Goal: Task Accomplishment & Management: Use online tool/utility

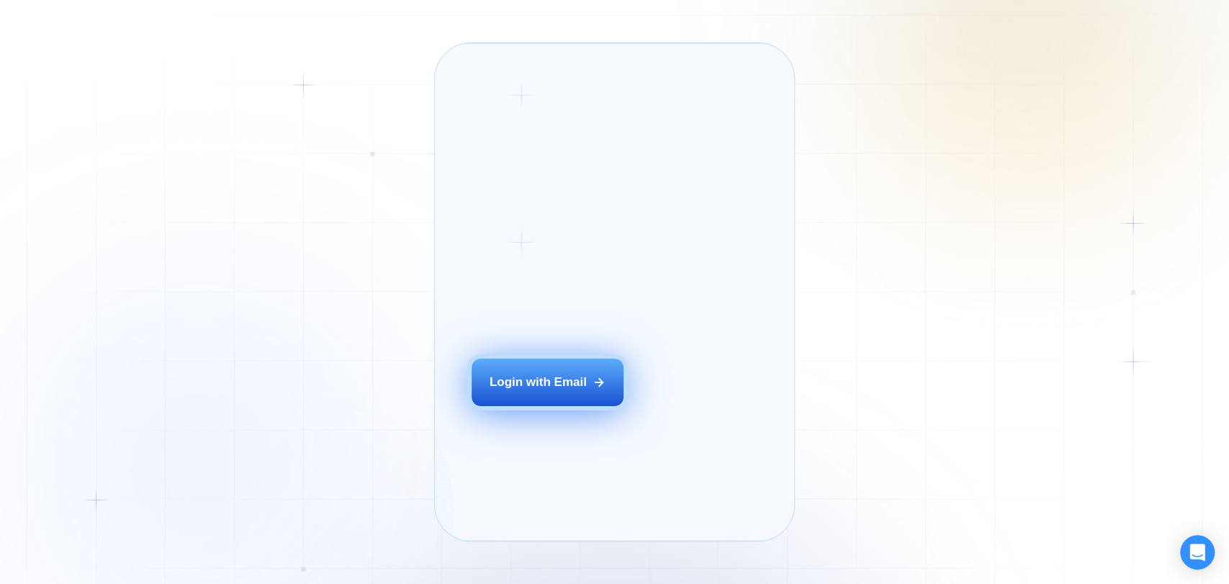
click at [547, 390] on button "Login with Email" at bounding box center [548, 383] width 152 height 48
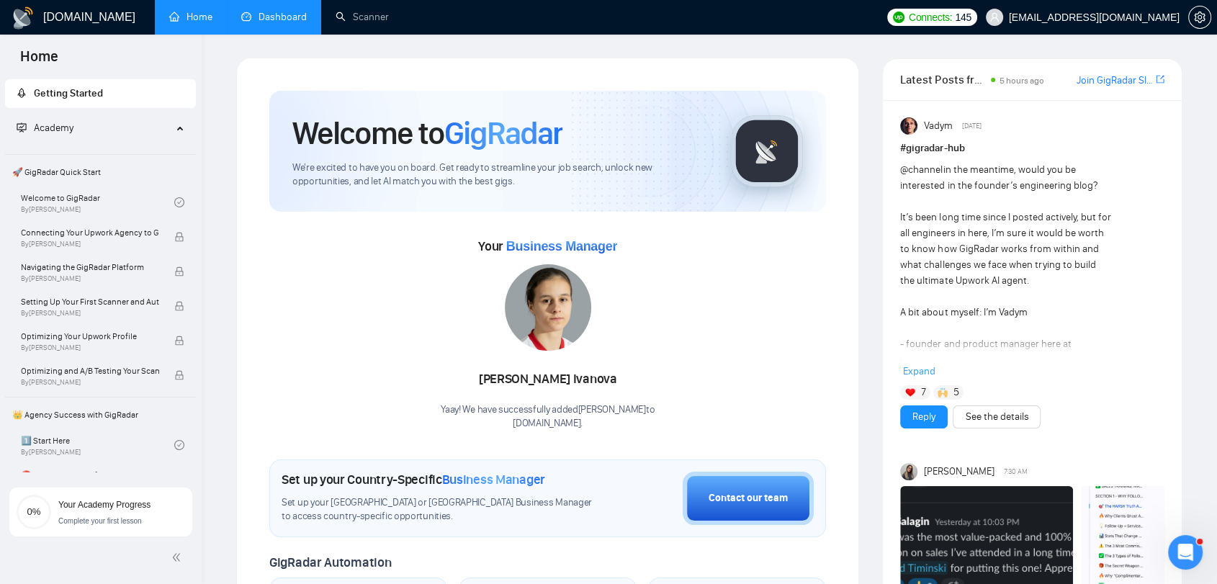
click at [284, 14] on link "Dashboard" at bounding box center [274, 17] width 66 height 12
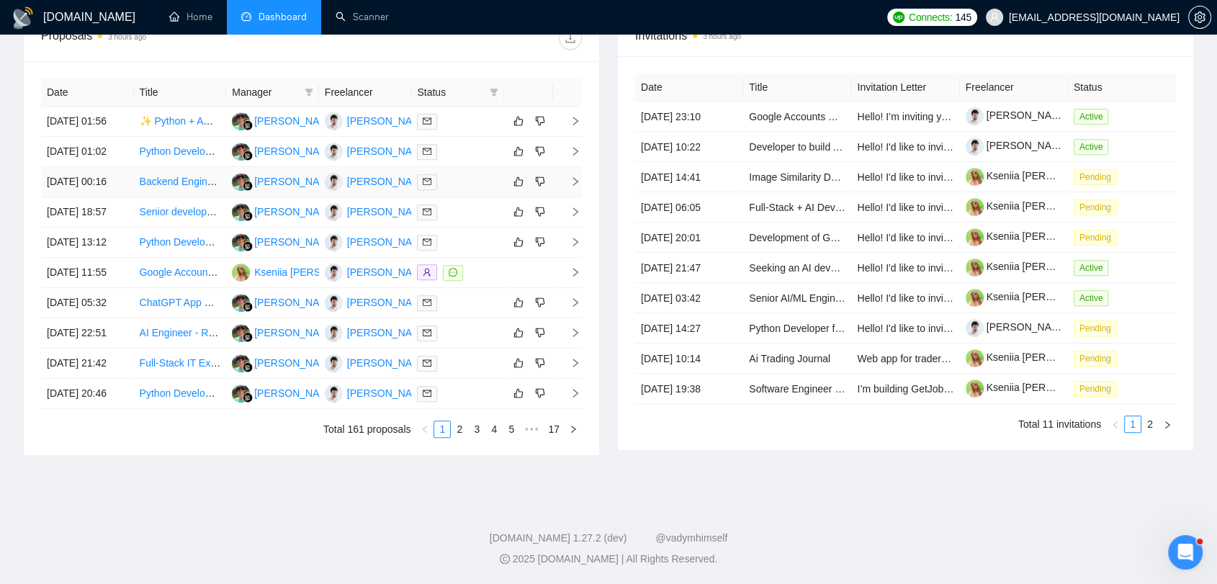
scroll to position [692, 0]
click at [552, 428] on link "17" at bounding box center [554, 429] width 20 height 16
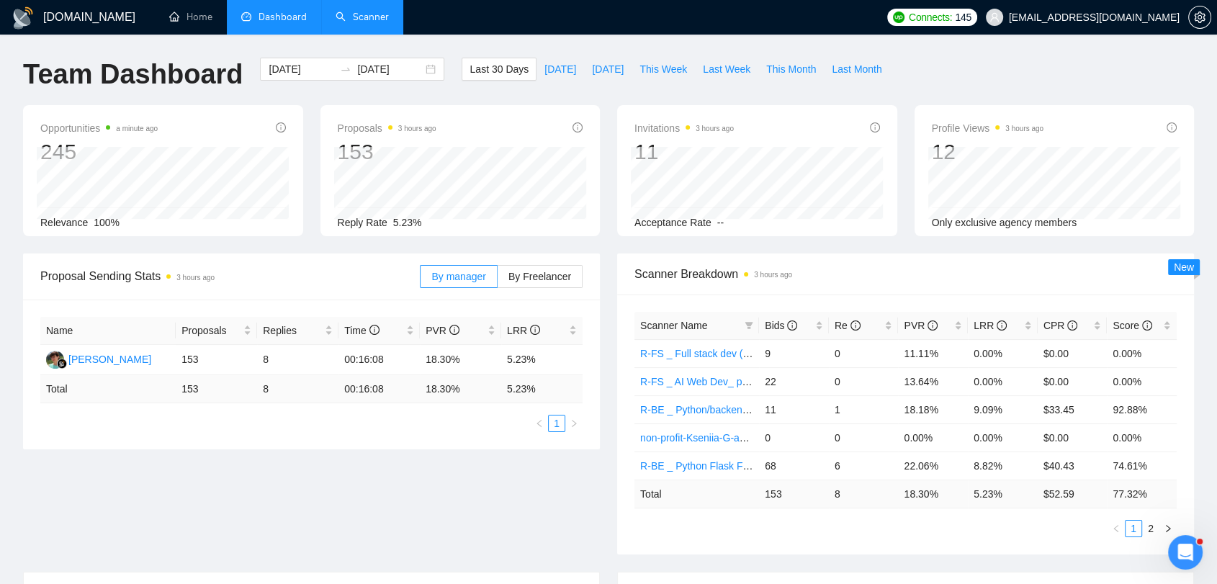
click at [369, 23] on link "Scanner" at bounding box center [362, 17] width 53 height 12
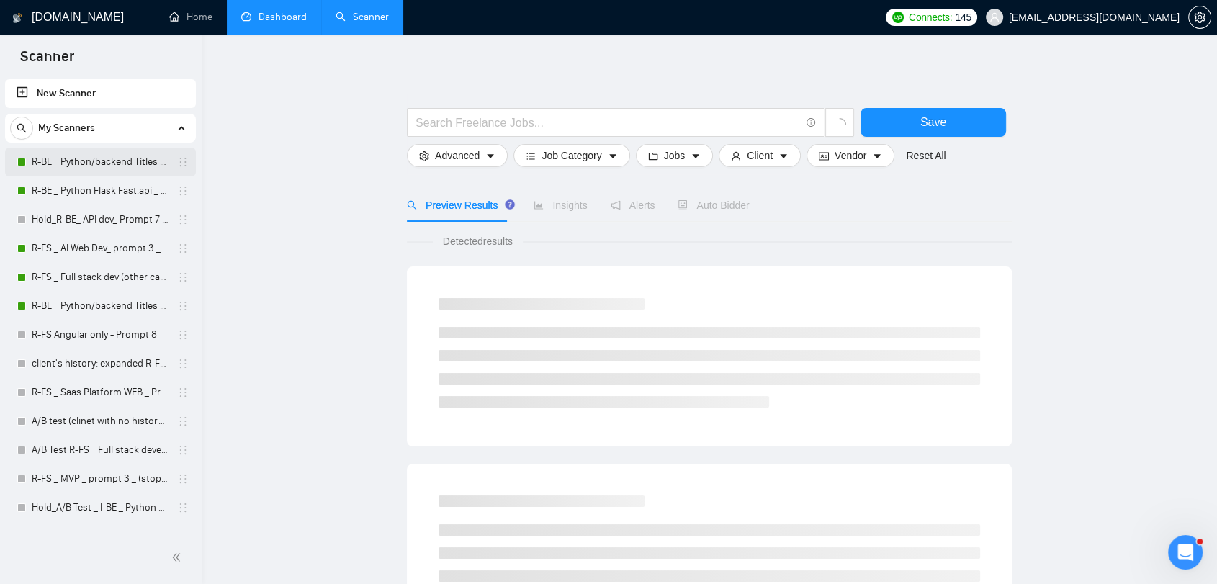
click at [102, 161] on link "R-BE _ Python/backend Titles _ Prompt 2_ Active" at bounding box center [100, 162] width 137 height 29
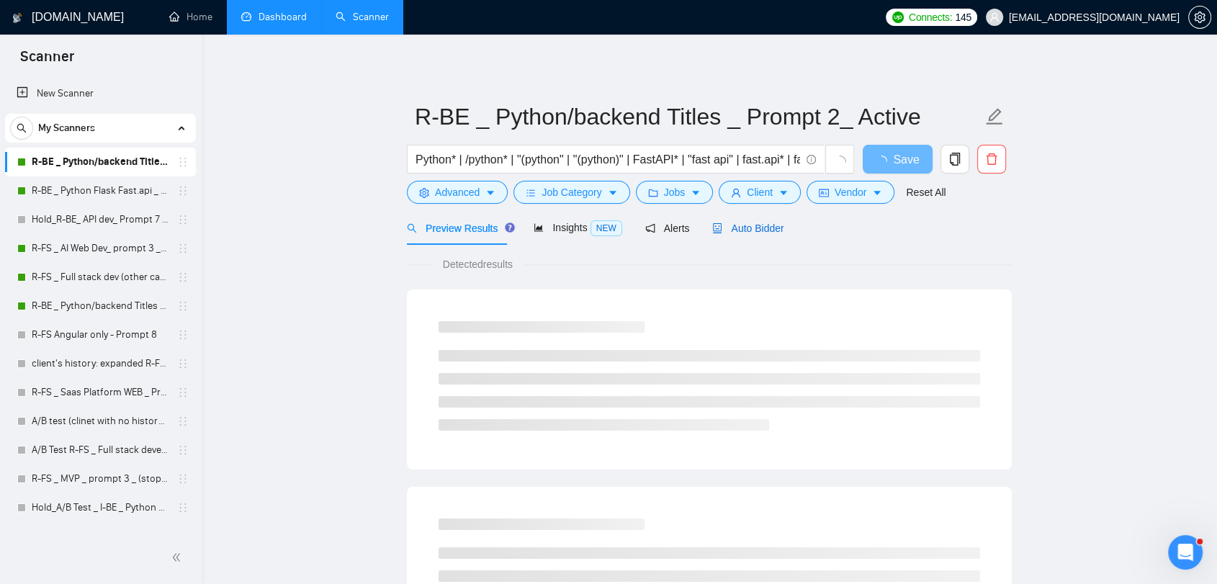
click at [741, 228] on span "Auto Bidder" at bounding box center [747, 229] width 71 height 12
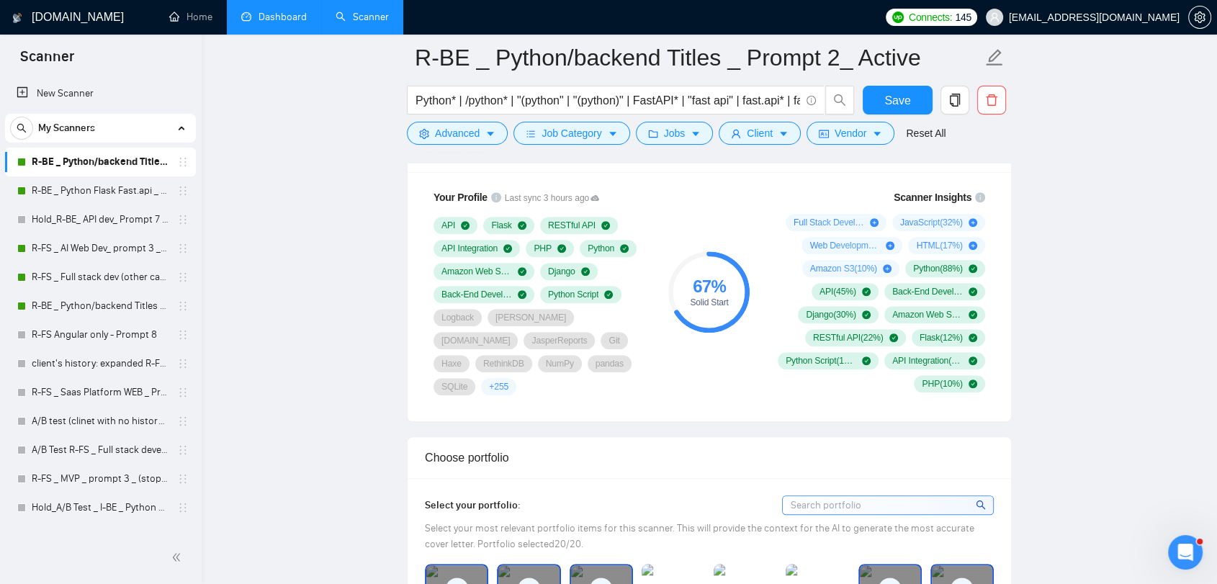
scroll to position [960, 0]
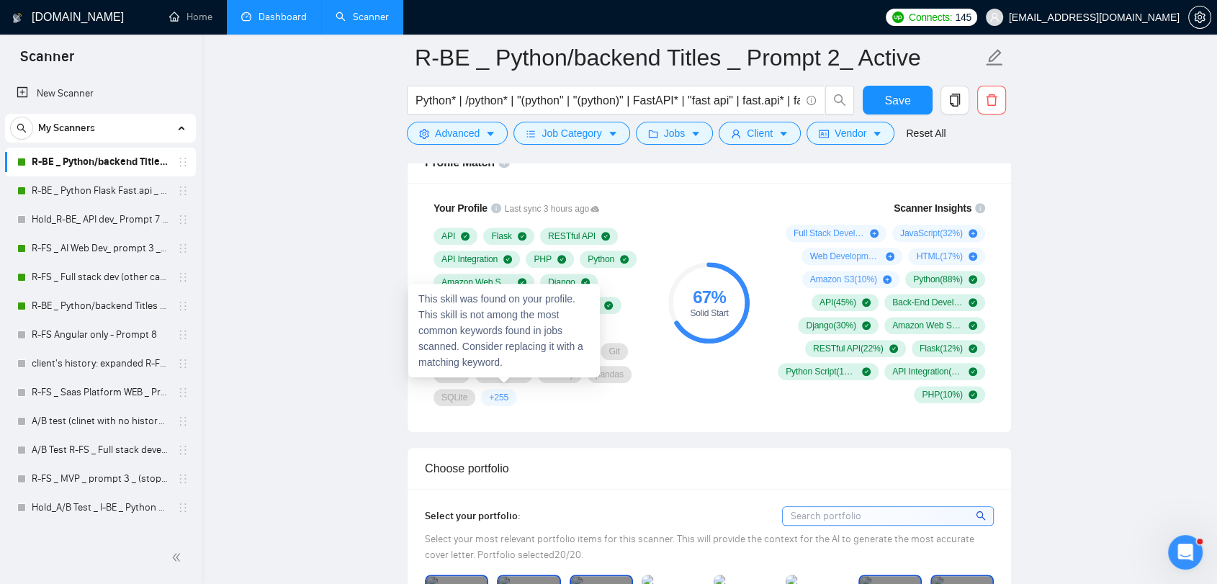
click at [500, 376] on div "This skill was found on your profile. This skill is not among the most common k…" at bounding box center [504, 331] width 192 height 94
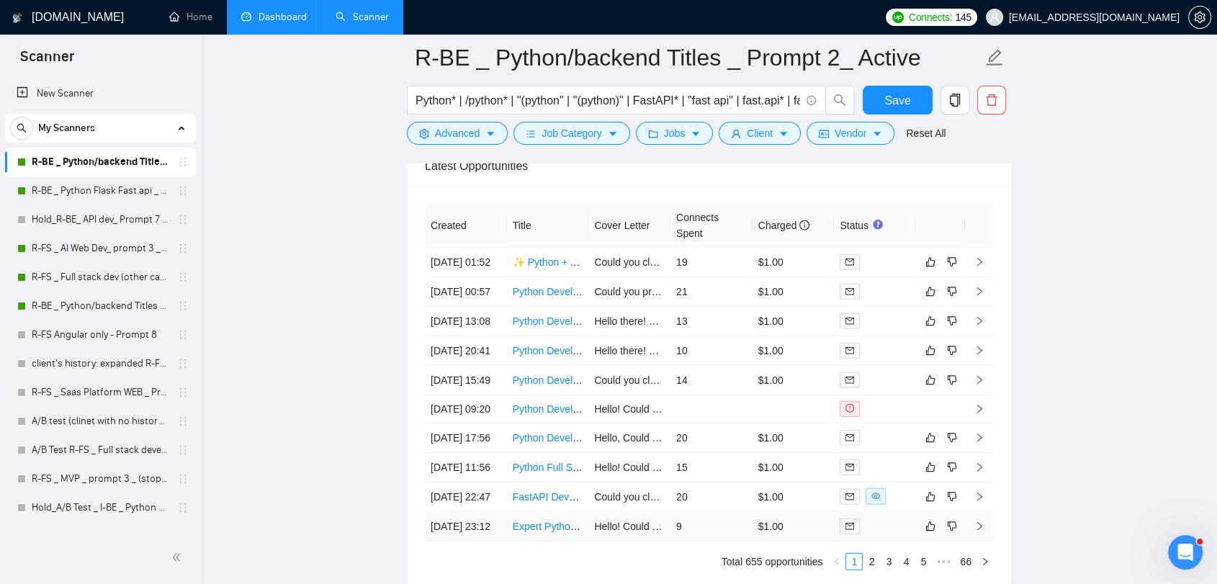
scroll to position [3440, 0]
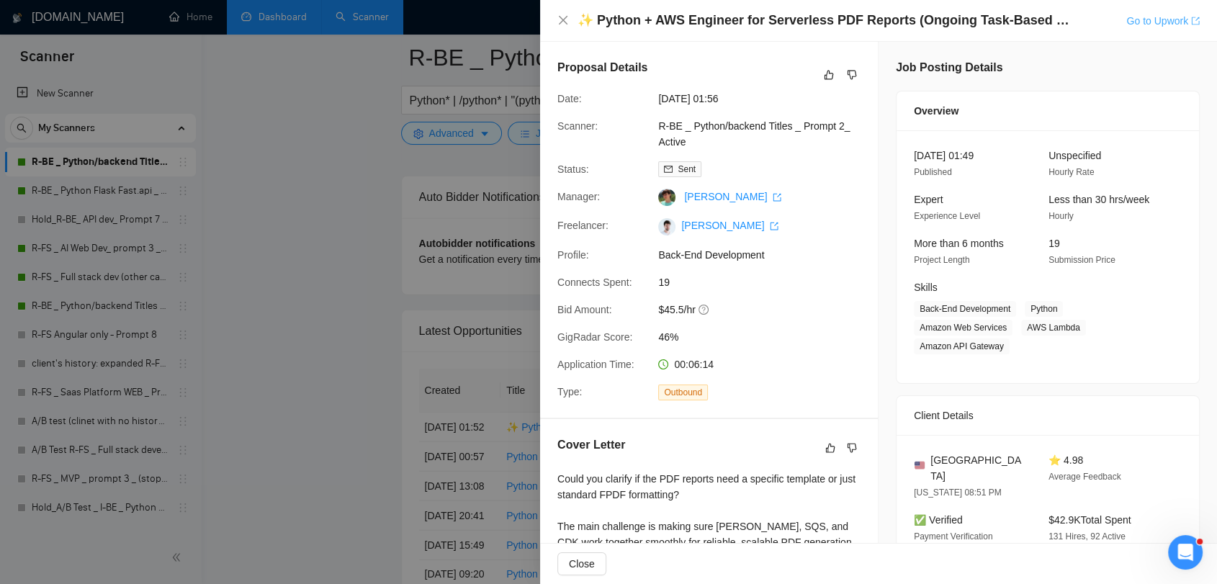
click at [1187, 19] on link "Go to Upwork" at bounding box center [1162, 21] width 73 height 12
drag, startPoint x: 560, startPoint y: 24, endPoint x: 565, endPoint y: 184, distance: 160.7
click at [560, 23] on icon "close" at bounding box center [563, 20] width 9 height 9
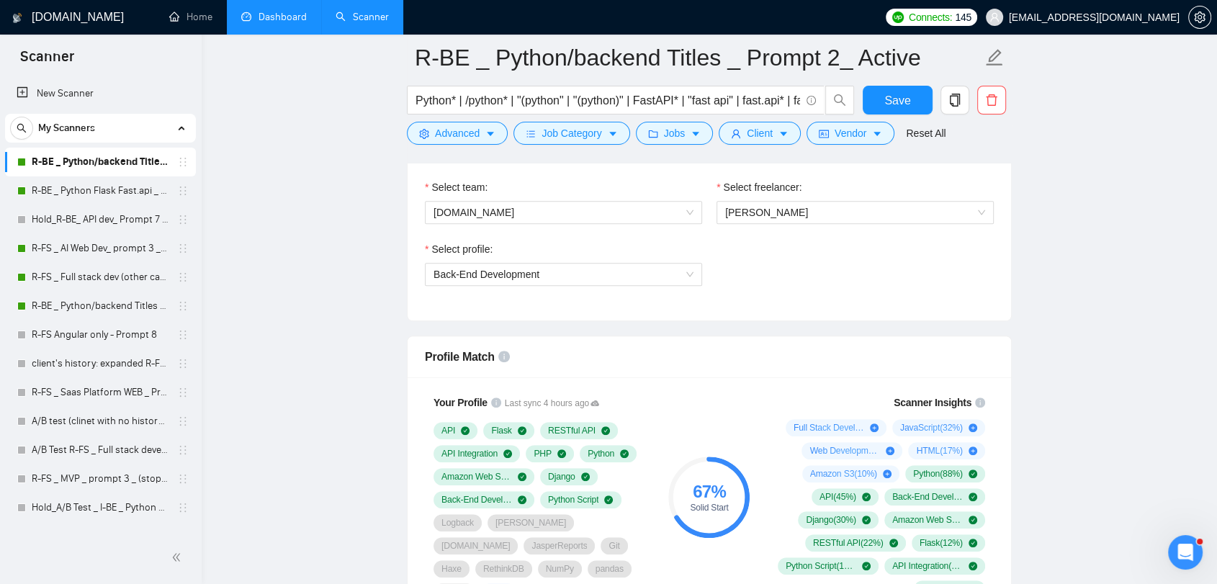
scroll to position [560, 0]
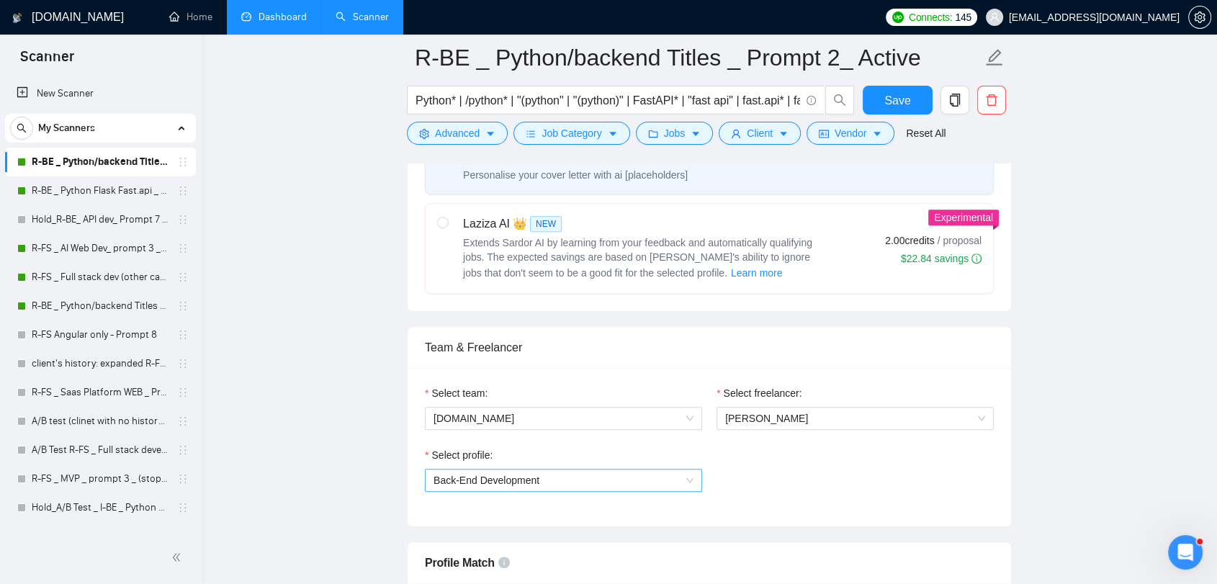
click at [693, 478] on span "Back-End Development" at bounding box center [564, 481] width 260 height 22
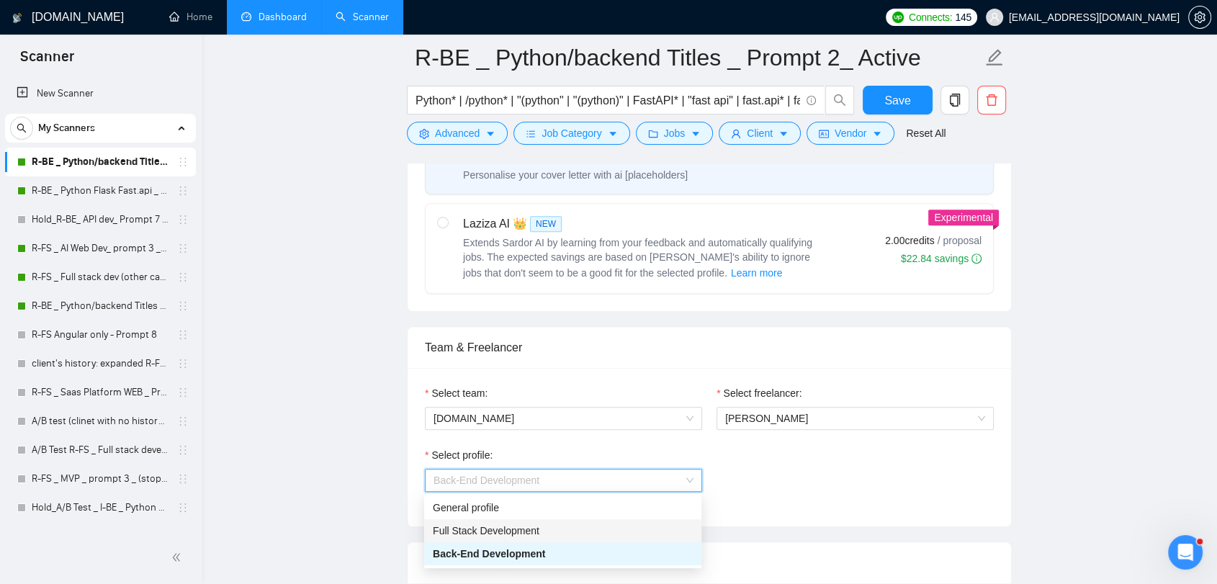
click at [618, 526] on div "Full Stack Development" at bounding box center [563, 531] width 260 height 16
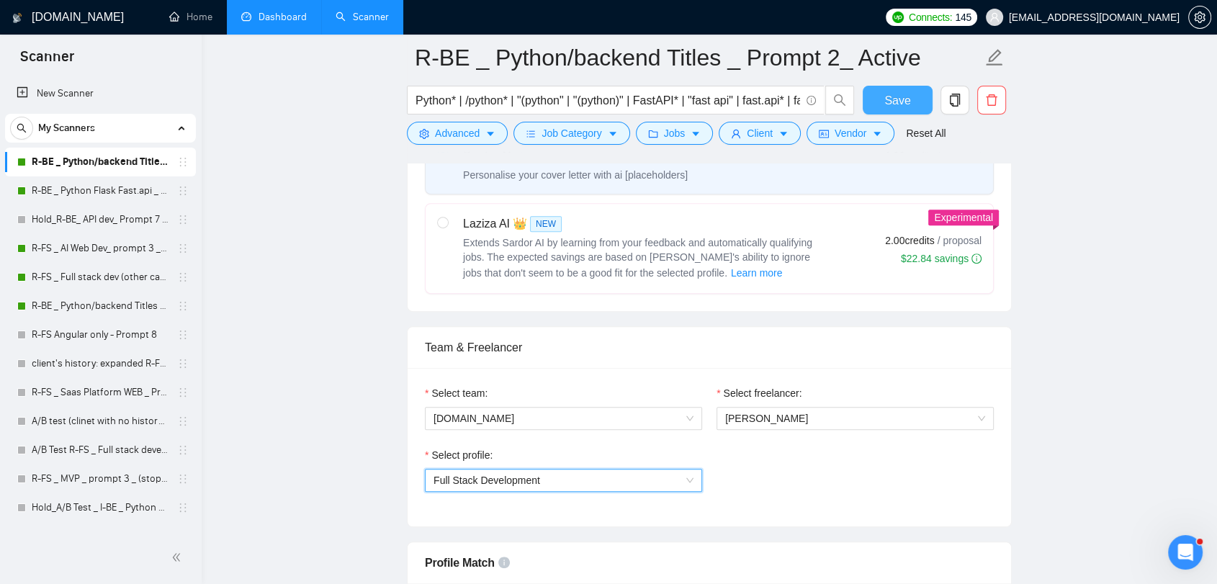
click at [891, 101] on span "Save" at bounding box center [897, 100] width 26 height 18
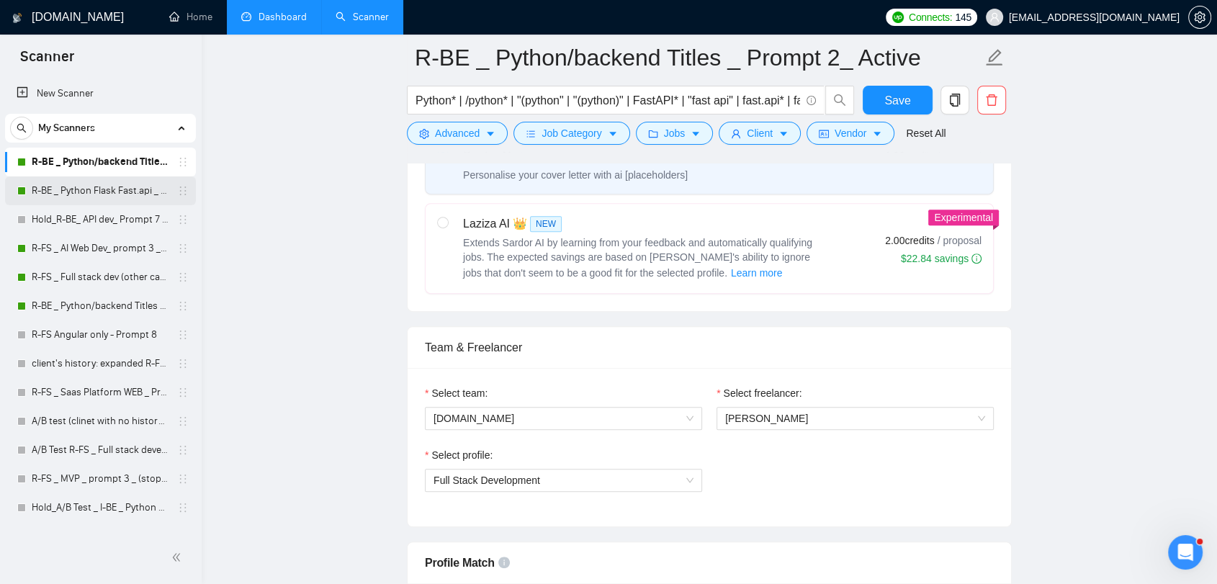
click at [120, 189] on link "R-BE _ Python Flask Fast.api _ Prompt 2 _ Active" at bounding box center [100, 190] width 137 height 29
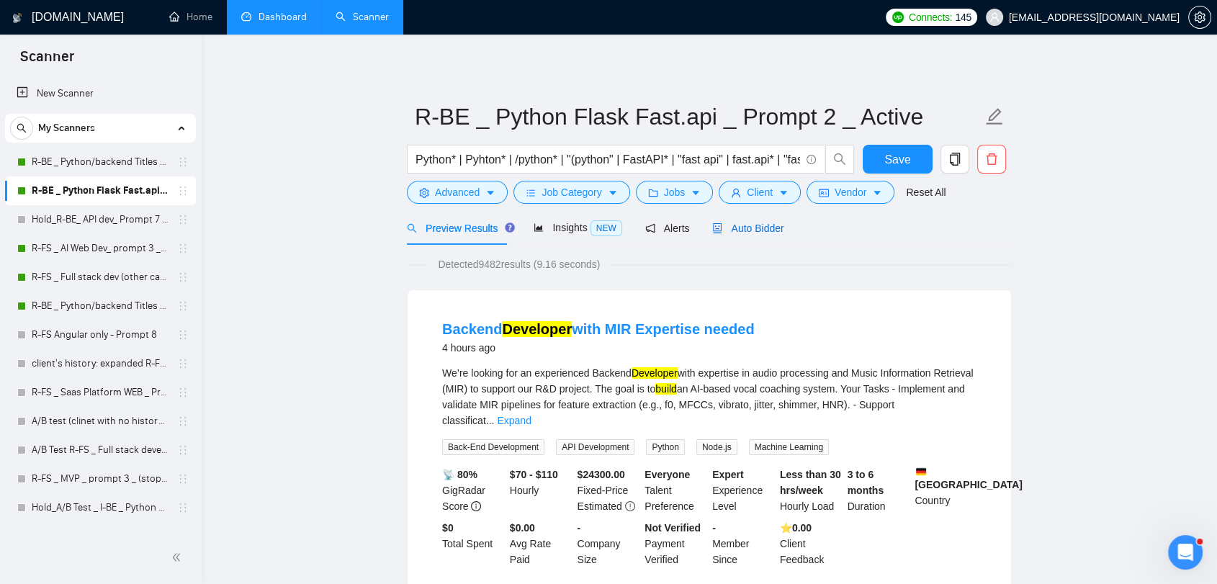
click at [773, 225] on span "Auto Bidder" at bounding box center [747, 229] width 71 height 12
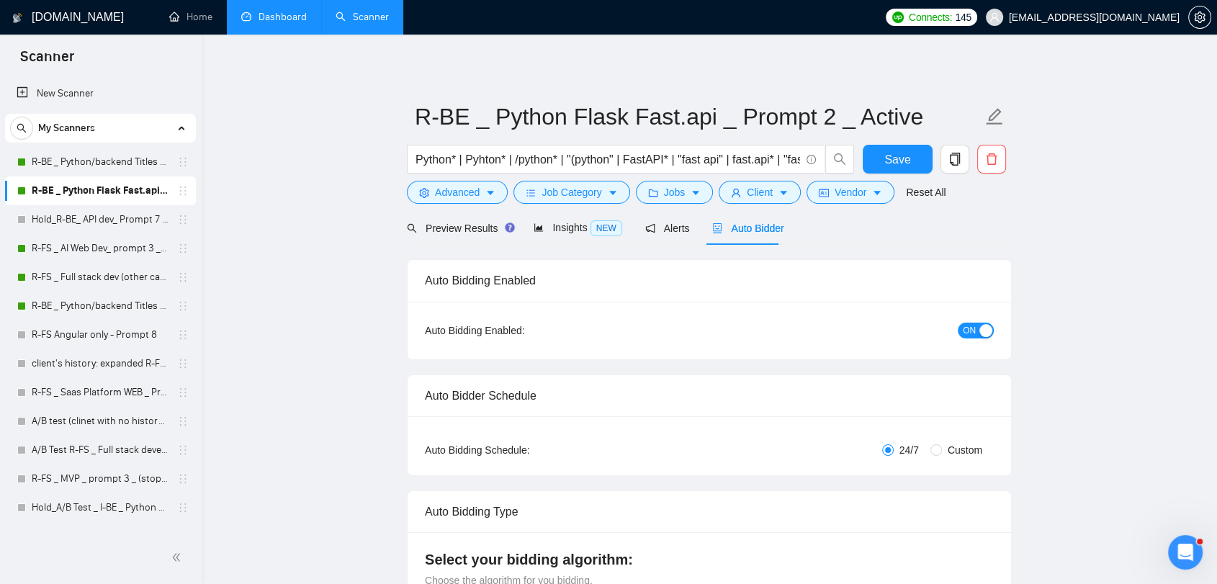
radio input "false"
radio input "true"
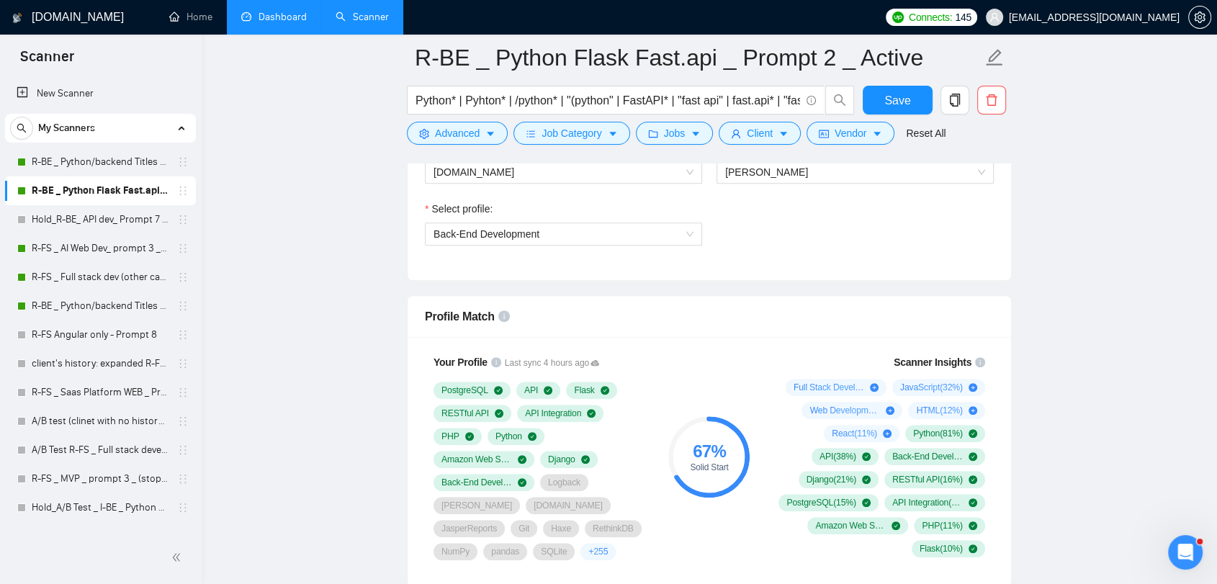
scroll to position [960, 0]
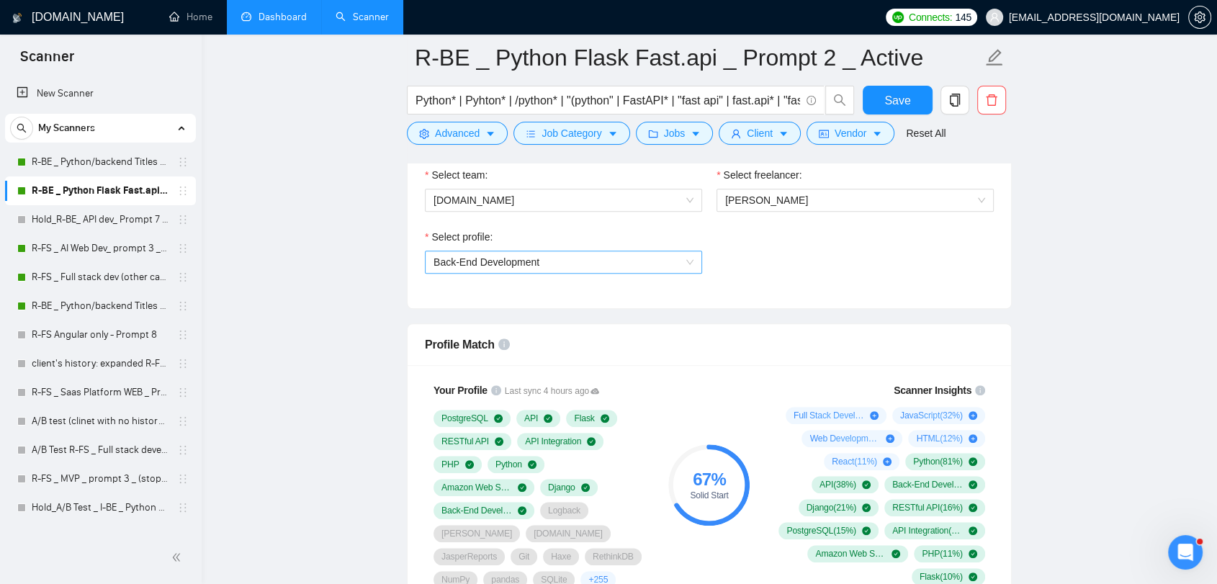
click at [683, 261] on span "Back-End Development" at bounding box center [564, 262] width 260 height 22
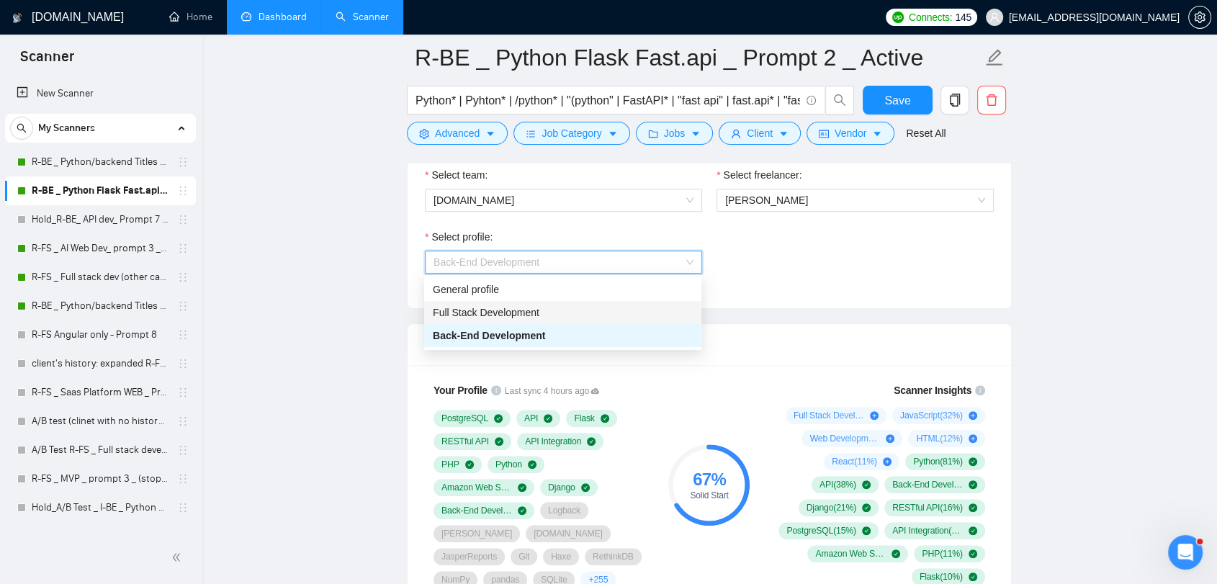
click at [626, 309] on div "Full Stack Development" at bounding box center [563, 313] width 260 height 16
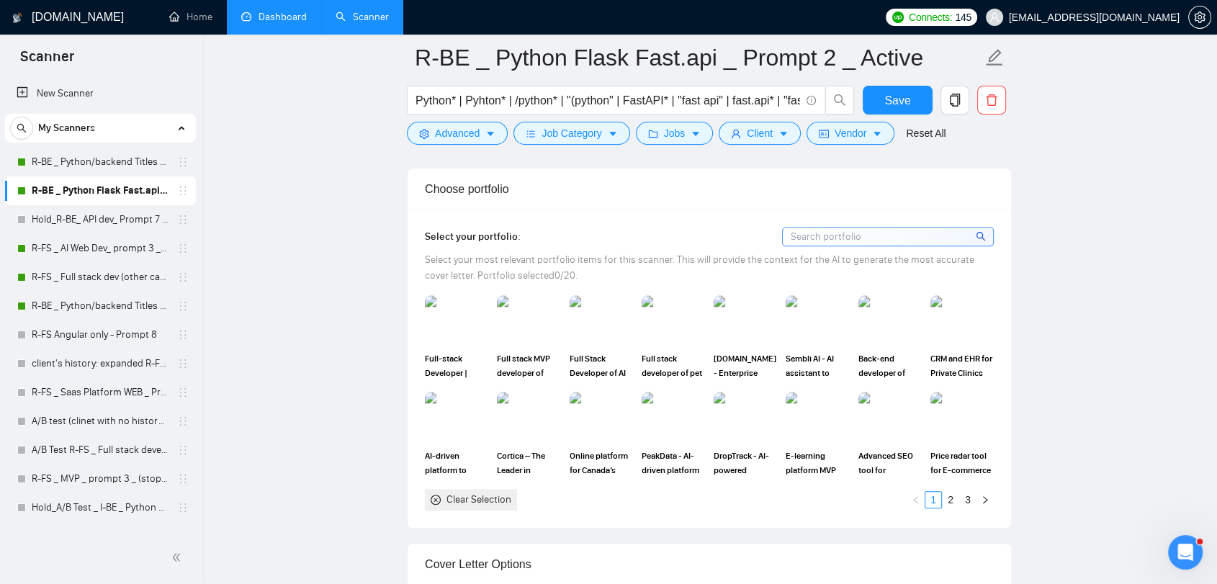
scroll to position [1440, 0]
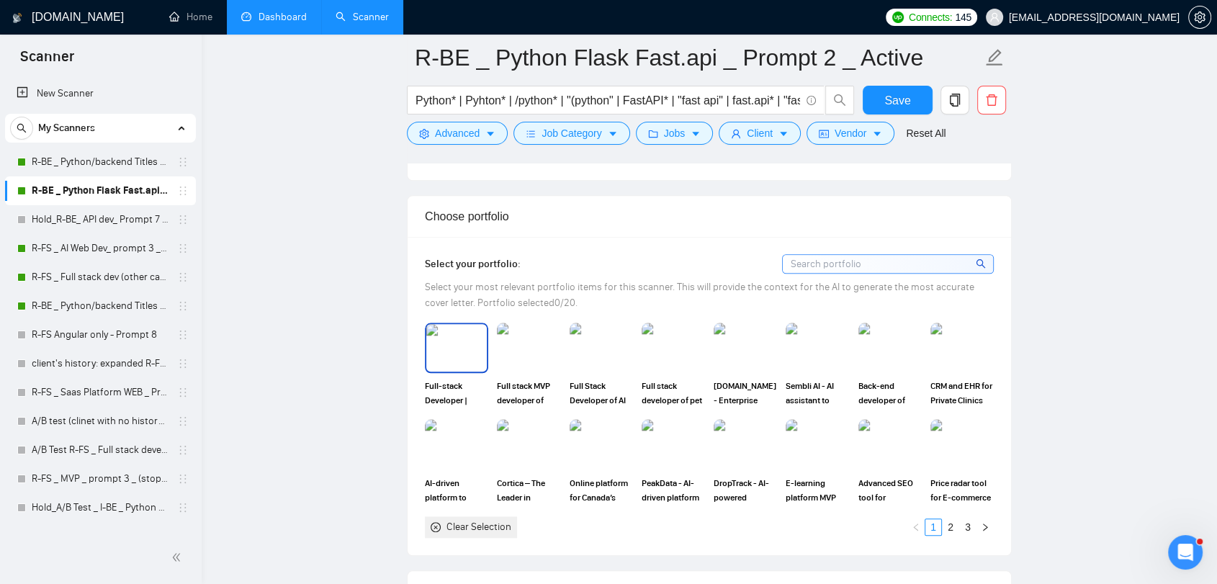
click at [439, 327] on img at bounding box center [456, 348] width 60 height 48
click at [513, 332] on img at bounding box center [528, 348] width 60 height 48
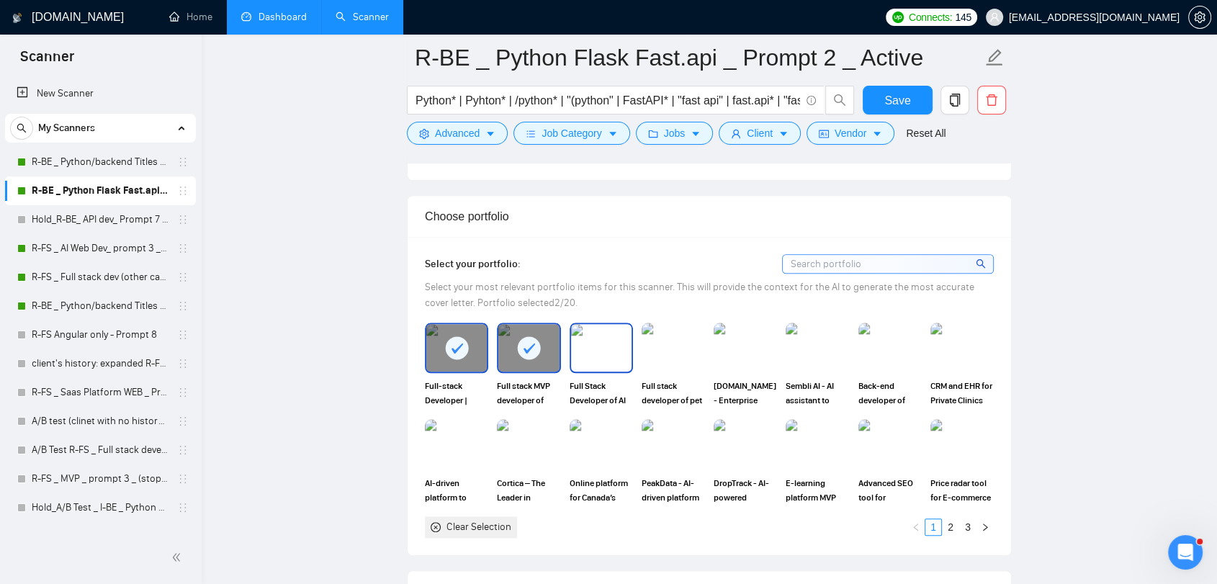
click at [593, 337] on img at bounding box center [601, 348] width 60 height 48
click at [670, 344] on img at bounding box center [673, 348] width 60 height 48
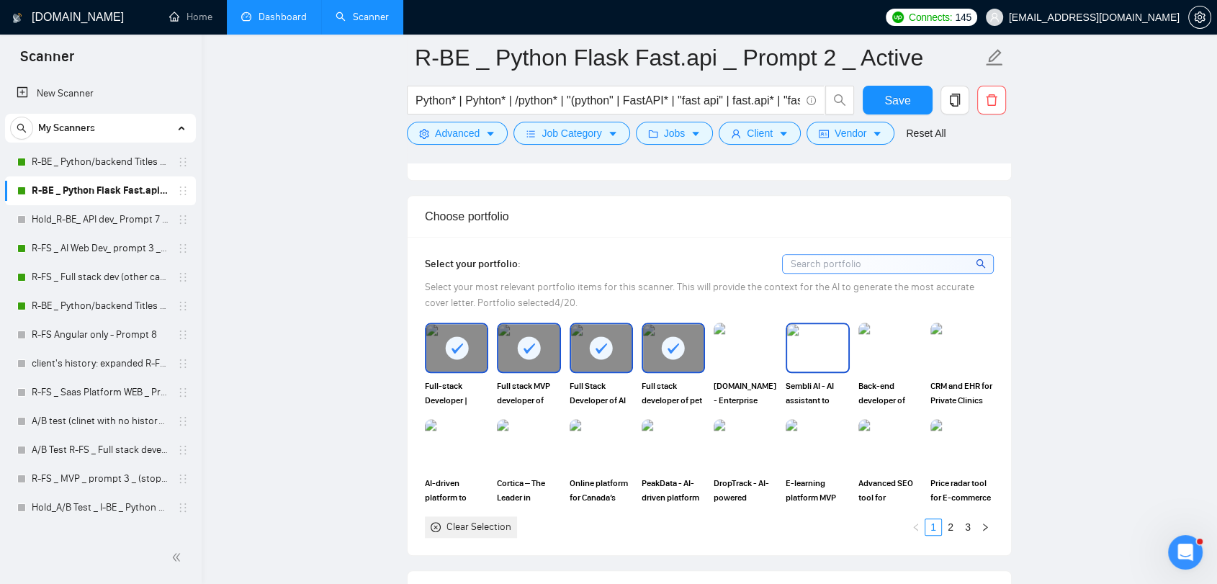
click at [821, 328] on img at bounding box center [817, 348] width 60 height 48
click at [876, 341] on img at bounding box center [890, 348] width 60 height 48
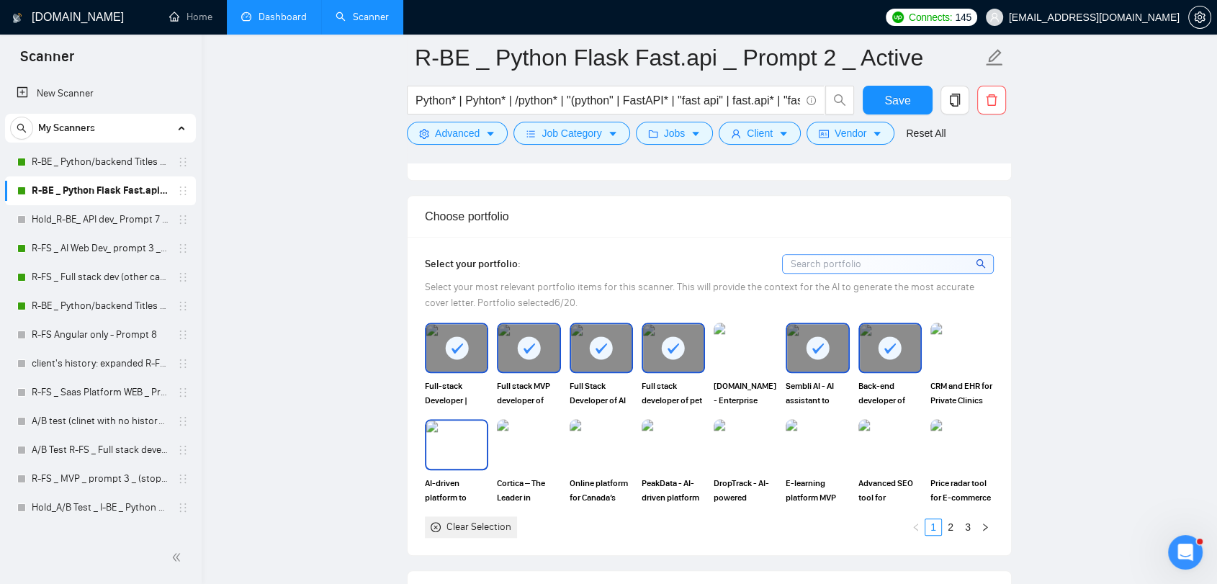
click at [452, 445] on div "AI-driven platform to challenging design problems in drug discovery" at bounding box center [456, 461] width 63 height 85
click at [740, 327] on img at bounding box center [745, 348] width 60 height 48
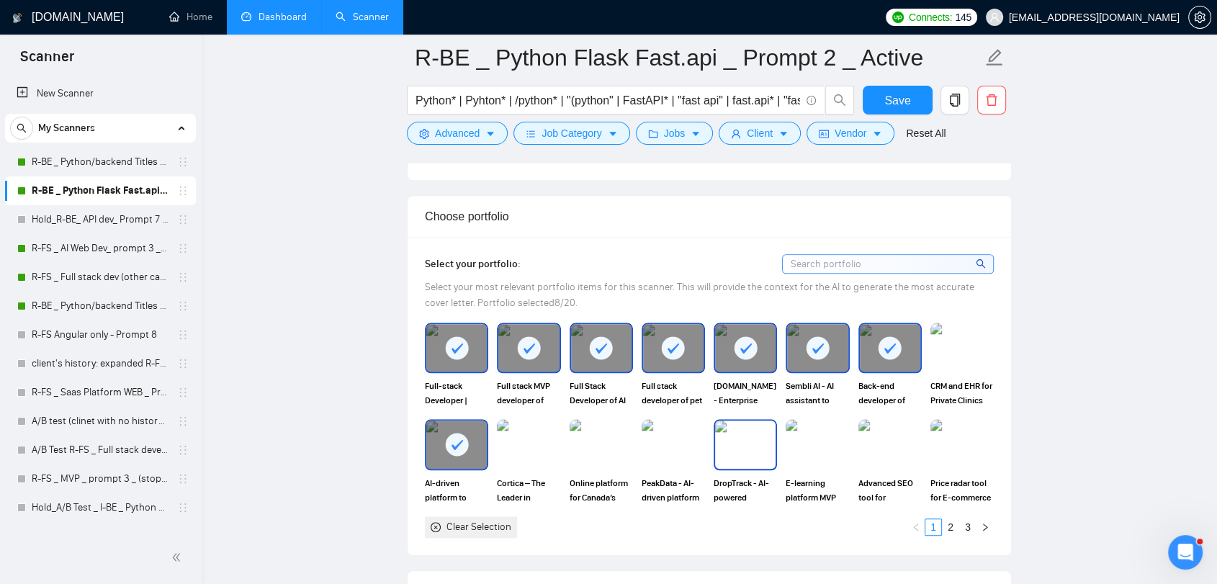
click at [726, 422] on img at bounding box center [745, 445] width 60 height 48
click at [992, 518] on button "button" at bounding box center [984, 526] width 17 height 17
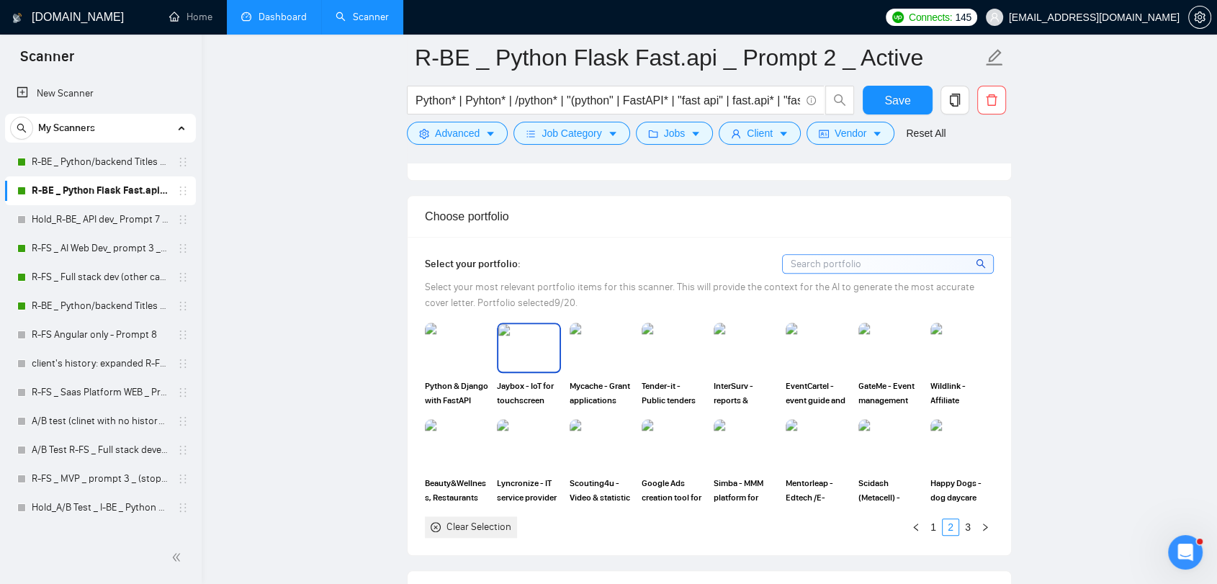
click at [534, 338] on img at bounding box center [528, 348] width 60 height 48
click at [735, 430] on img at bounding box center [745, 445] width 60 height 48
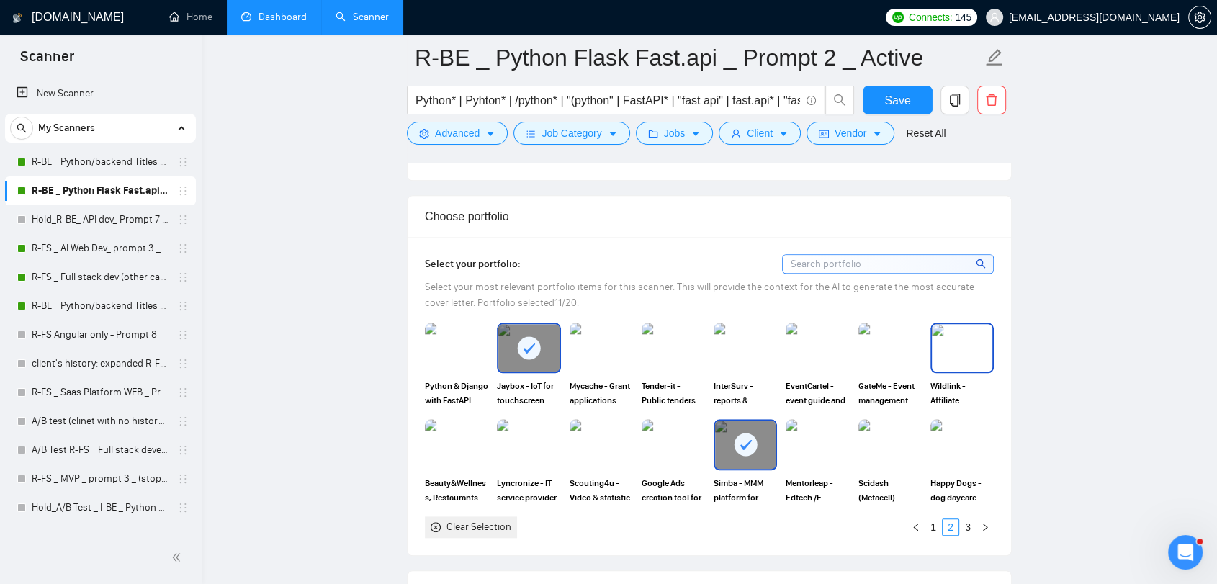
click at [946, 324] on img at bounding box center [962, 348] width 60 height 48
click at [547, 432] on img at bounding box center [528, 445] width 60 height 48
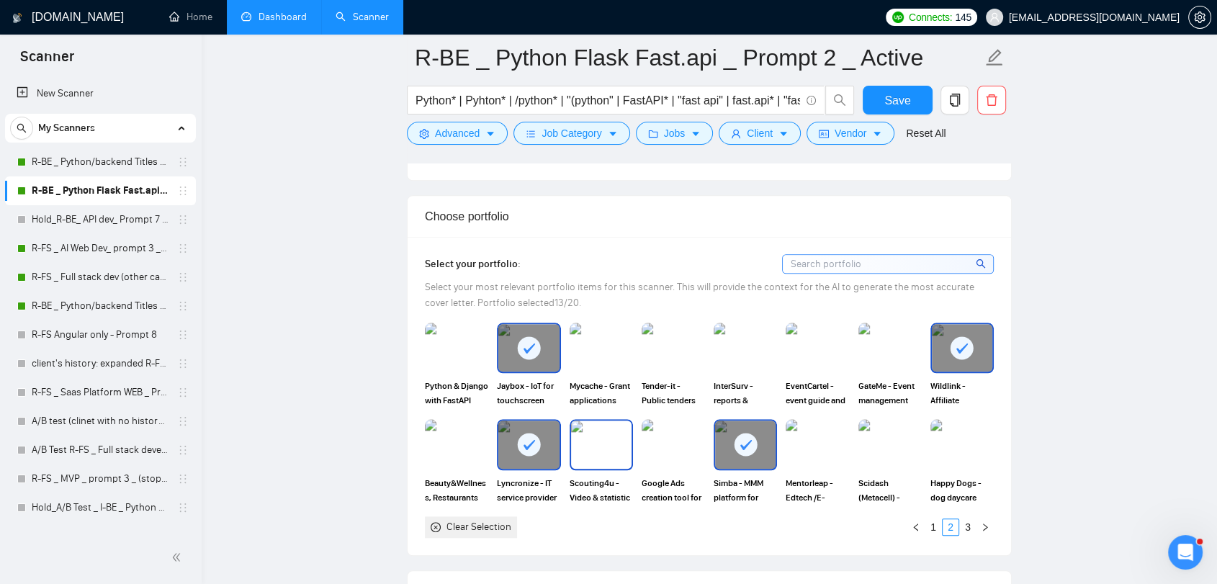
click at [601, 429] on img at bounding box center [601, 445] width 60 height 48
click at [828, 423] on img at bounding box center [817, 445] width 60 height 48
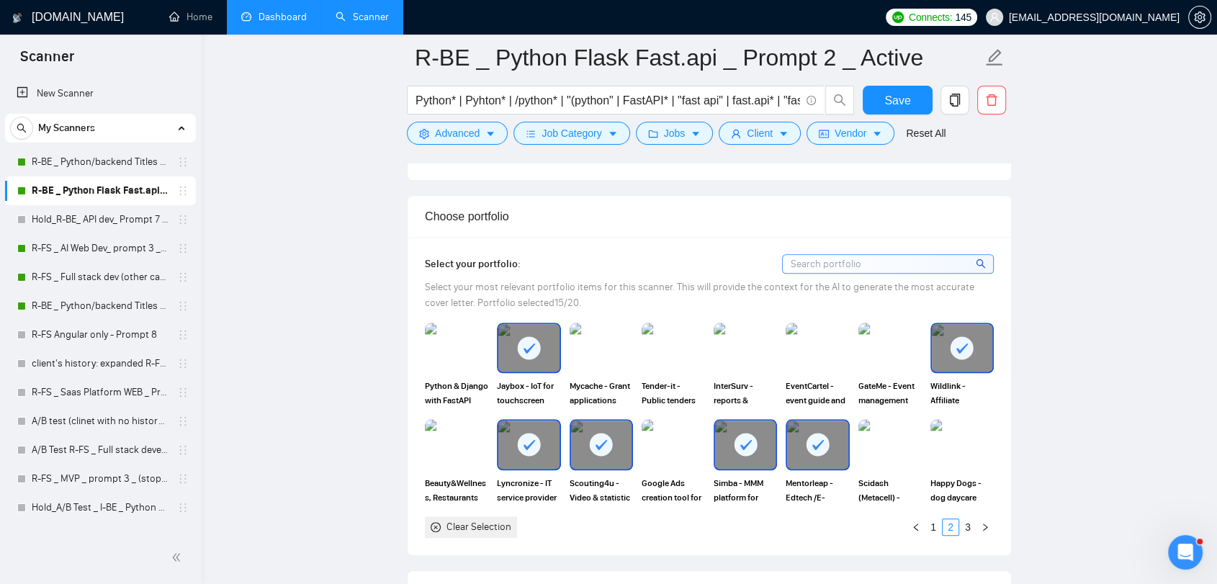
click at [828, 433] on icon at bounding box center [818, 445] width 24 height 24
click at [881, 425] on img at bounding box center [890, 445] width 60 height 48
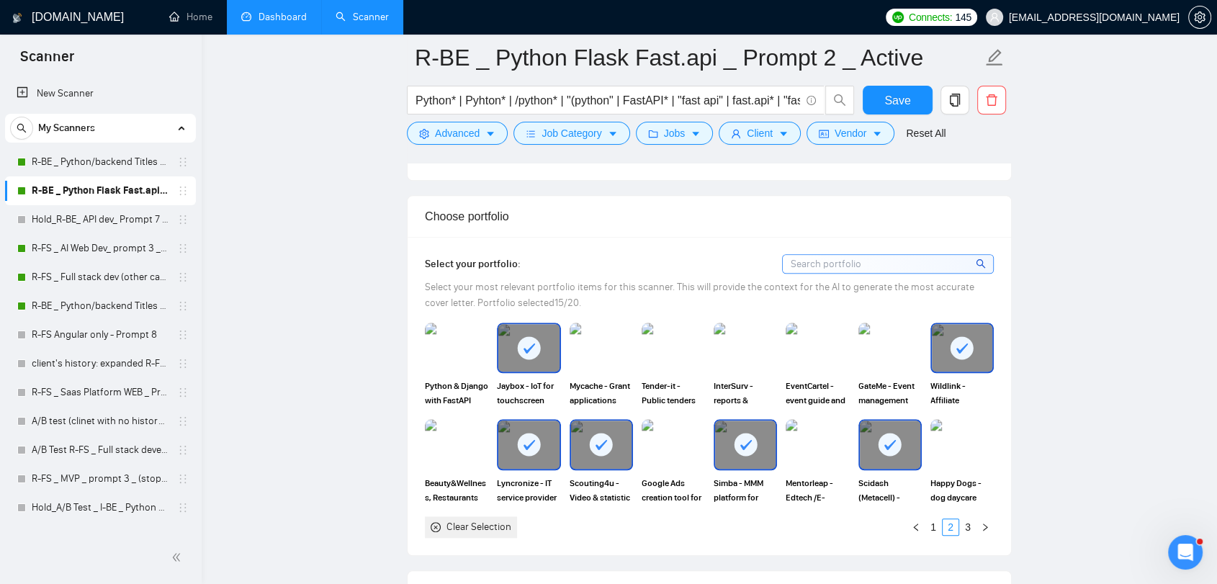
click at [881, 433] on rect at bounding box center [890, 444] width 23 height 23
click at [730, 324] on img at bounding box center [745, 348] width 60 height 48
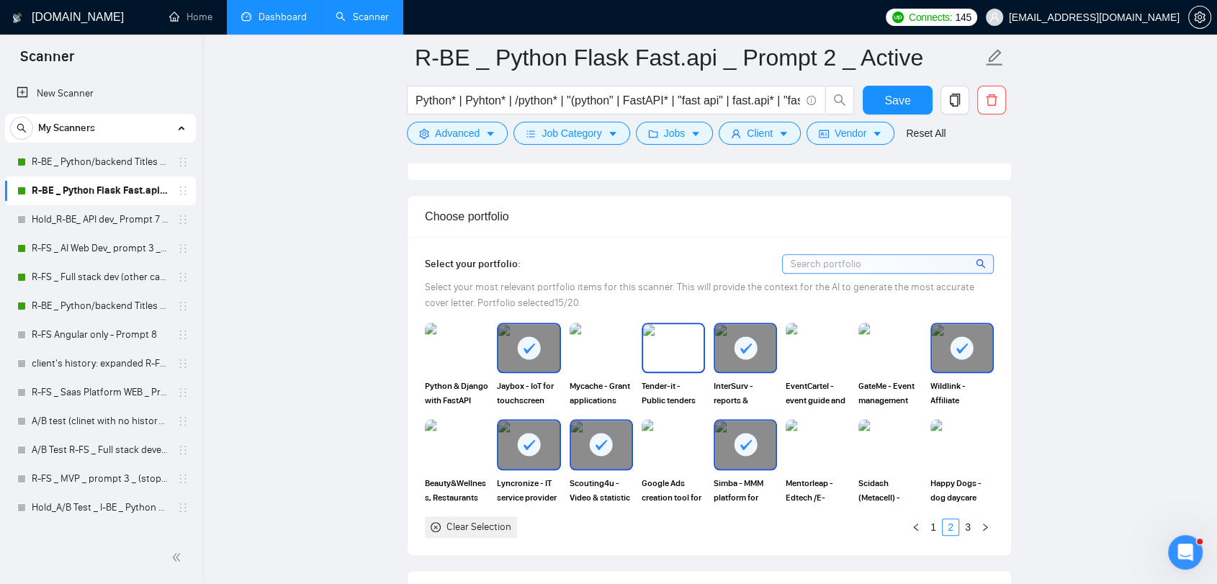
click at [660, 330] on img at bounding box center [673, 348] width 60 height 48
click at [991, 518] on button "button" at bounding box center [984, 526] width 17 height 17
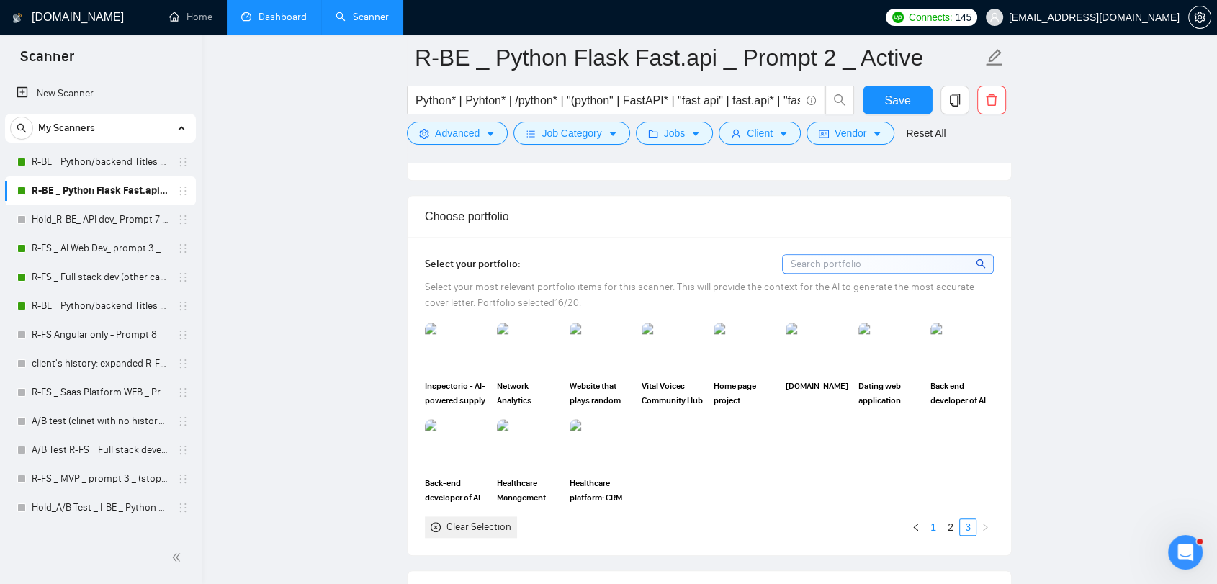
click at [932, 519] on link "1" at bounding box center [933, 527] width 16 height 16
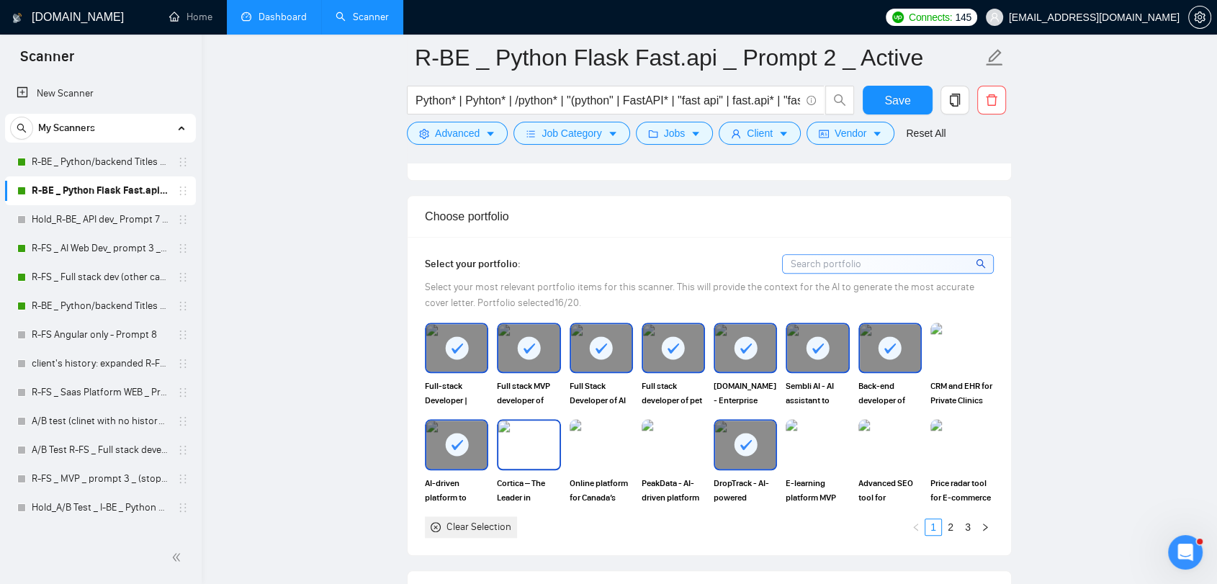
click at [536, 428] on img at bounding box center [528, 445] width 60 height 48
click at [605, 428] on img at bounding box center [601, 445] width 60 height 48
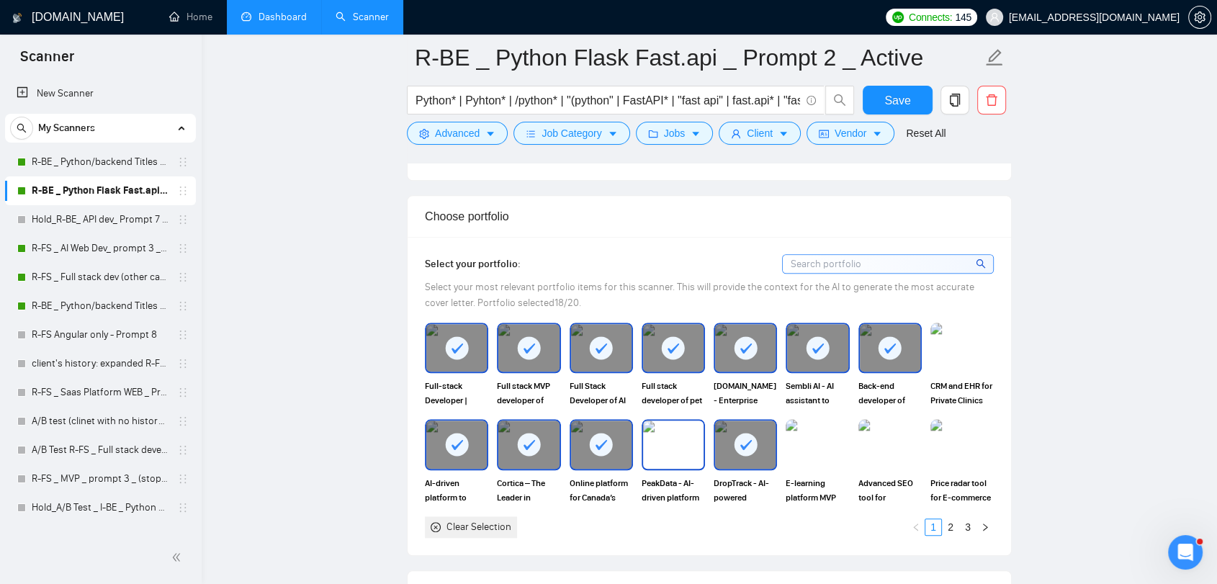
click at [661, 439] on img at bounding box center [673, 445] width 60 height 48
click at [956, 324] on img at bounding box center [962, 348] width 60 height 48
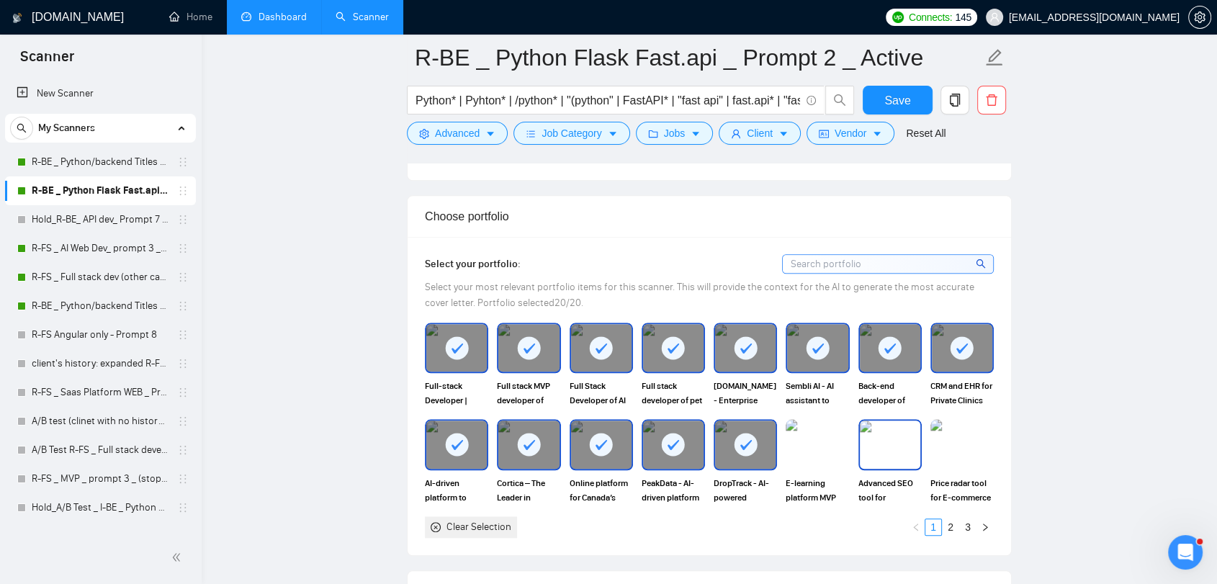
click at [913, 427] on img at bounding box center [890, 445] width 60 height 48
click at [952, 519] on link "2" at bounding box center [951, 527] width 16 height 16
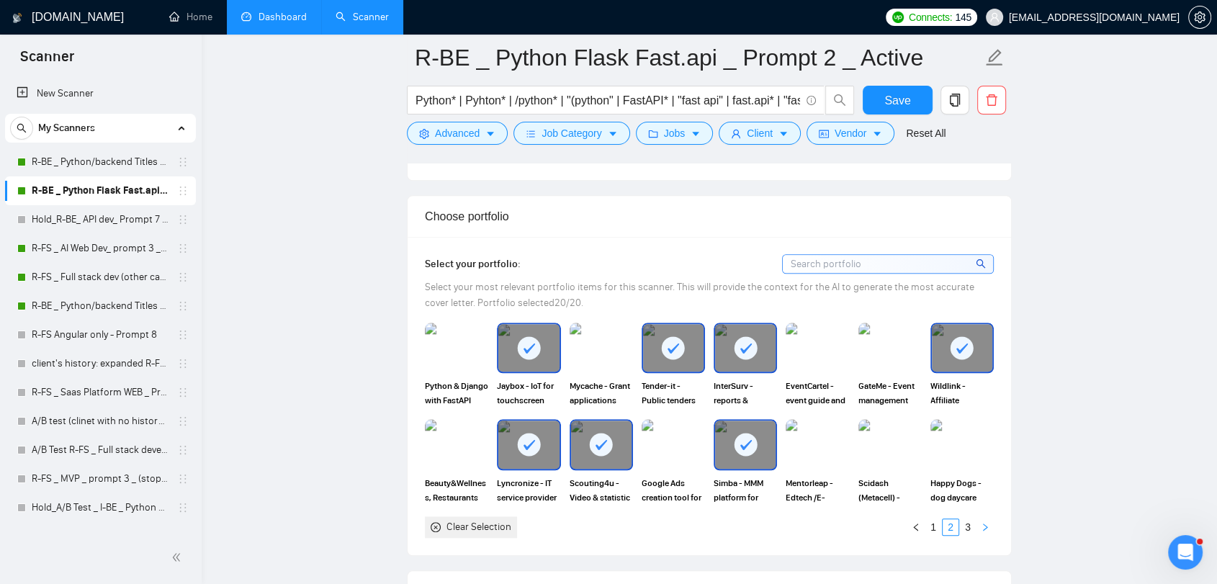
click at [979, 518] on button "button" at bounding box center [984, 526] width 17 height 17
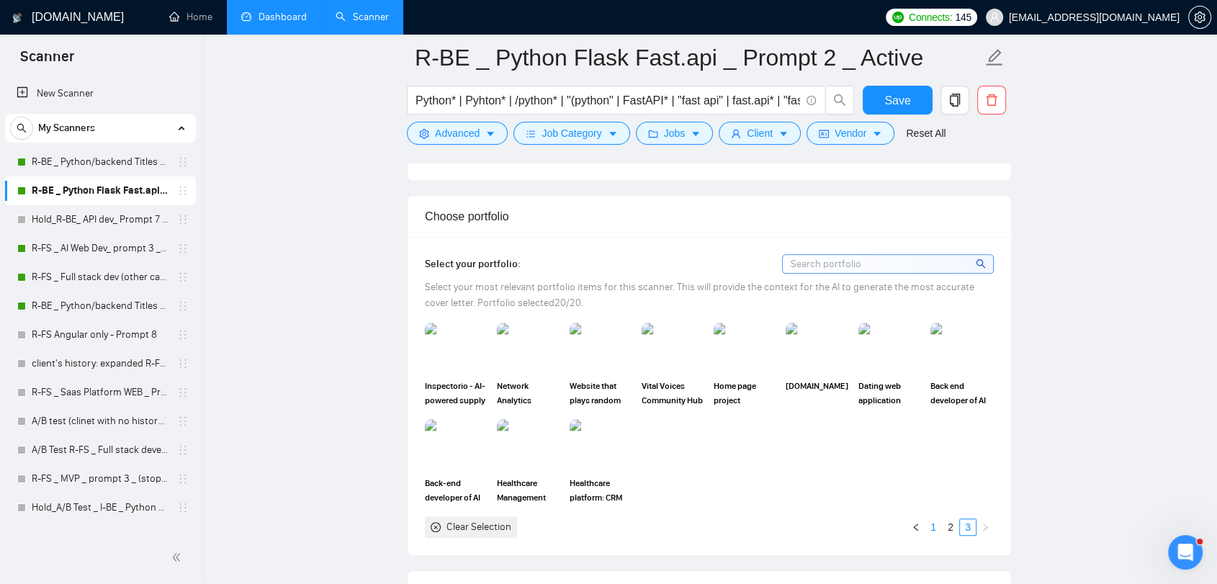
click at [930, 519] on link "1" at bounding box center [933, 527] width 16 height 16
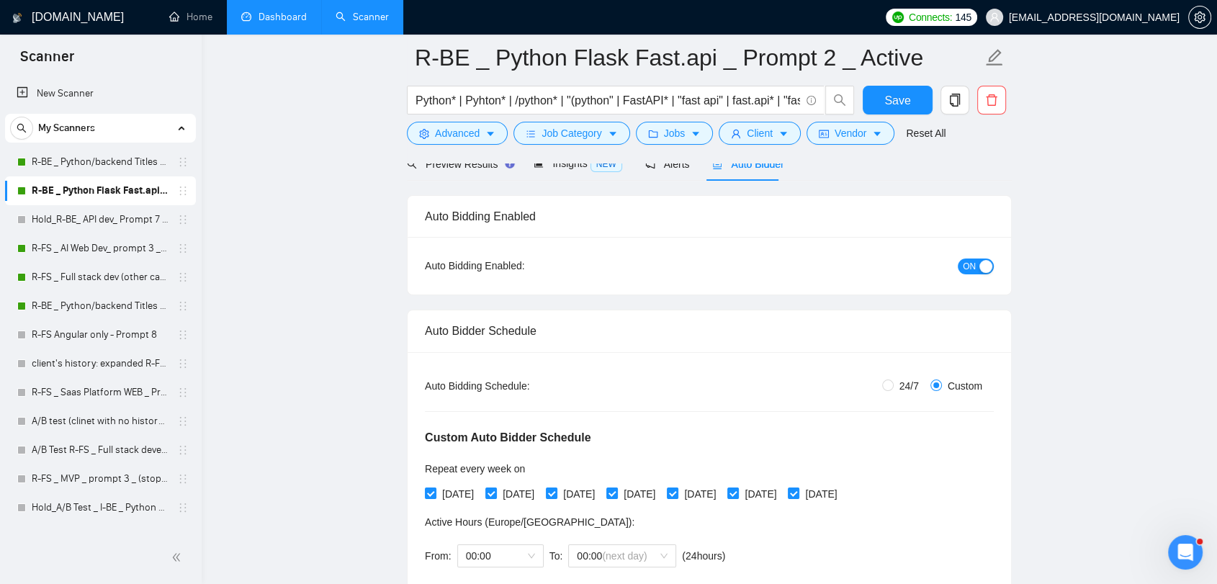
scroll to position [0, 0]
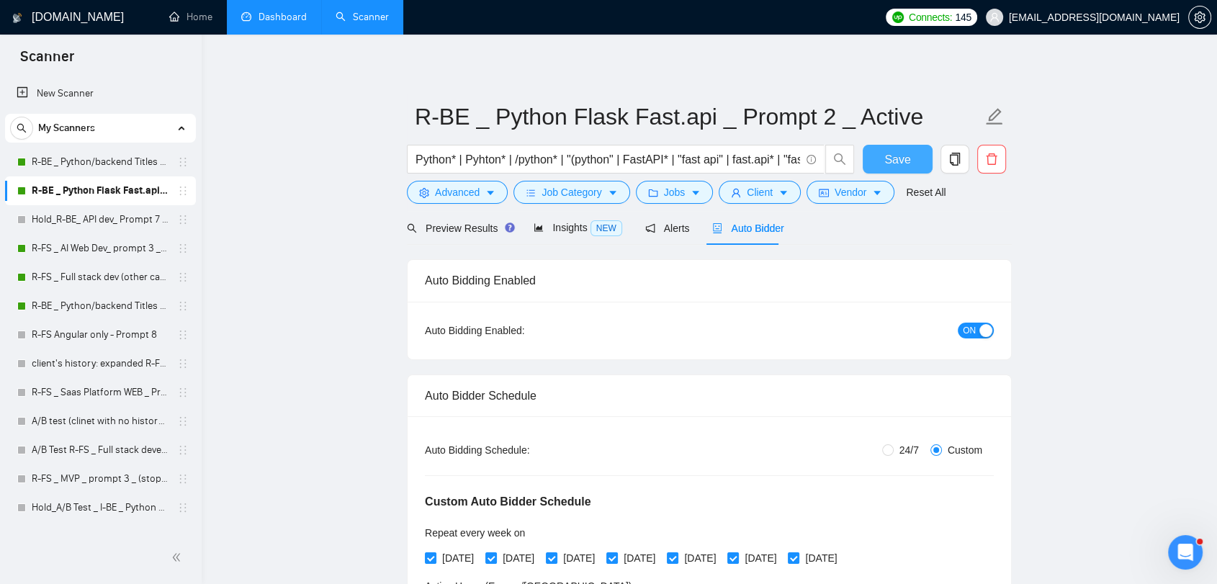
click at [887, 162] on span "Save" at bounding box center [897, 160] width 26 height 18
click at [105, 154] on link "R-BE _ Python/backend Titles _ Prompt 2_ Active" at bounding box center [100, 162] width 137 height 29
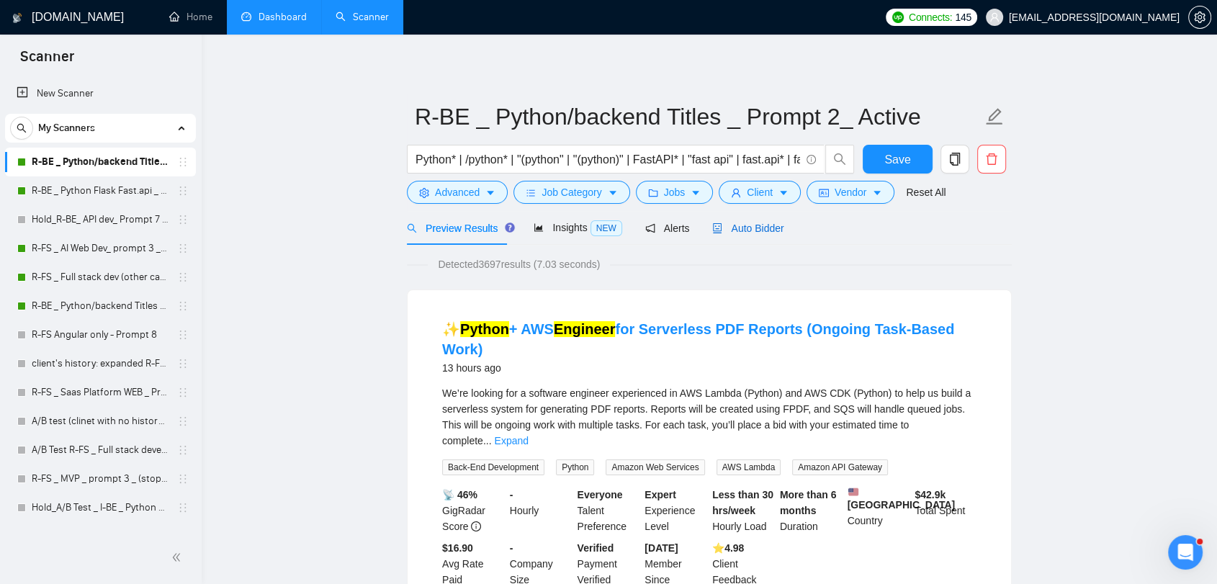
click at [746, 223] on span "Auto Bidder" at bounding box center [747, 229] width 71 height 12
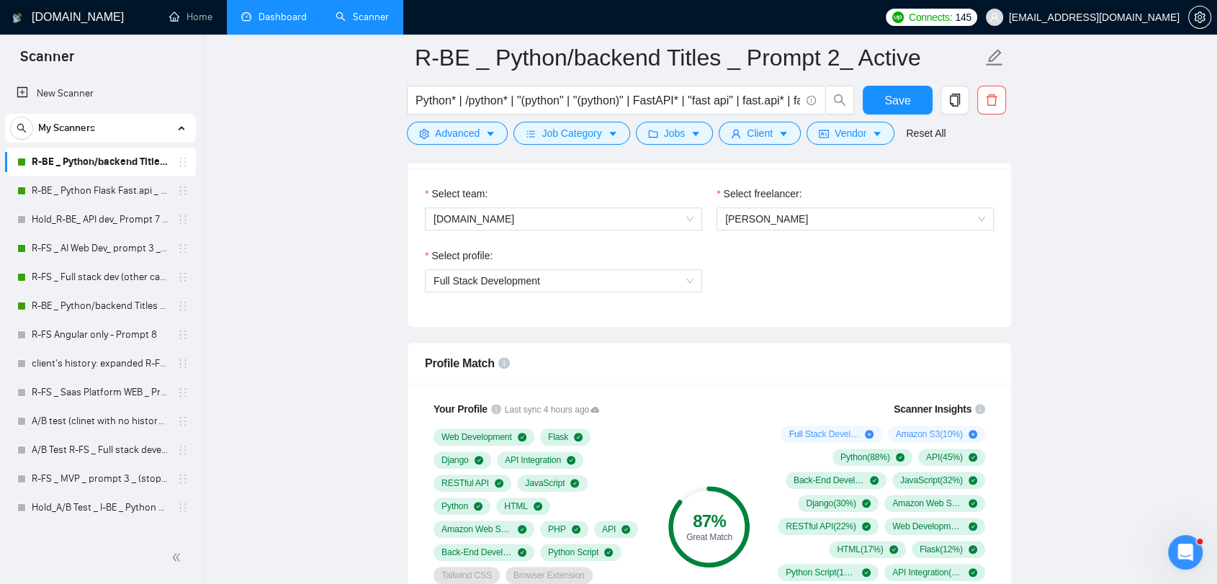
scroll to position [720, 0]
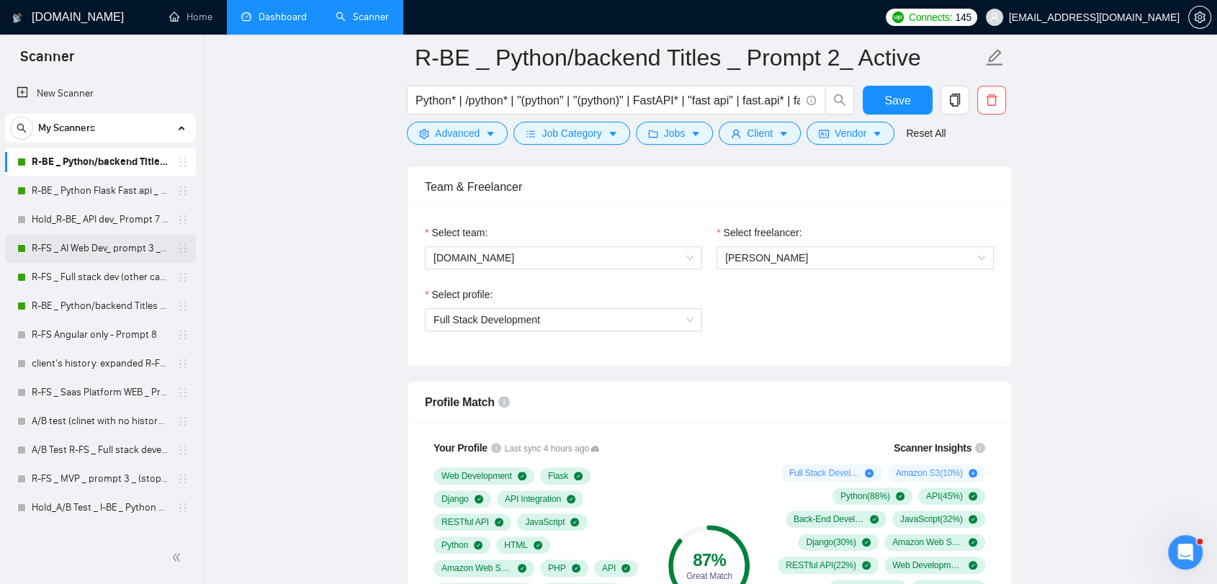
click at [104, 243] on link "R-FS _ AI Web Dev_ prompt 3 _ Active" at bounding box center [100, 248] width 137 height 29
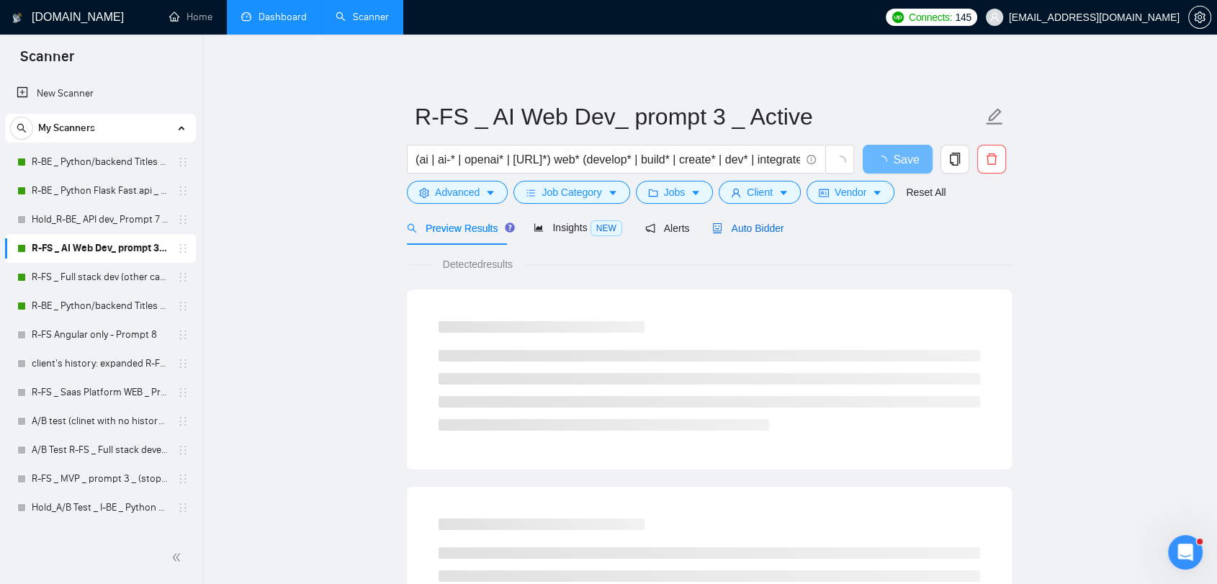
click at [729, 230] on span "Auto Bidder" at bounding box center [747, 229] width 71 height 12
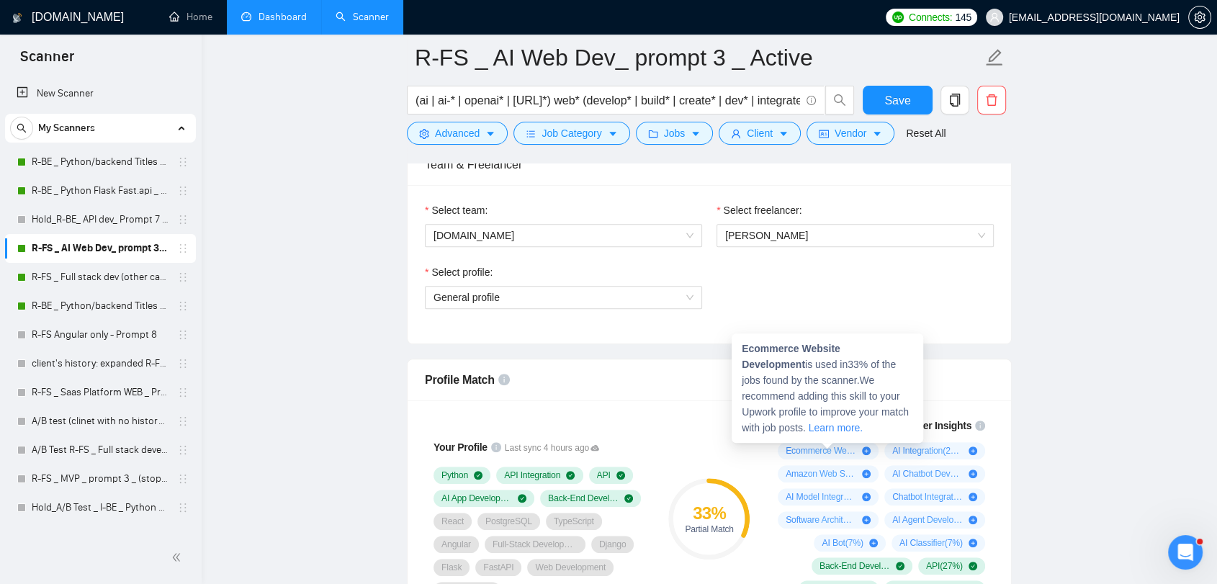
scroll to position [720, 0]
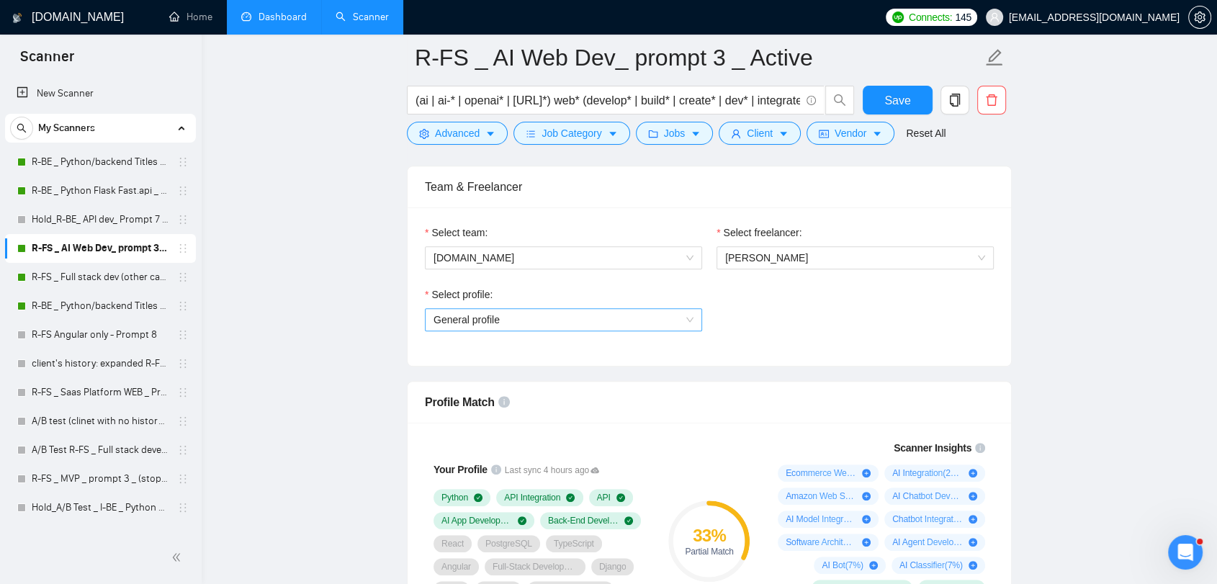
click at [681, 318] on span "General profile" at bounding box center [564, 320] width 260 height 22
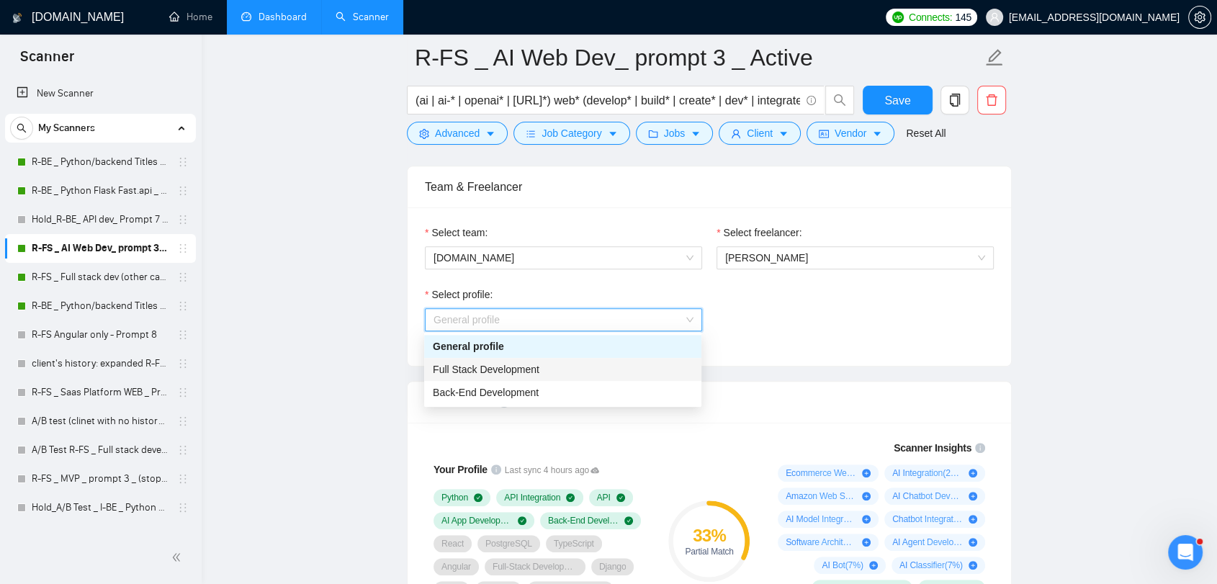
click at [575, 372] on div "Full Stack Development" at bounding box center [563, 369] width 260 height 16
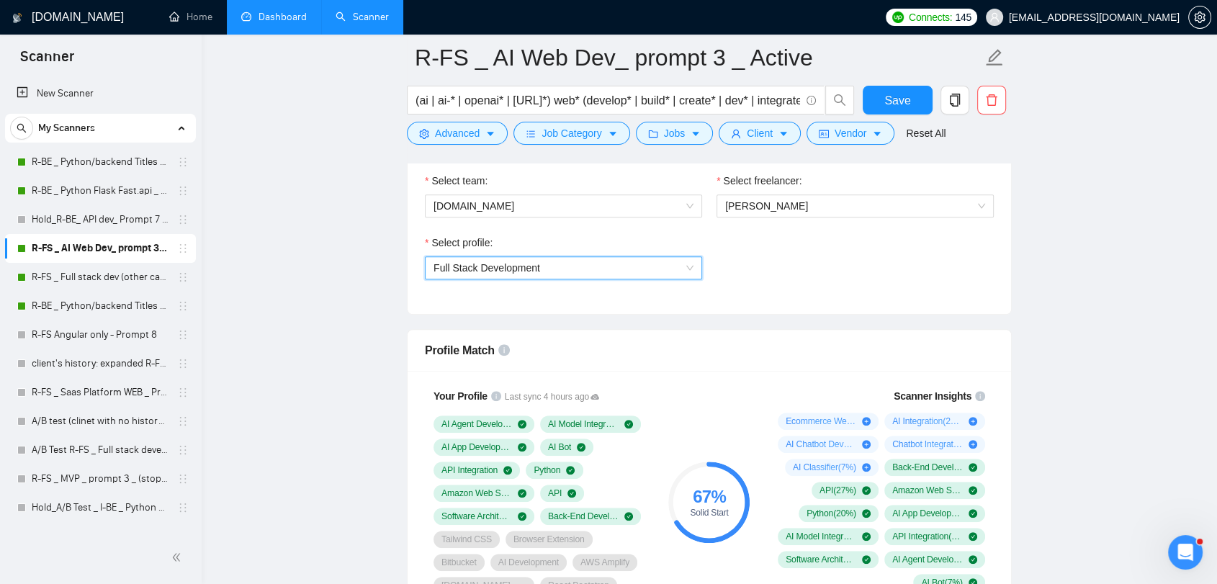
scroll to position [800, 0]
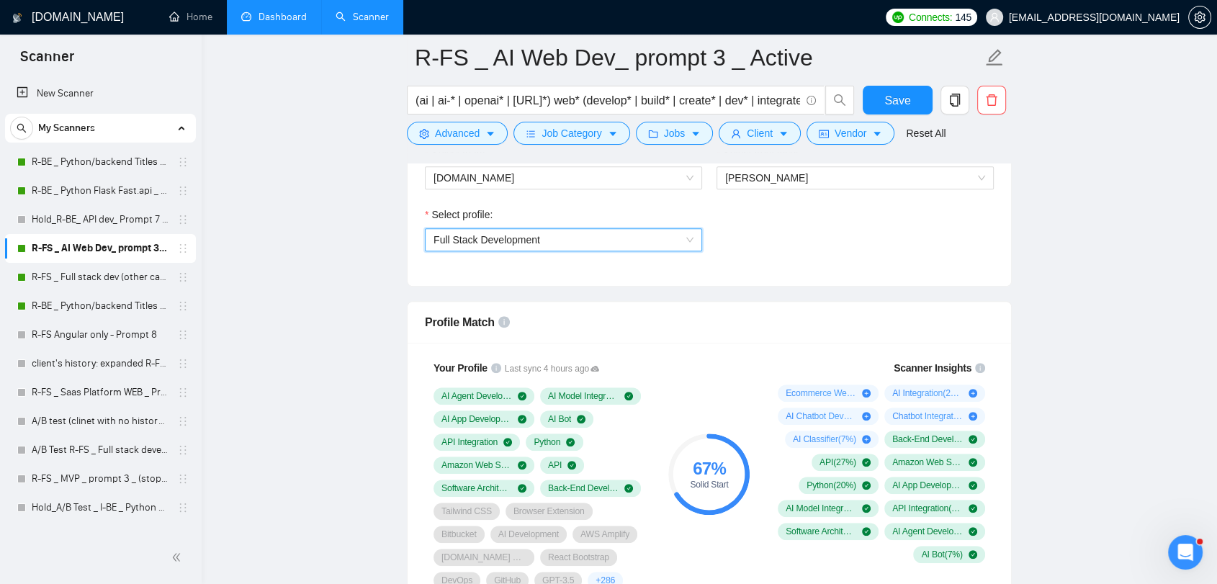
click at [683, 240] on span "Full Stack Development" at bounding box center [564, 240] width 260 height 22
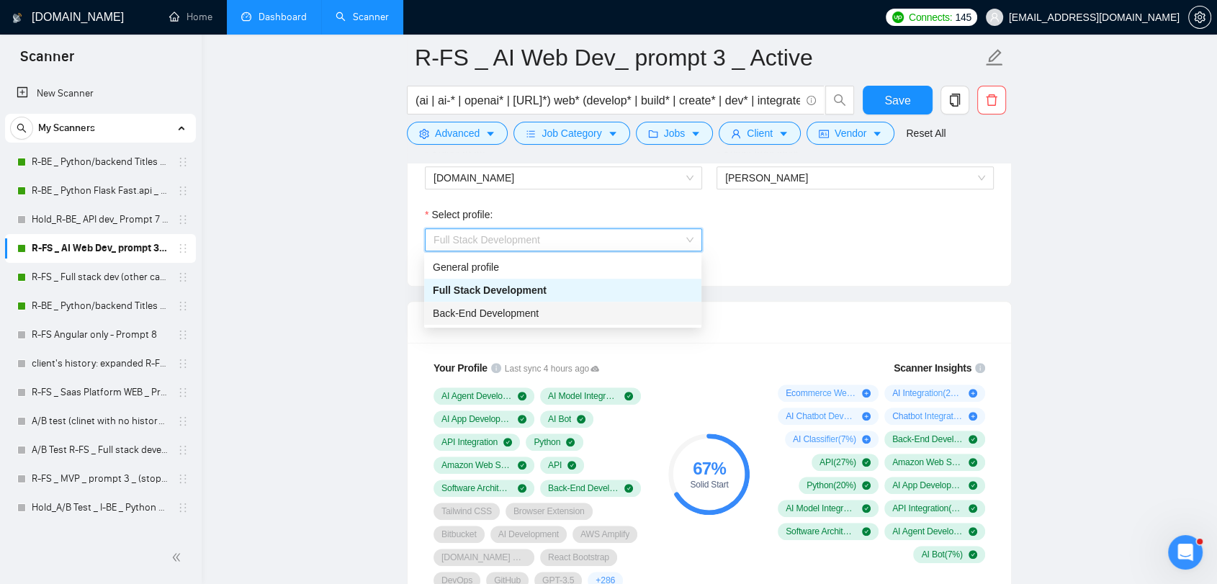
click at [583, 308] on div "Back-End Development" at bounding box center [563, 313] width 260 height 16
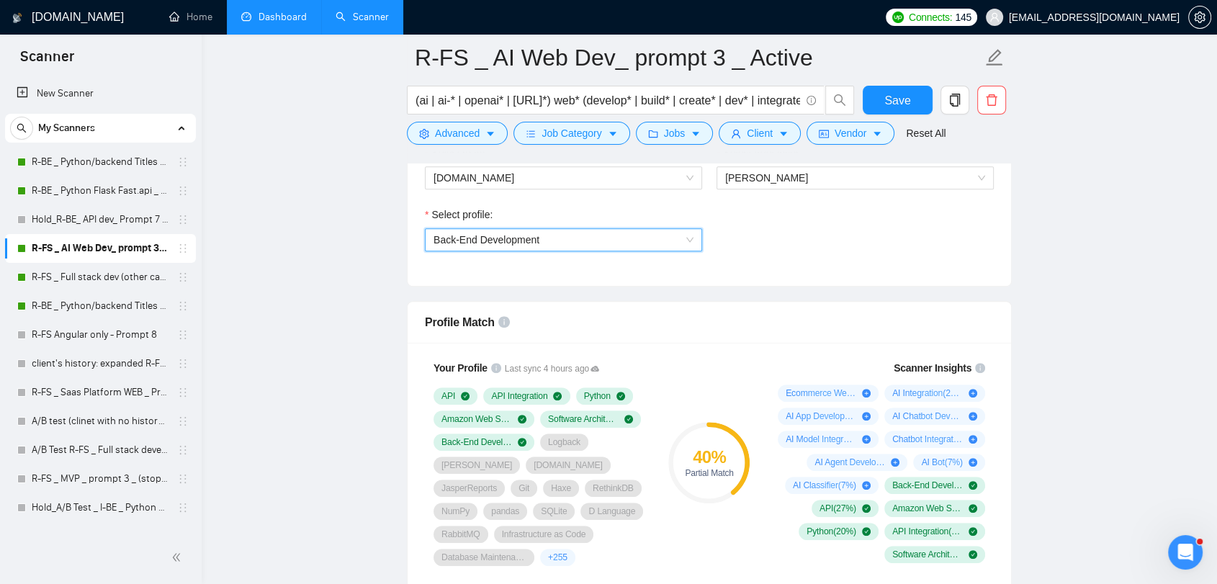
click at [693, 240] on div "Back-End Development" at bounding box center [563, 239] width 277 height 23
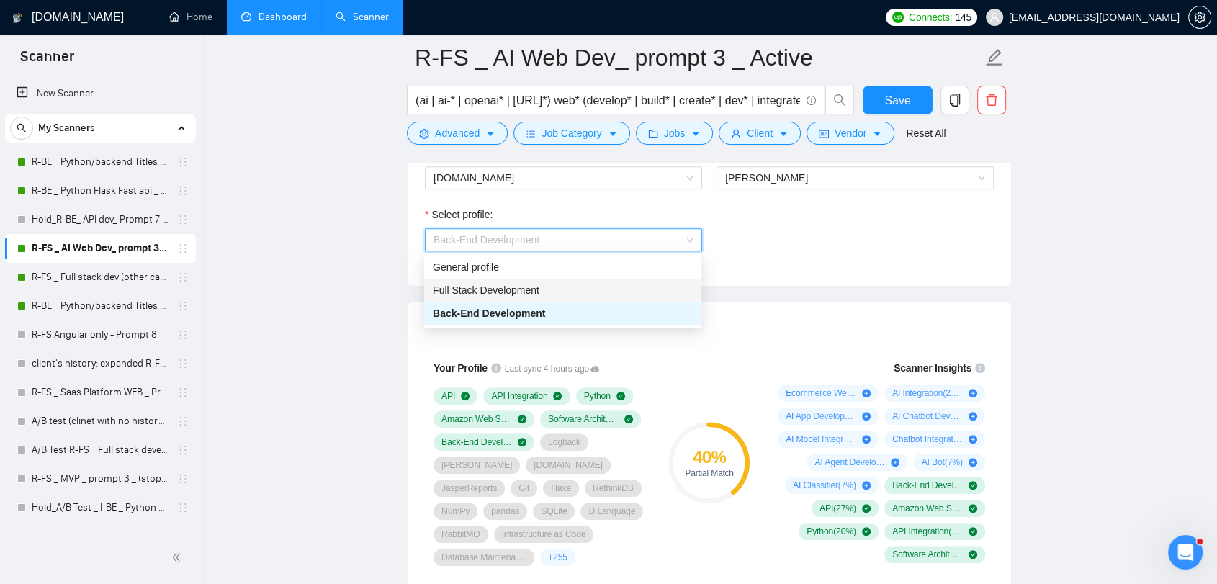
click at [562, 289] on div "Full Stack Development" at bounding box center [563, 290] width 260 height 16
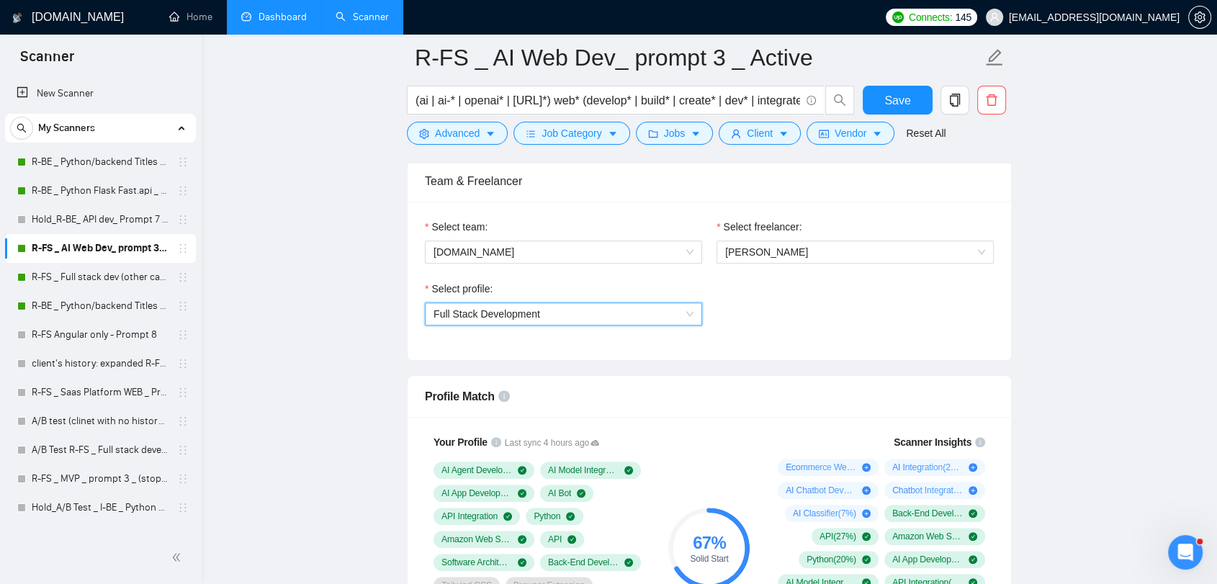
scroll to position [720, 0]
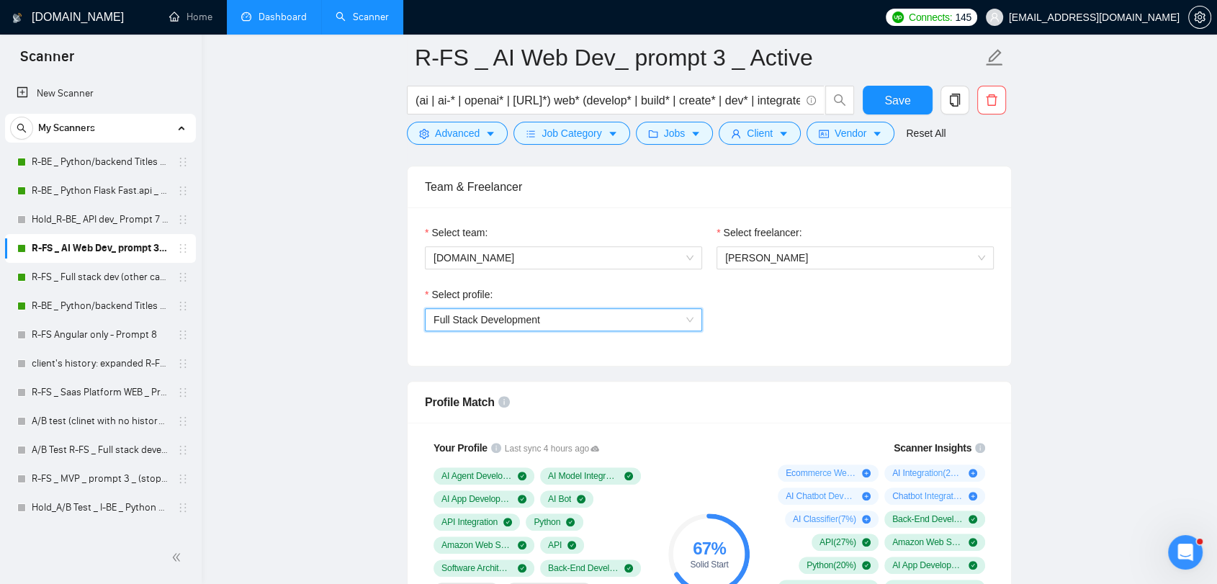
click at [689, 322] on span "Full Stack Development" at bounding box center [564, 320] width 260 height 22
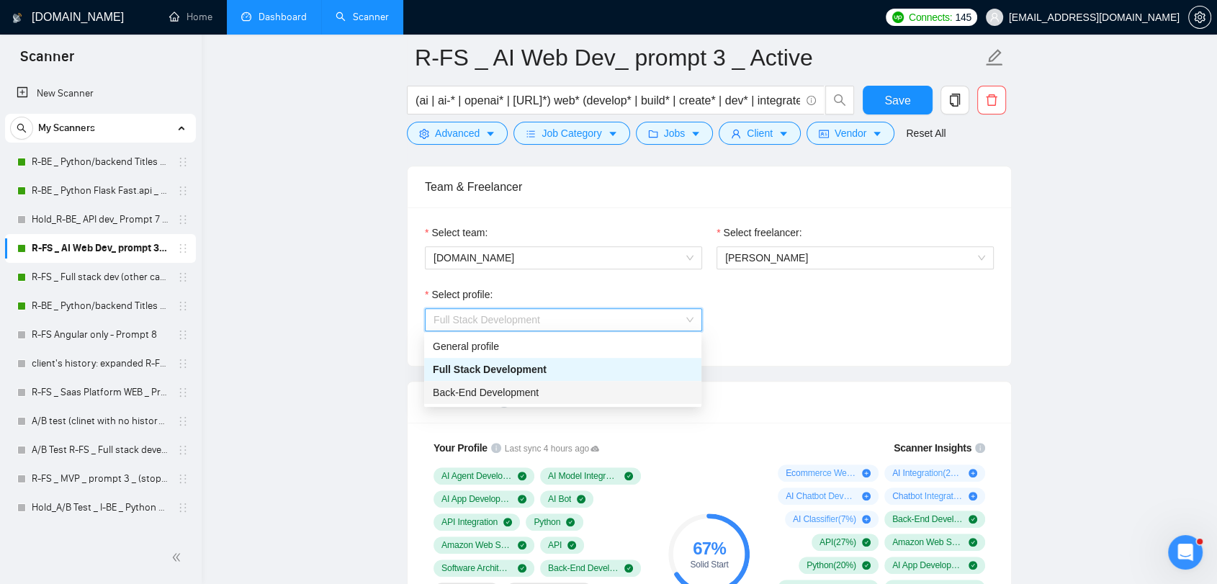
click at [585, 387] on div "Back-End Development" at bounding box center [563, 393] width 260 height 16
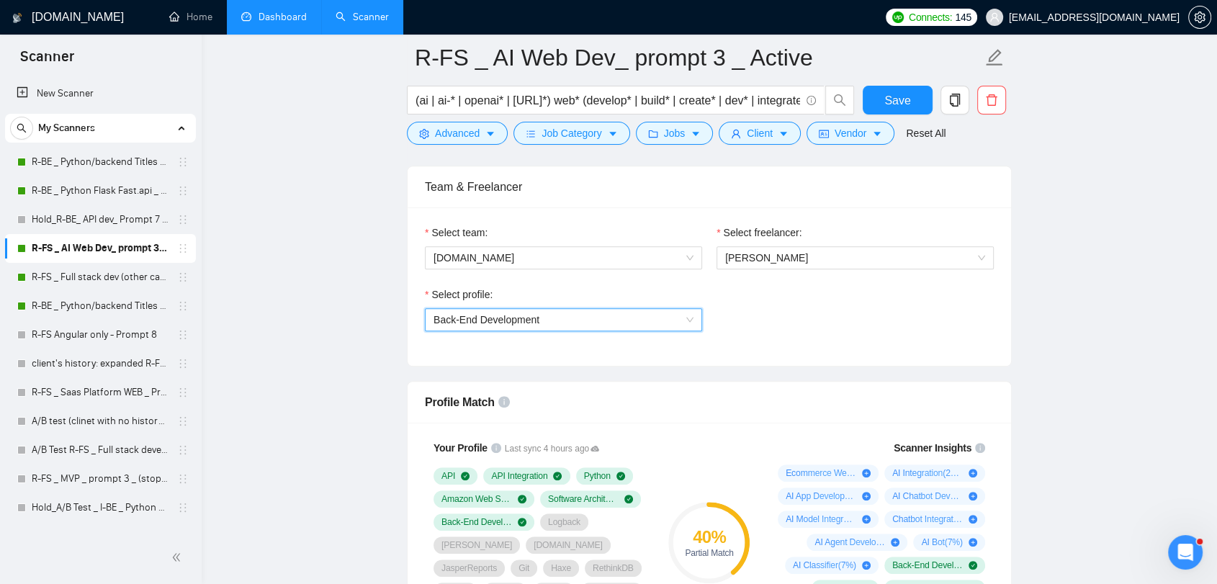
click at [691, 318] on span "Back-End Development" at bounding box center [564, 320] width 260 height 22
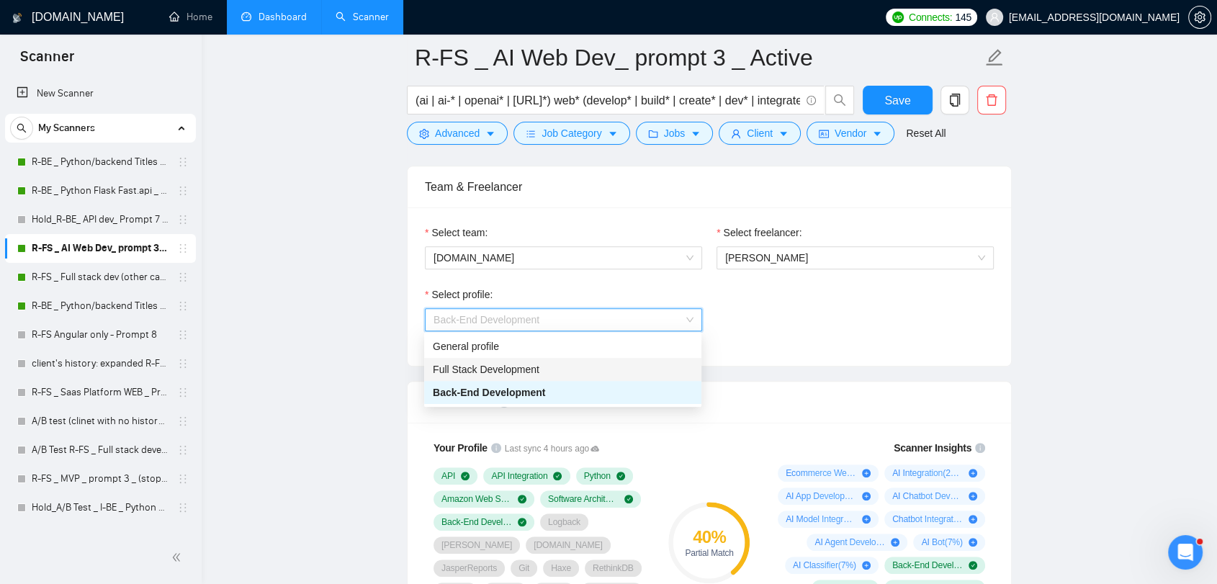
click at [620, 370] on div "Full Stack Development" at bounding box center [563, 369] width 260 height 16
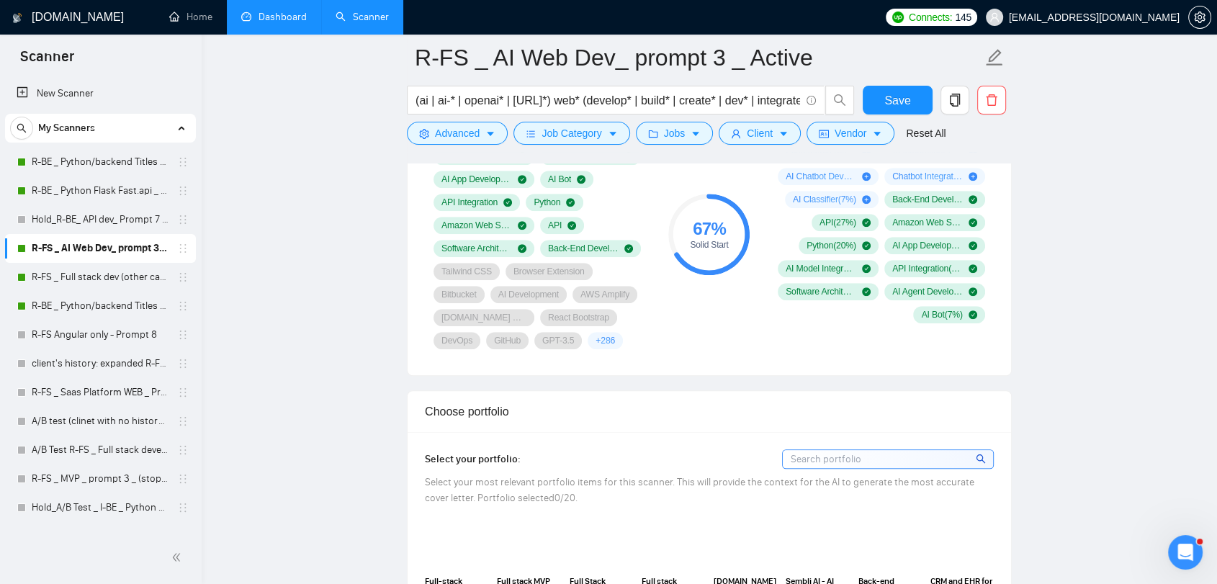
scroll to position [1200, 0]
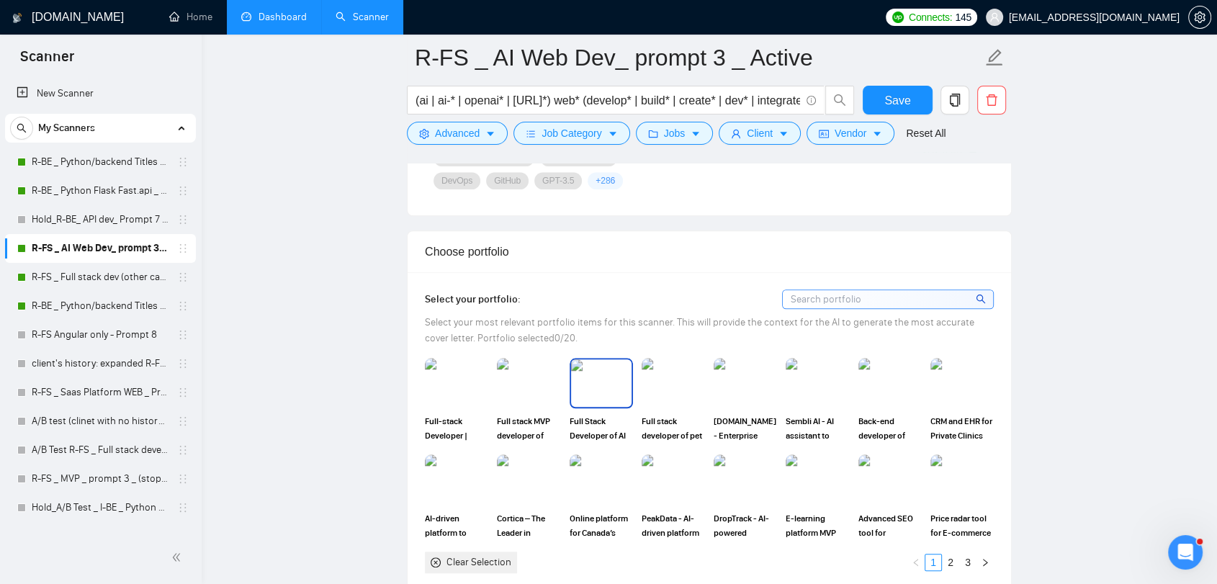
click at [605, 390] on img at bounding box center [601, 383] width 60 height 48
click at [450, 396] on img at bounding box center [456, 383] width 60 height 48
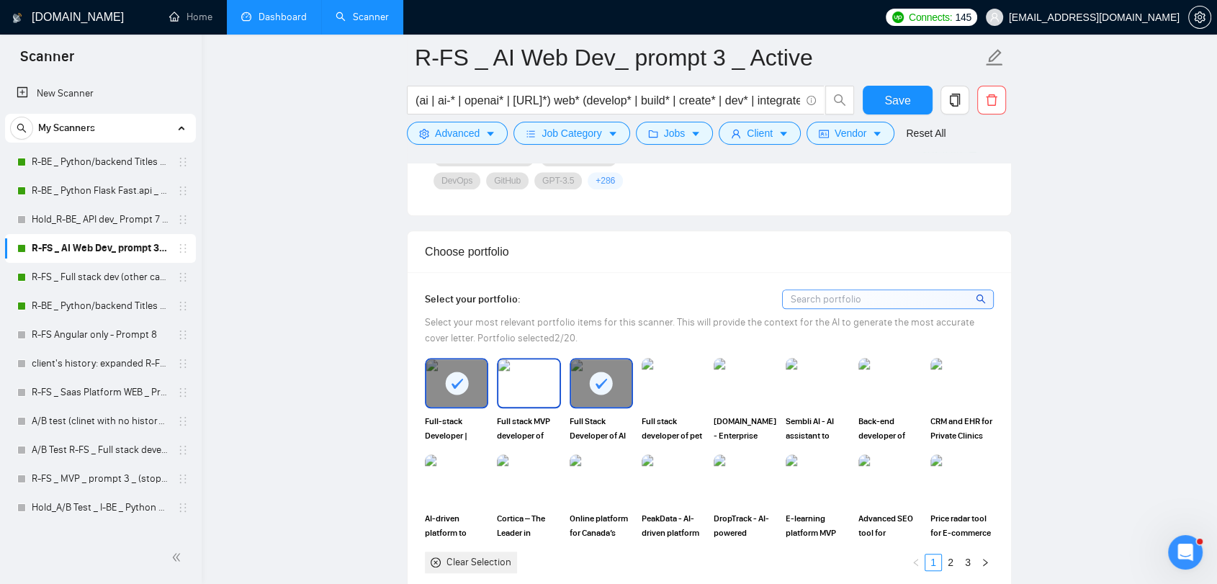
click at [531, 381] on img at bounding box center [528, 383] width 60 height 48
click at [740, 398] on img at bounding box center [745, 383] width 60 height 48
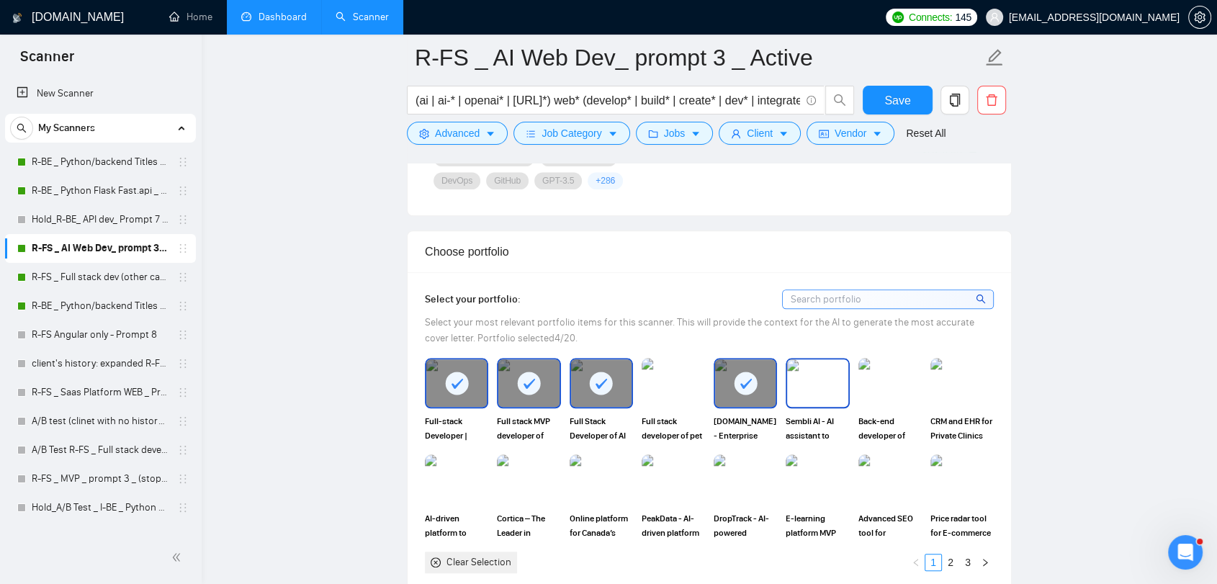
click at [824, 395] on img at bounding box center [817, 383] width 60 height 48
click at [900, 390] on img at bounding box center [890, 383] width 60 height 48
click at [942, 399] on img at bounding box center [961, 383] width 63 height 50
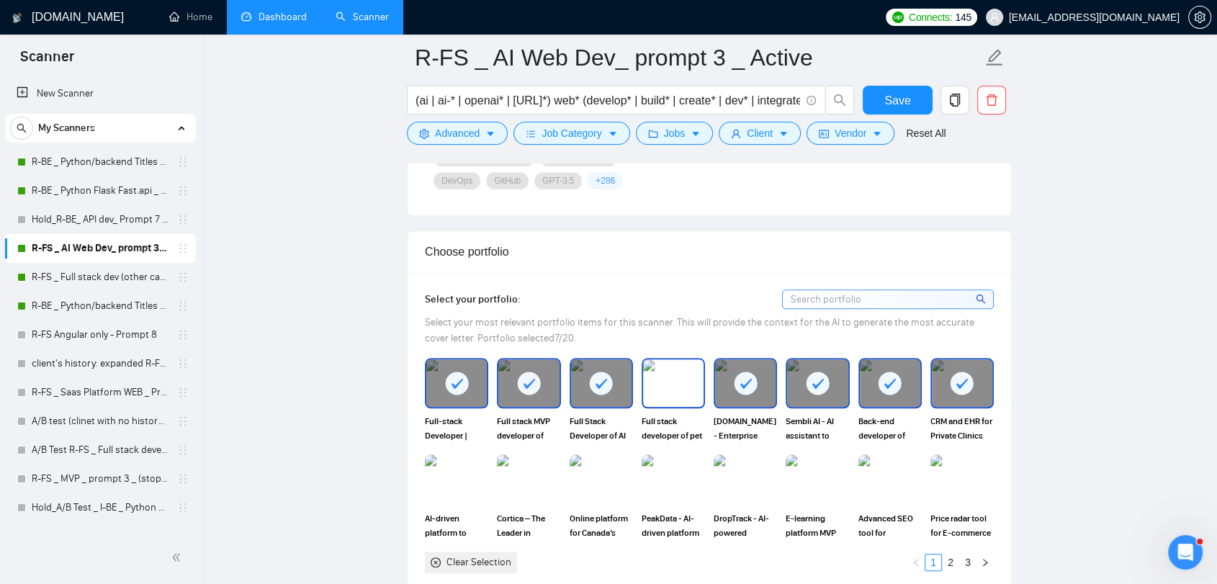
click at [655, 408] on div "Full stack developer of pet care marketplace | Python Django React" at bounding box center [673, 400] width 63 height 85
click at [464, 498] on img at bounding box center [456, 480] width 60 height 48
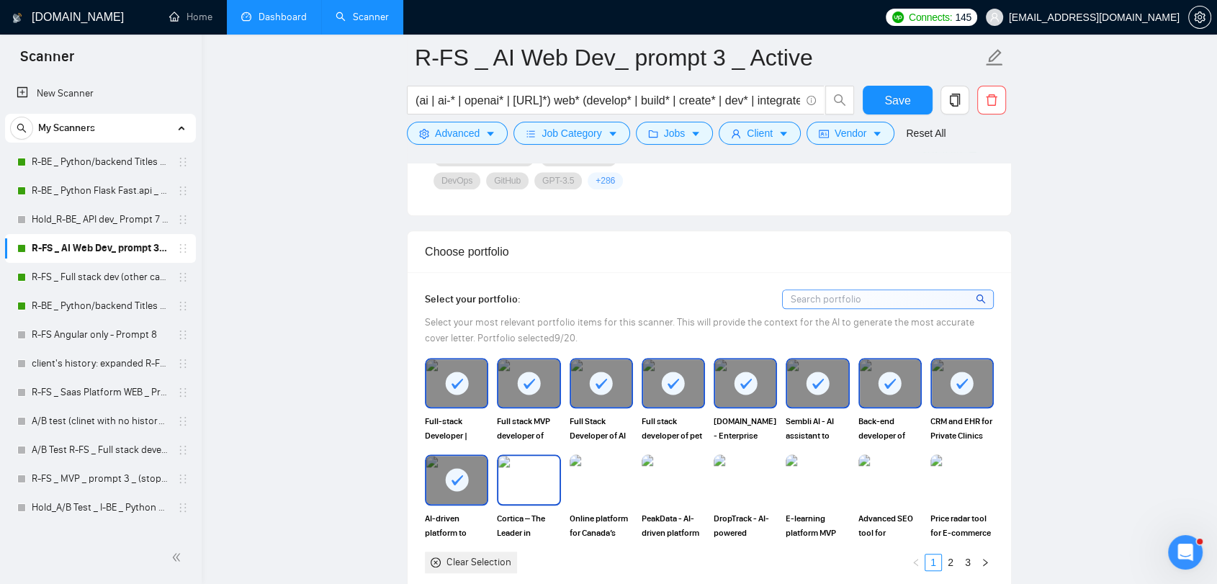
click at [513, 491] on img at bounding box center [528, 480] width 60 height 48
click at [689, 498] on img at bounding box center [673, 480] width 60 height 48
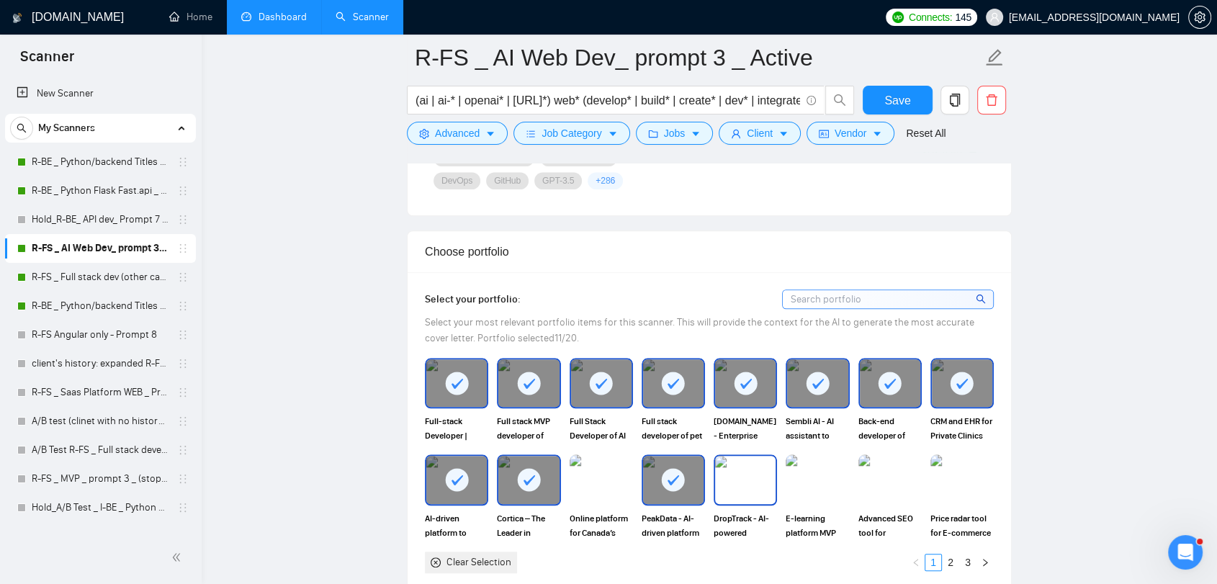
click at [727, 505] on div "DropTrack - AI-powered promotion tool" at bounding box center [745, 496] width 63 height 85
click at [599, 495] on img at bounding box center [601, 480] width 60 height 48
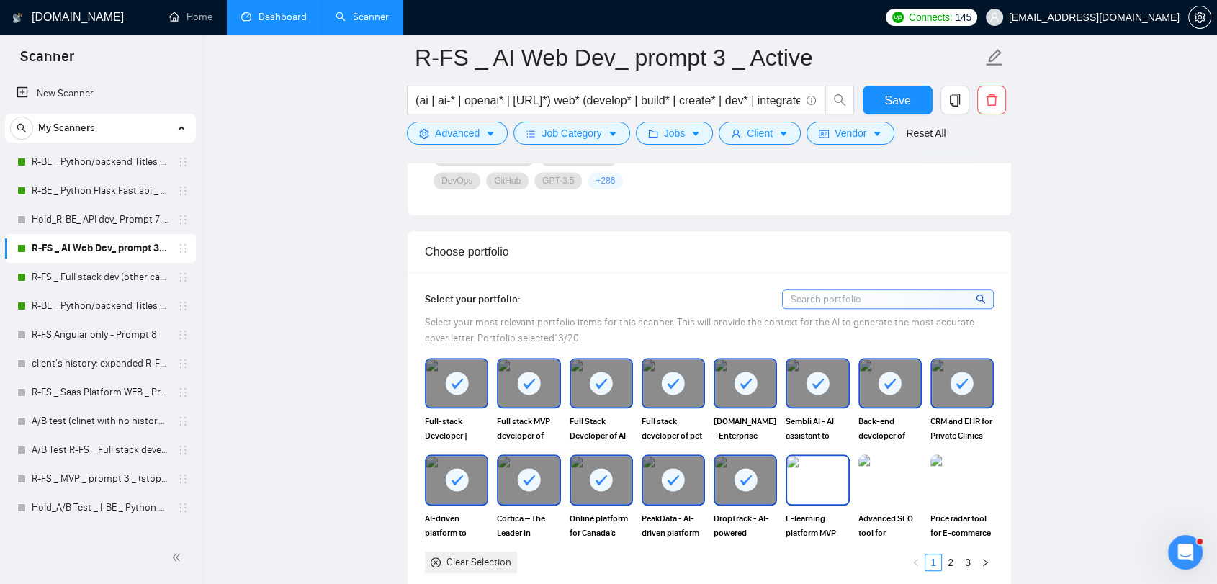
drag, startPoint x: 814, startPoint y: 485, endPoint x: 864, endPoint y: 491, distance: 50.0
click at [814, 486] on img at bounding box center [817, 480] width 60 height 48
click at [870, 491] on img at bounding box center [890, 480] width 60 height 48
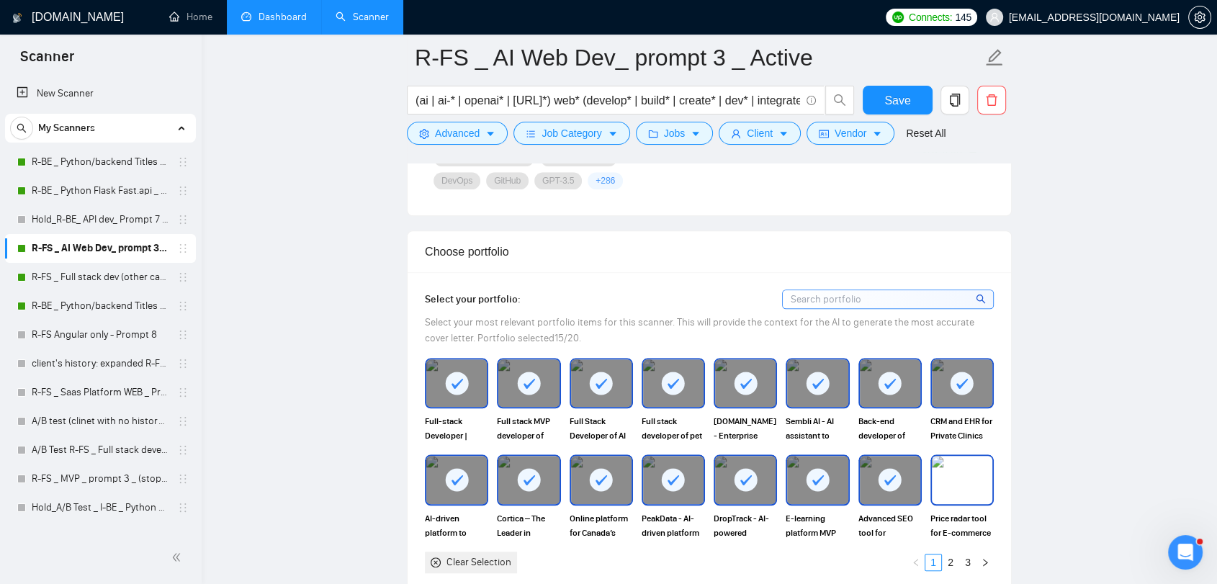
click at [953, 494] on img at bounding box center [962, 480] width 60 height 48
click at [992, 559] on button "button" at bounding box center [984, 562] width 17 height 17
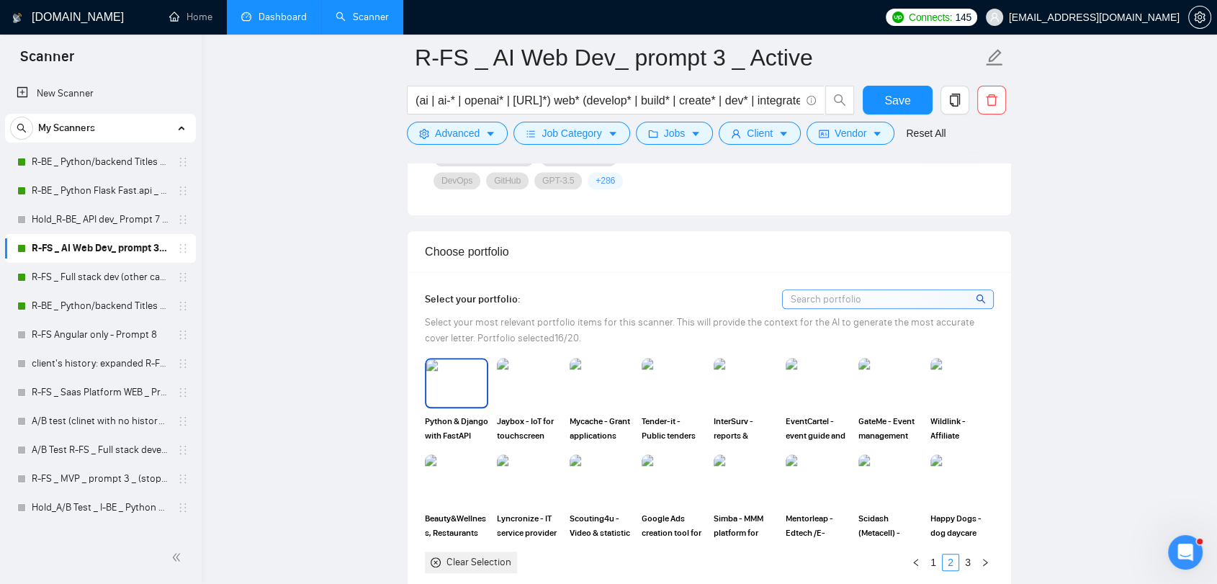
click at [461, 395] on img at bounding box center [456, 383] width 60 height 48
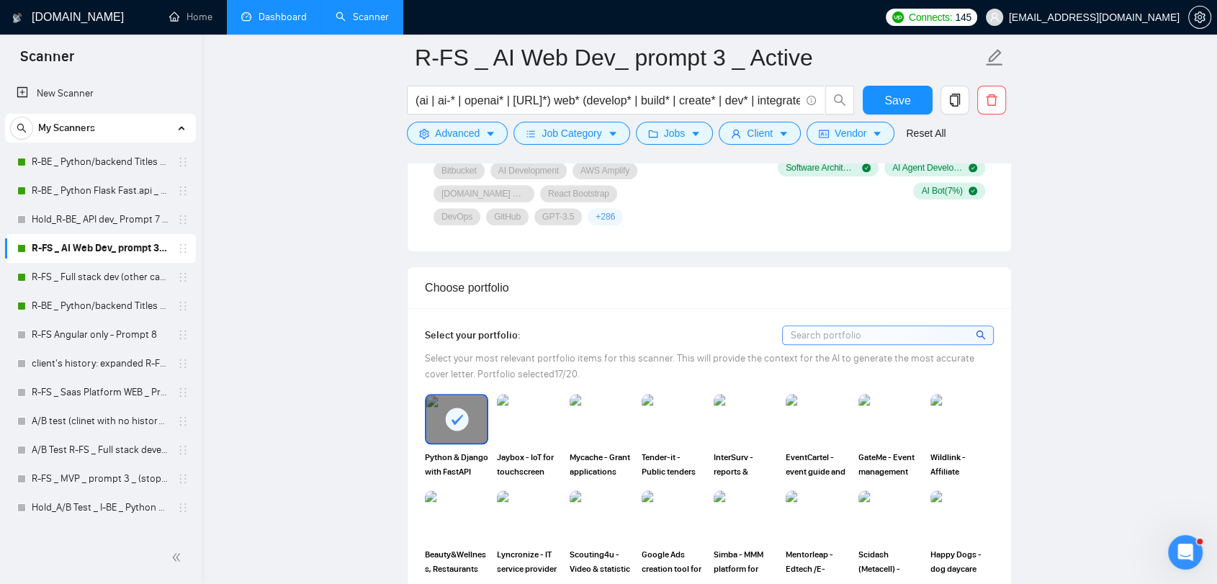
scroll to position [1164, 0]
click at [511, 424] on img at bounding box center [528, 419] width 60 height 48
click at [952, 410] on img at bounding box center [962, 419] width 60 height 48
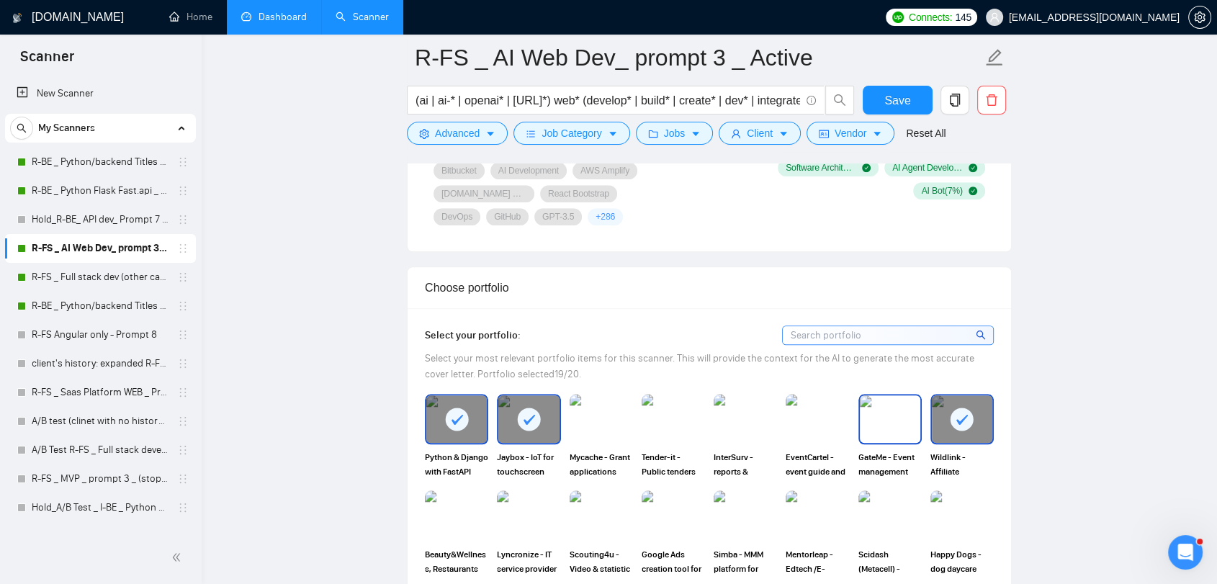
click at [886, 429] on img at bounding box center [890, 419] width 60 height 48
click at [719, 426] on img at bounding box center [745, 419] width 60 height 48
click at [913, 102] on button "Save" at bounding box center [898, 100] width 70 height 29
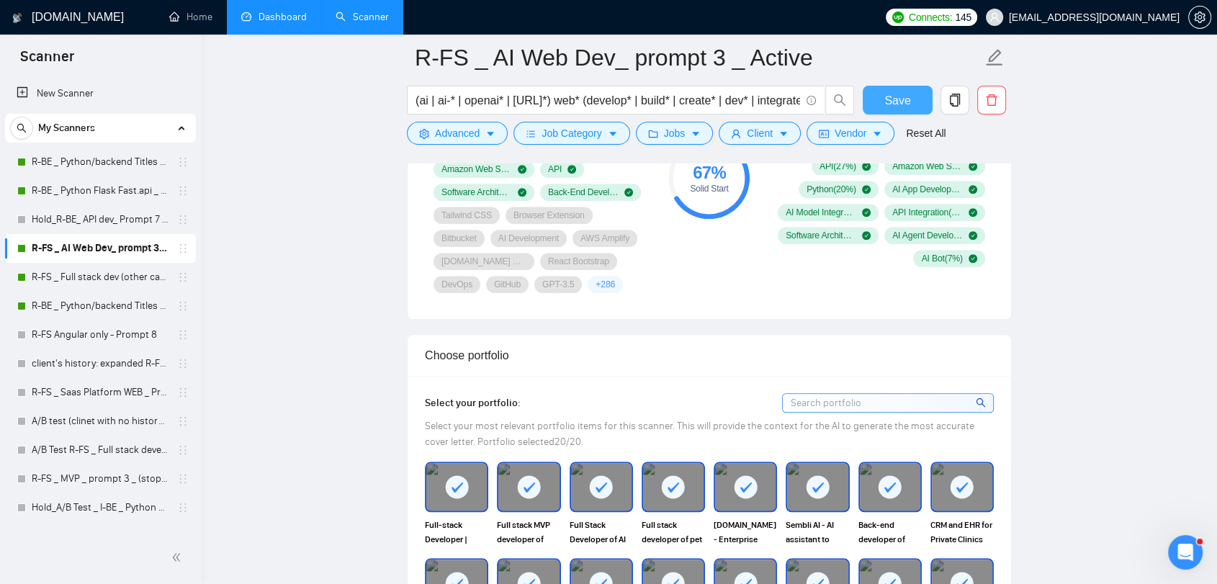
scroll to position [1003, 0]
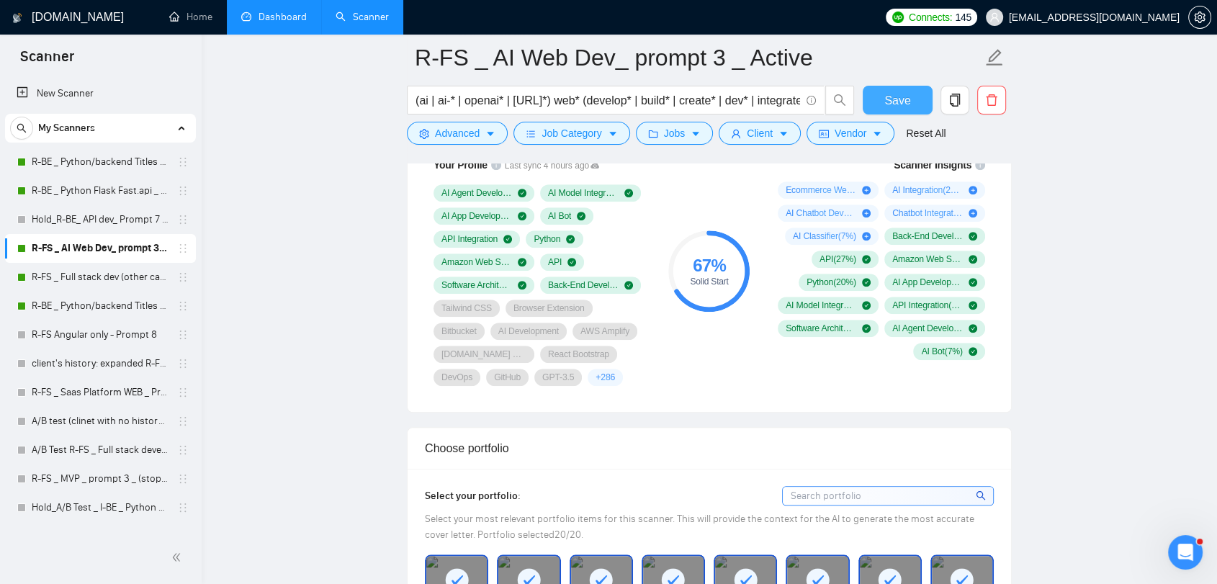
click at [904, 102] on span "Save" at bounding box center [897, 100] width 26 height 18
click at [98, 279] on link "R-FS _ Full stack dev (other categories) _ Prompt 1_ Active" at bounding box center [100, 277] width 137 height 29
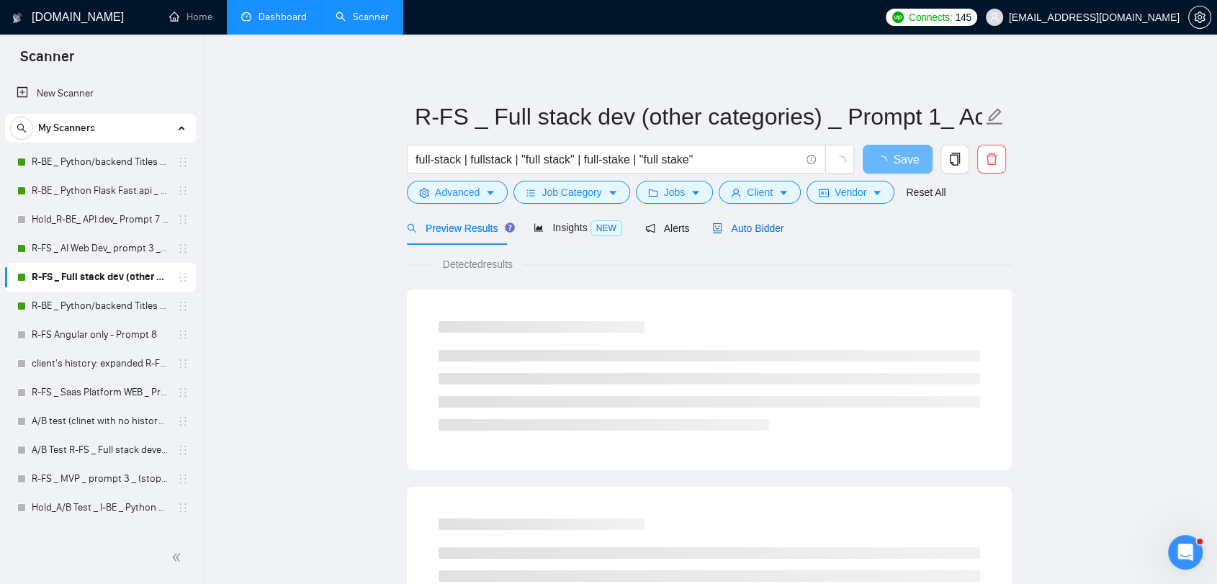
click at [746, 226] on span "Auto Bidder" at bounding box center [747, 229] width 71 height 12
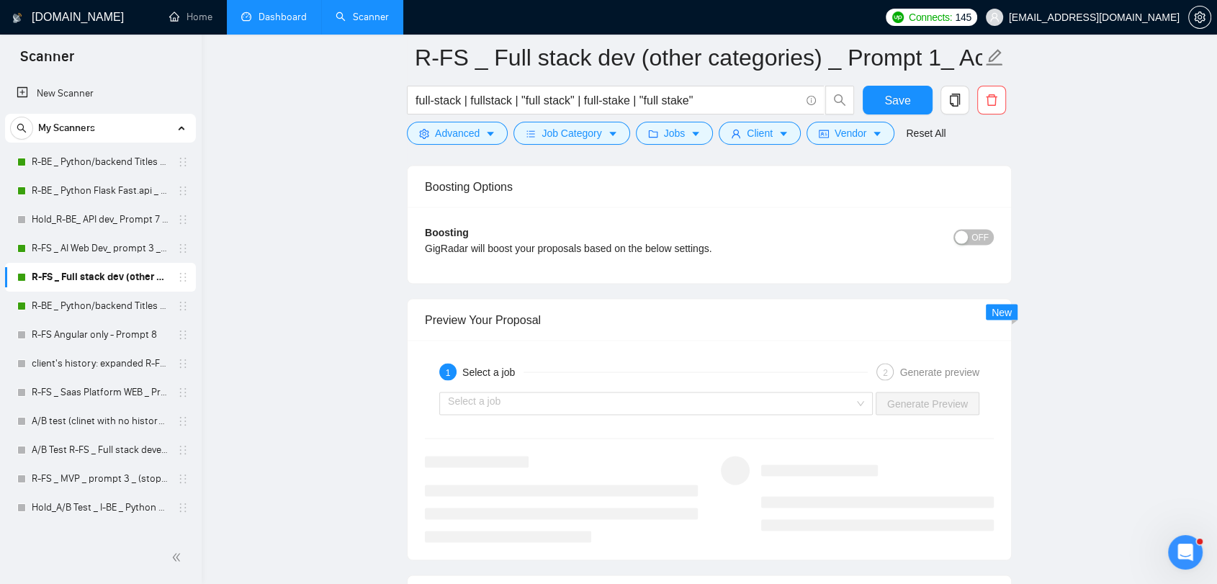
scroll to position [2640, 0]
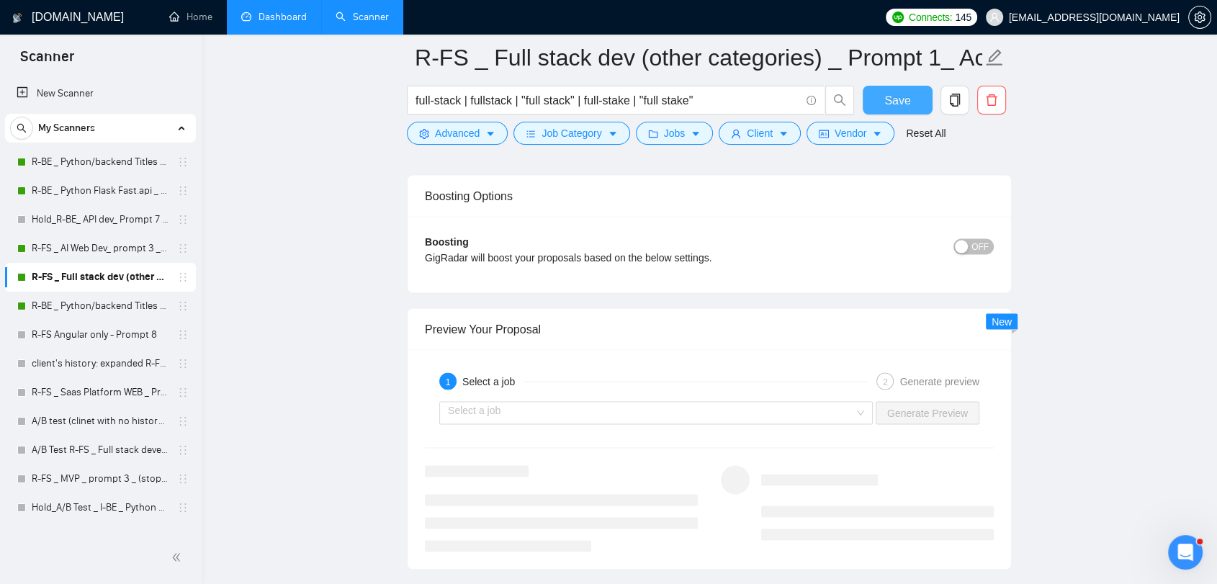
click at [899, 107] on span "Save" at bounding box center [897, 100] width 26 height 18
click at [104, 307] on link "R-BE _ Python/backend Titles (other categ.) _ Prompt 2_ Active" at bounding box center [100, 306] width 137 height 29
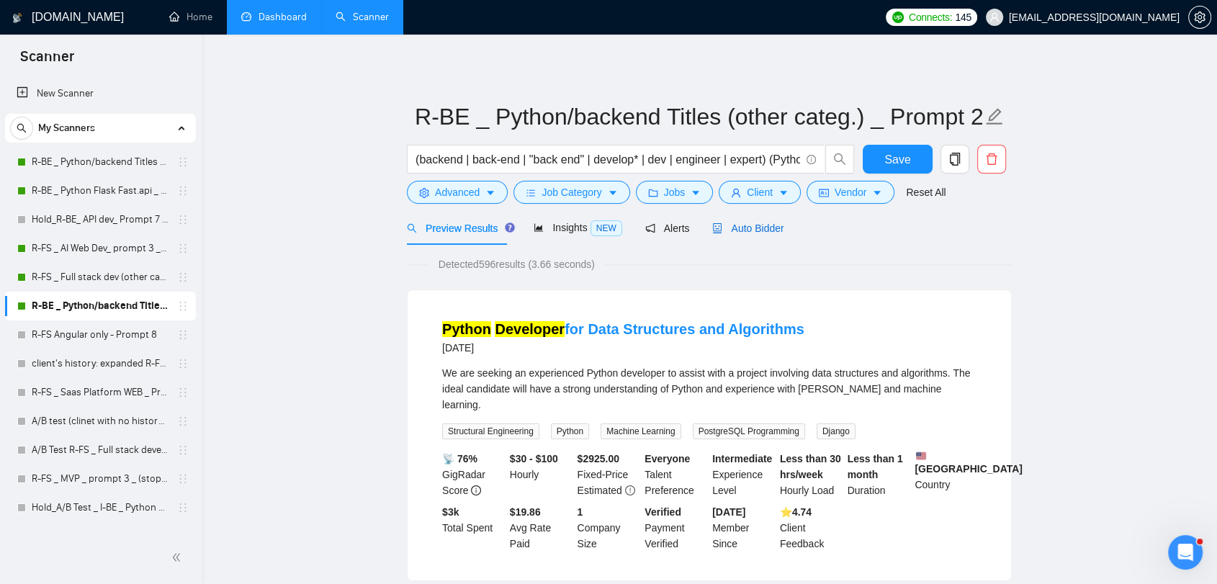
click at [768, 227] on span "Auto Bidder" at bounding box center [747, 229] width 71 height 12
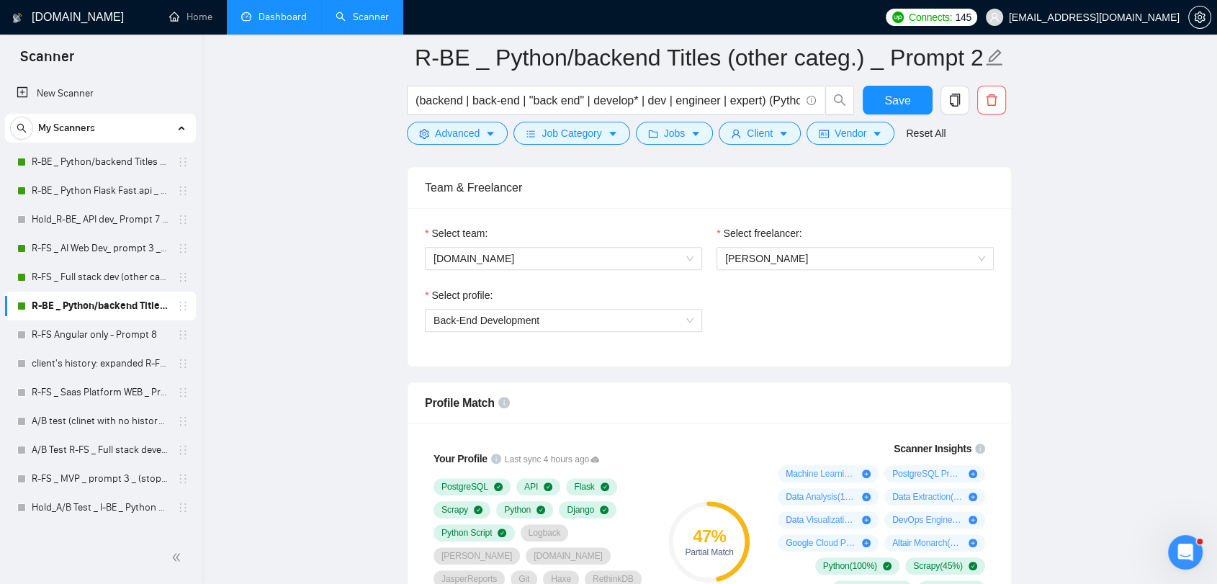
scroll to position [720, 0]
click at [688, 315] on span "Back-End Development" at bounding box center [564, 320] width 260 height 22
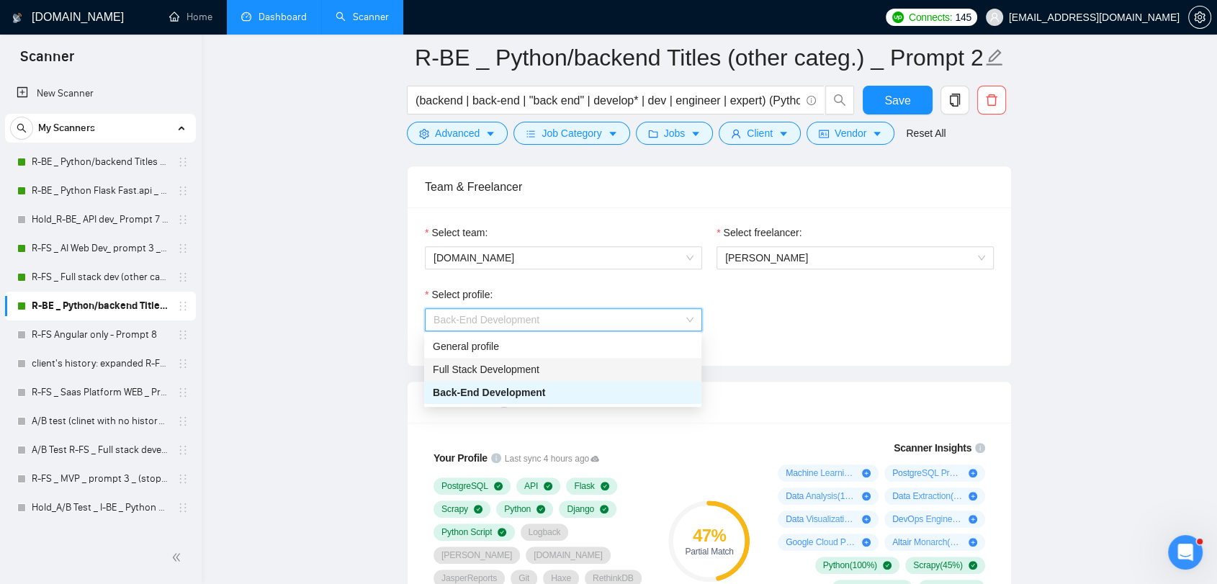
click at [602, 362] on div "Full Stack Development" at bounding box center [563, 369] width 260 height 16
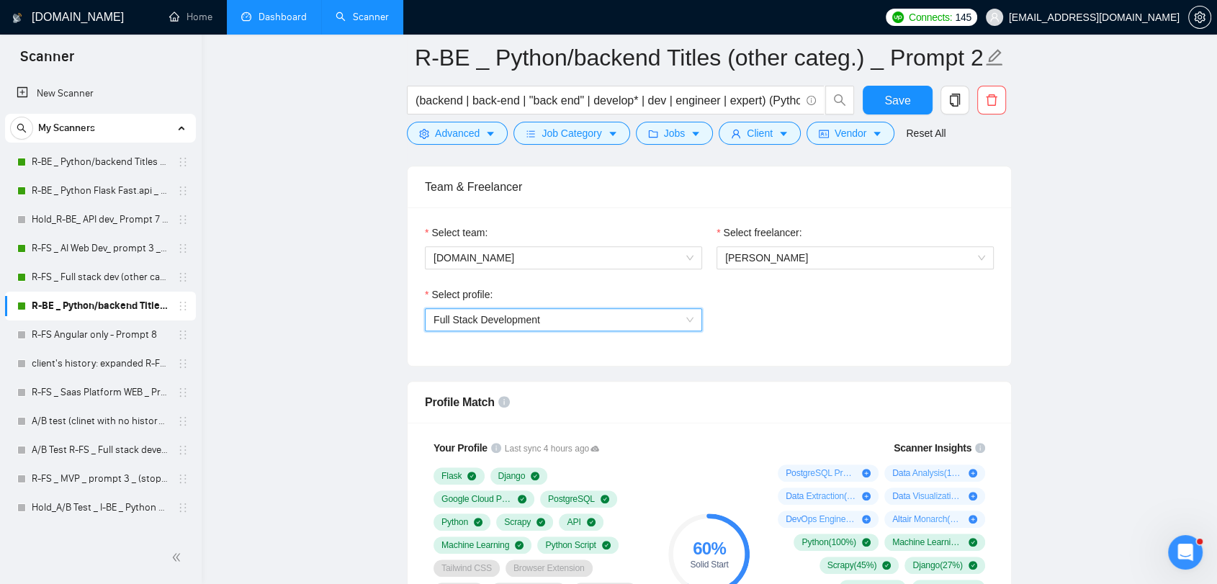
click at [695, 318] on div "Full Stack Development" at bounding box center [563, 319] width 277 height 23
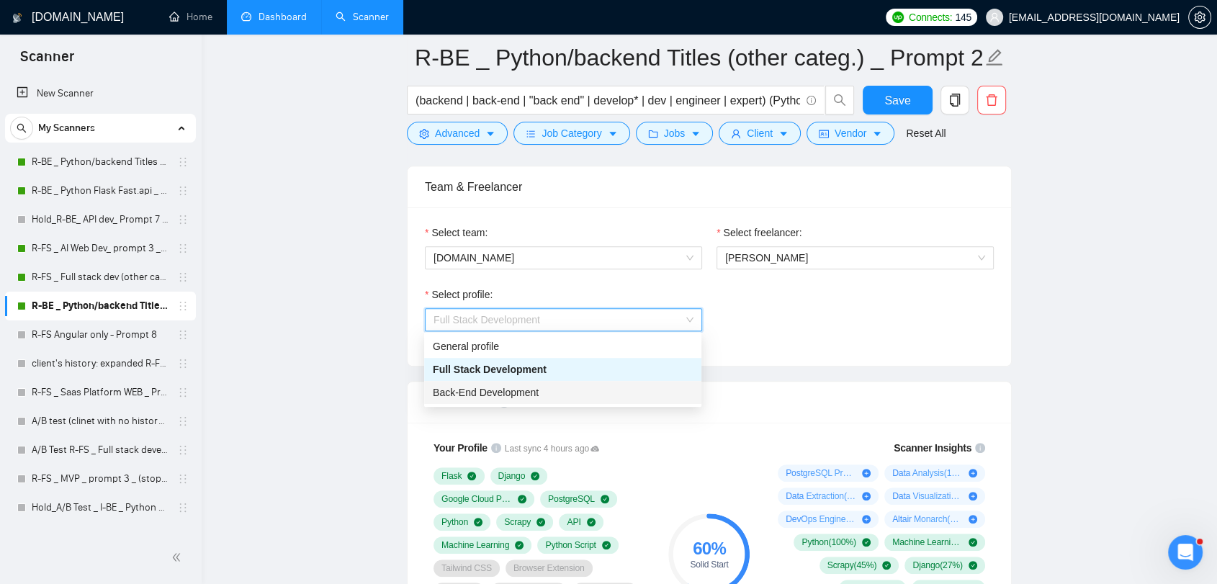
click at [581, 401] on div "Back-End Development" at bounding box center [562, 392] width 277 height 23
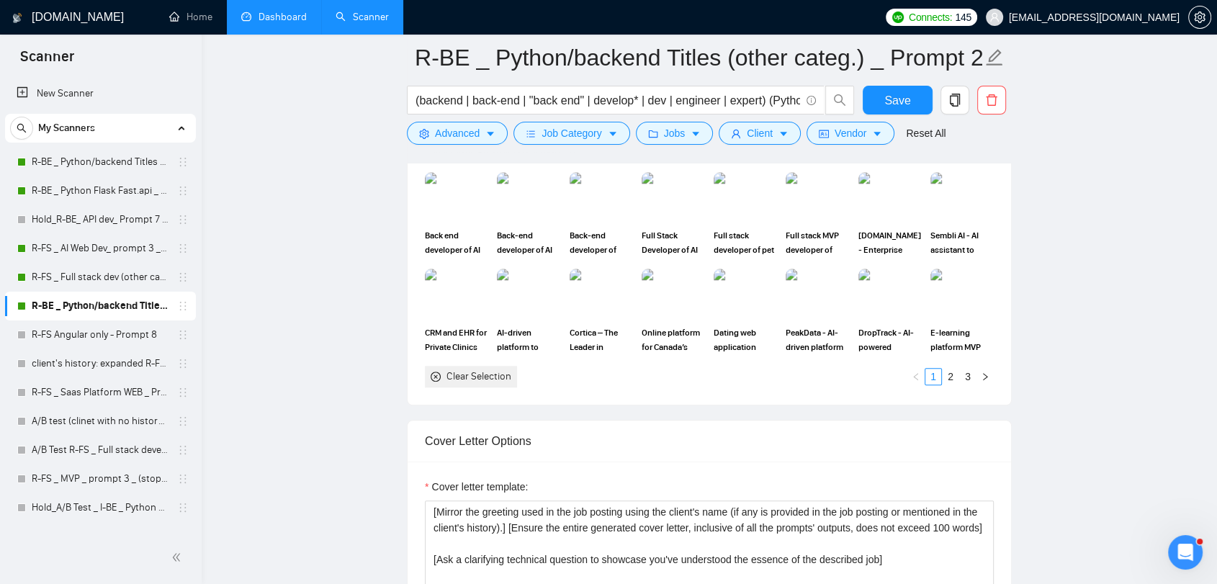
scroll to position [1680, 0]
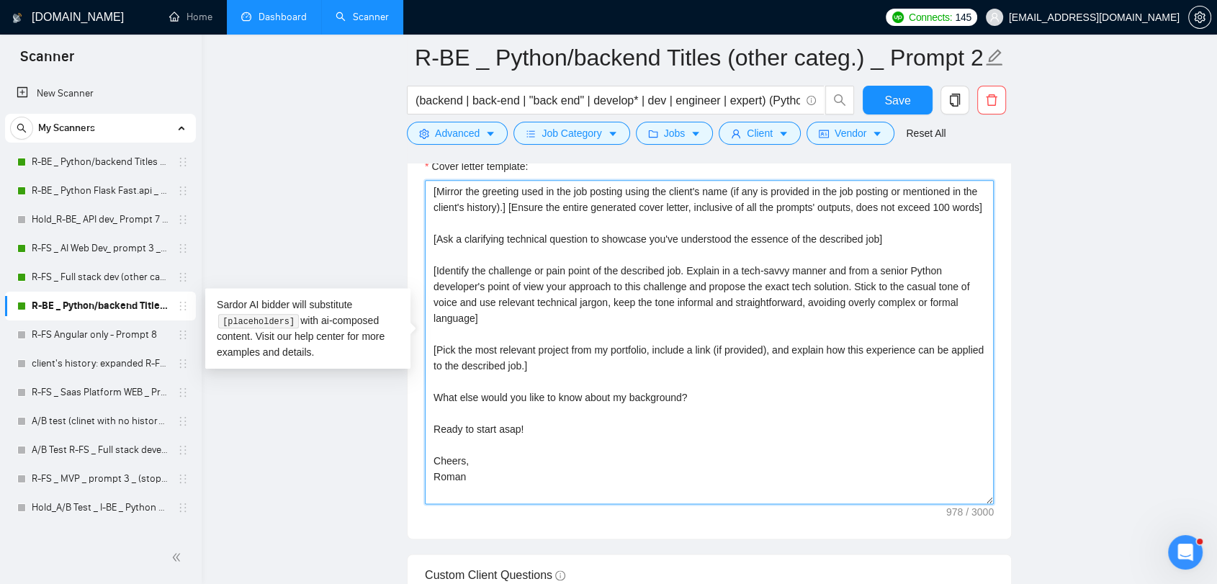
drag, startPoint x: 542, startPoint y: 451, endPoint x: 458, endPoint y: 423, distance: 88.1
click at [458, 423] on textarea "[Mirror the greeting used in the job posting using the client's name (if any is…" at bounding box center [709, 342] width 569 height 324
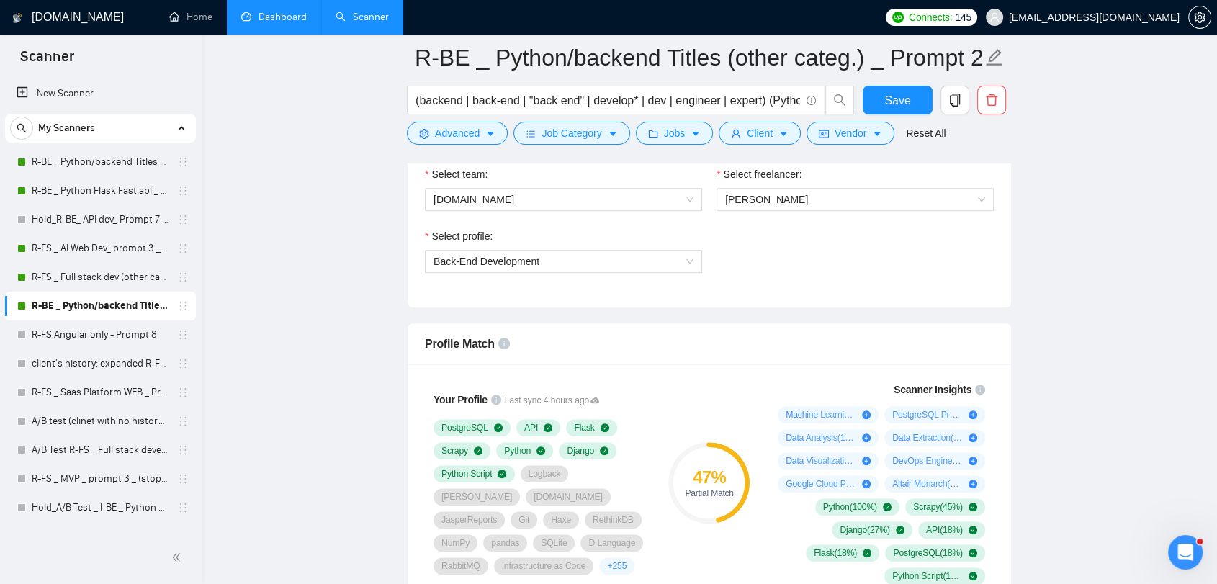
scroll to position [657, 0]
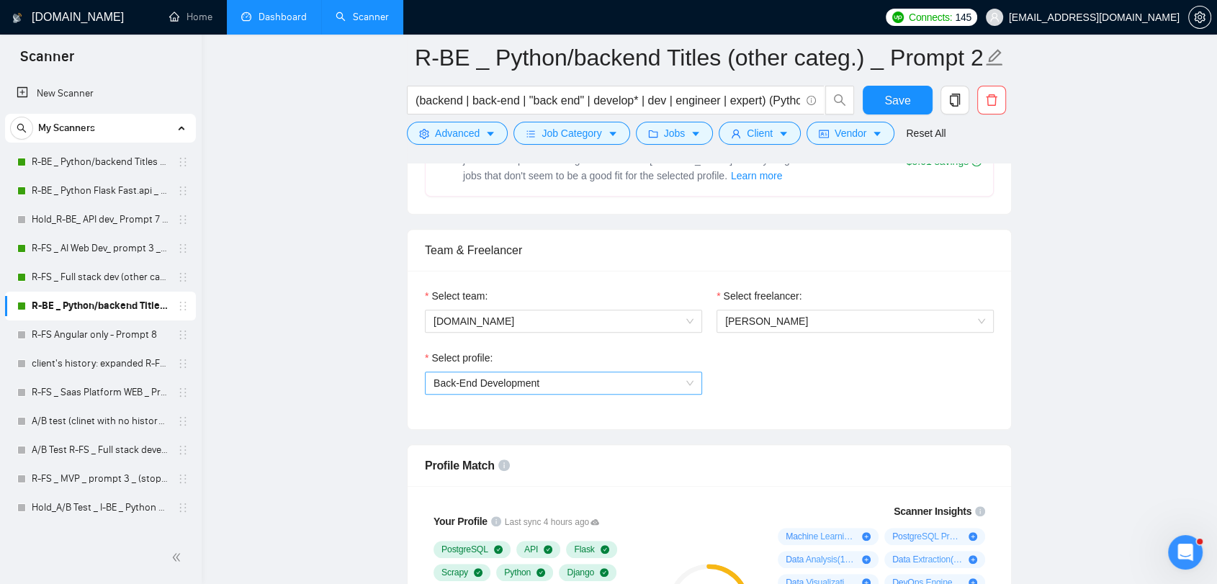
click at [690, 379] on span "Back-End Development" at bounding box center [564, 383] width 260 height 22
type textarea "[Mirror the greeting used in the job posting using the client's name (if any is…"
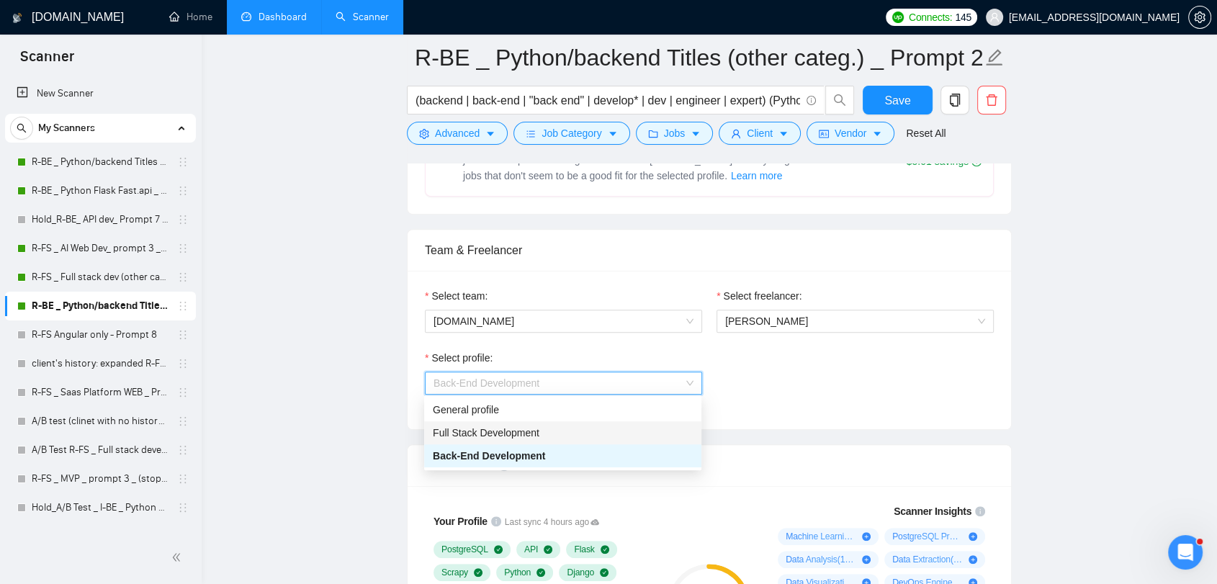
click at [627, 434] on div "Full Stack Development" at bounding box center [563, 433] width 260 height 16
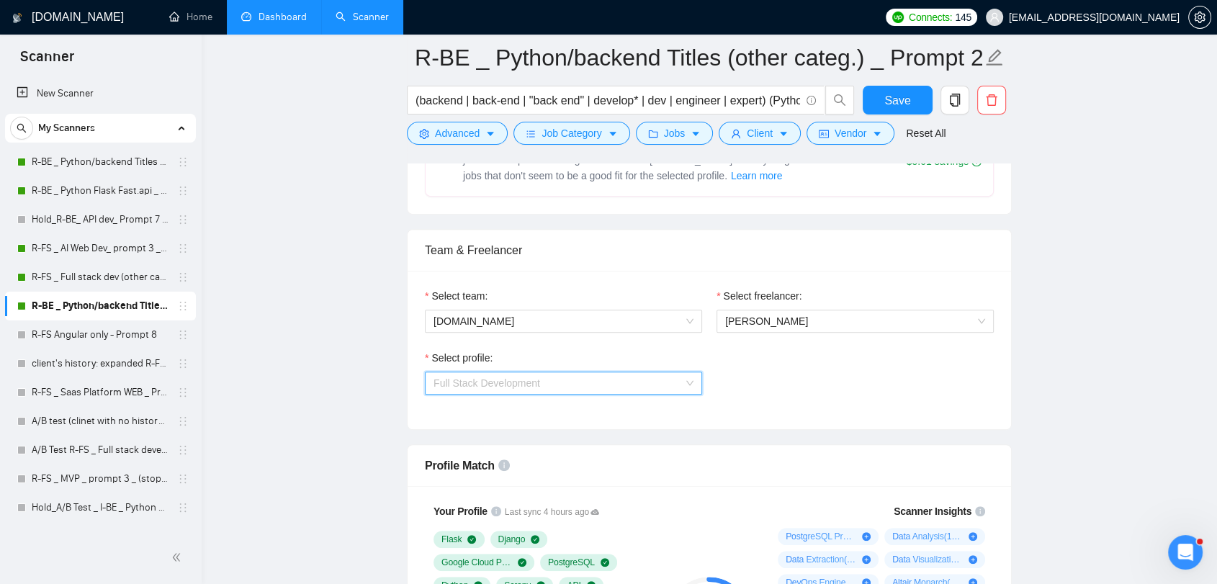
click at [686, 376] on span "Full Stack Development" at bounding box center [564, 383] width 260 height 22
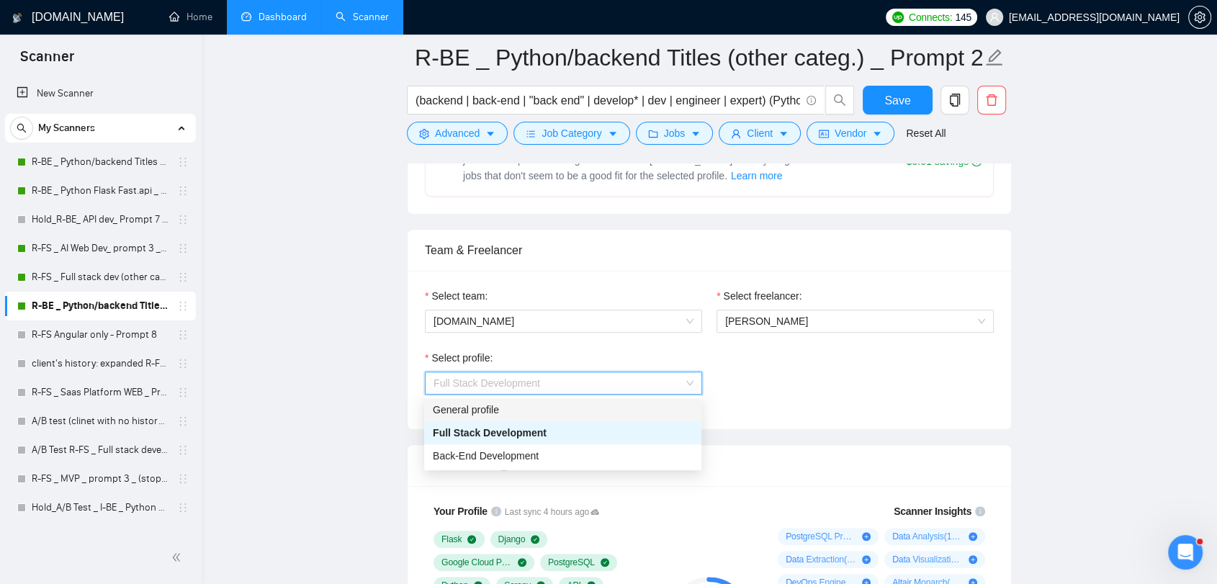
click at [642, 399] on div "General profile" at bounding box center [562, 409] width 277 height 23
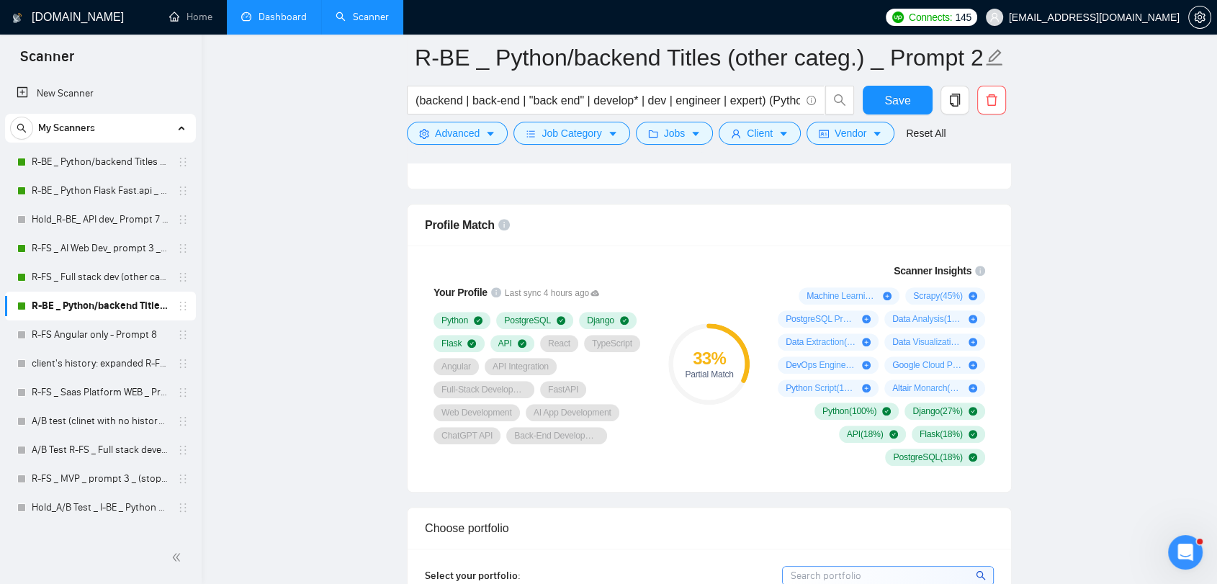
scroll to position [577, 0]
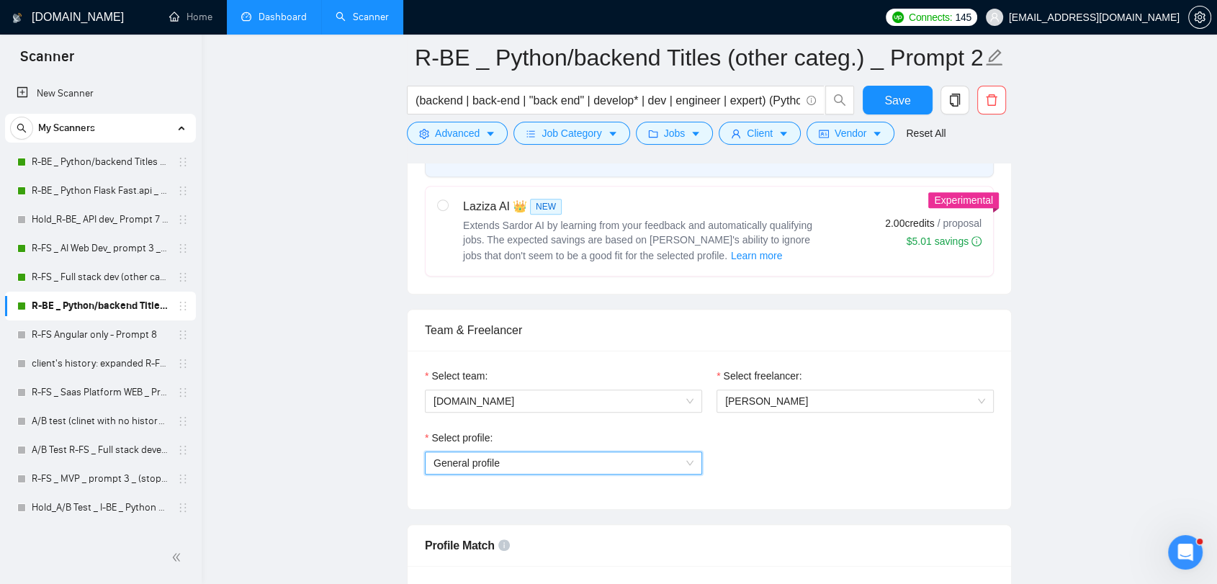
click at [691, 463] on span "General profile" at bounding box center [564, 463] width 260 height 22
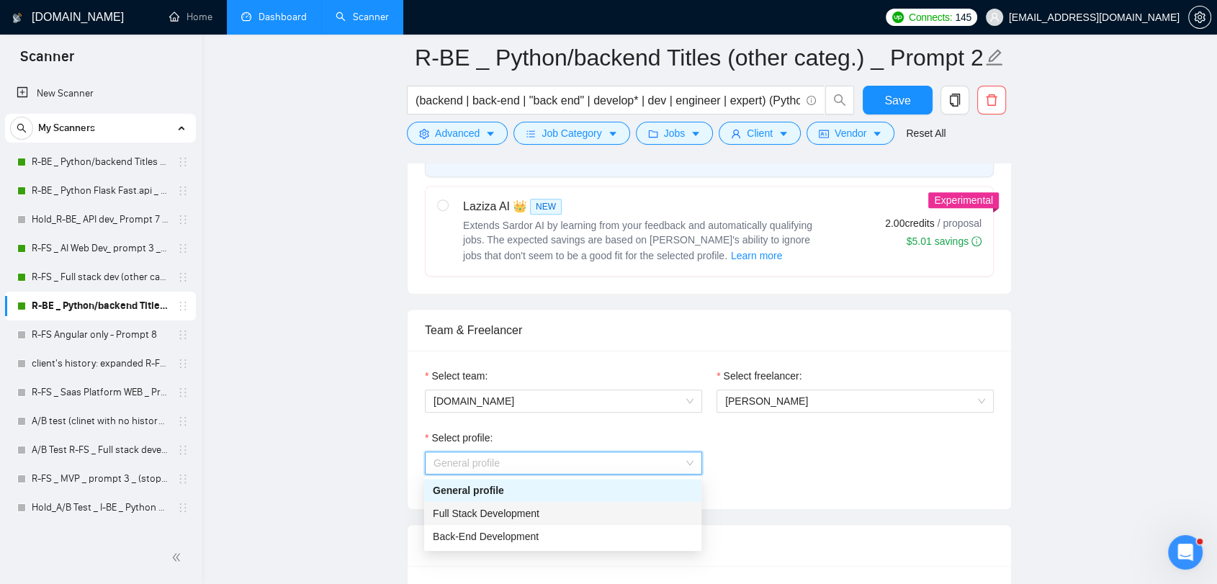
click at [524, 516] on span "Full Stack Development" at bounding box center [486, 514] width 107 height 12
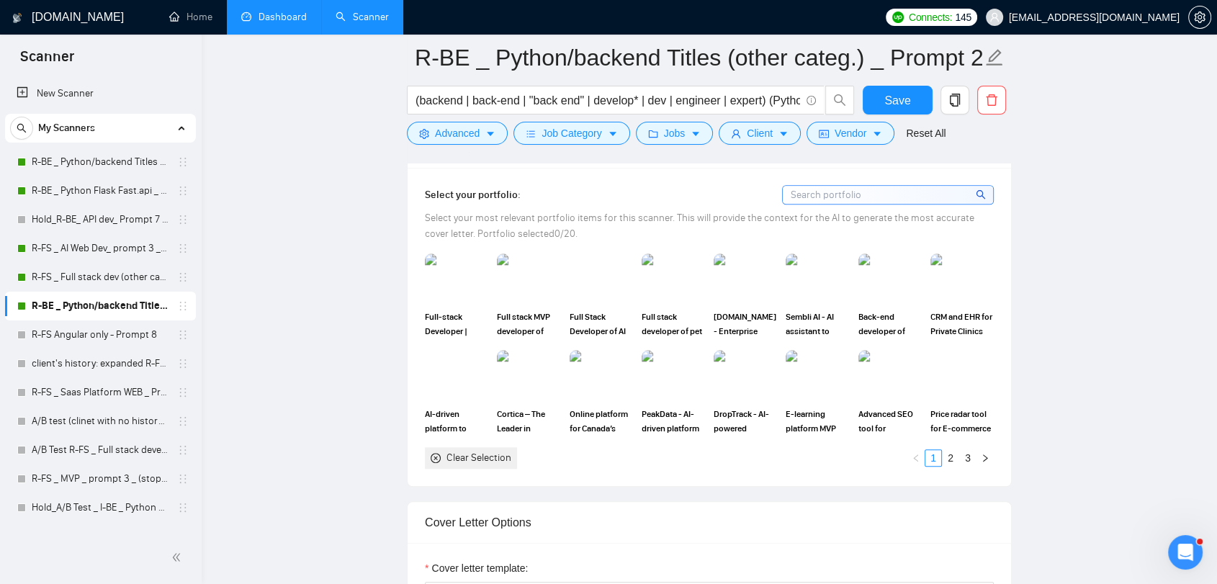
scroll to position [1217, 0]
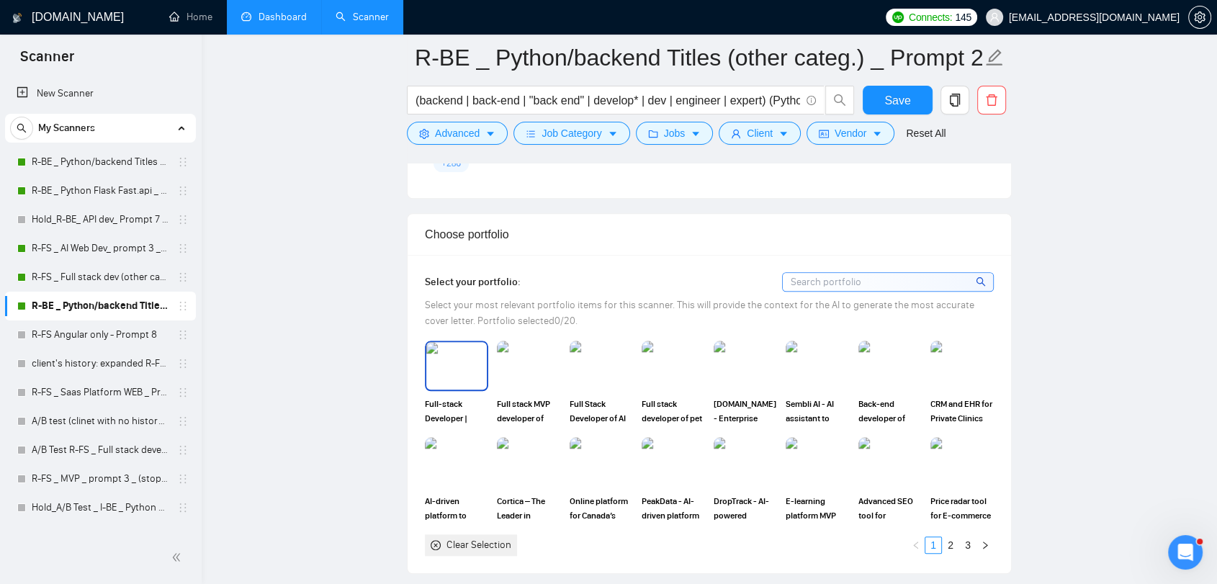
click at [470, 376] on img at bounding box center [456, 366] width 60 height 48
click at [518, 374] on img at bounding box center [528, 366] width 60 height 48
click at [600, 369] on img at bounding box center [601, 366] width 63 height 50
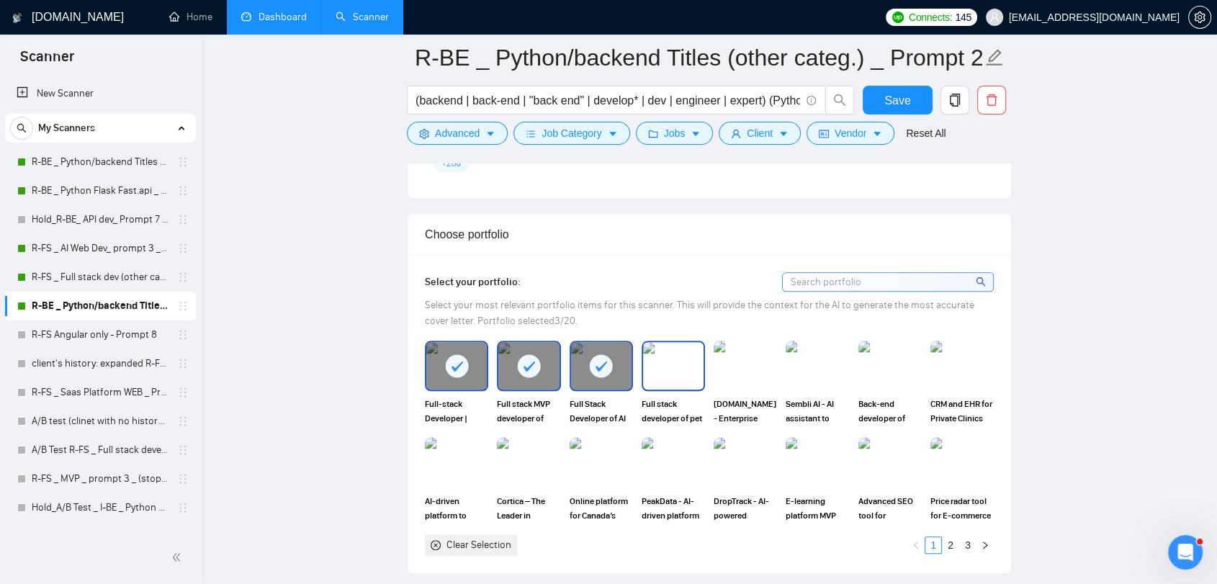
click at [646, 368] on img at bounding box center [673, 366] width 60 height 48
click at [766, 379] on img at bounding box center [745, 366] width 60 height 48
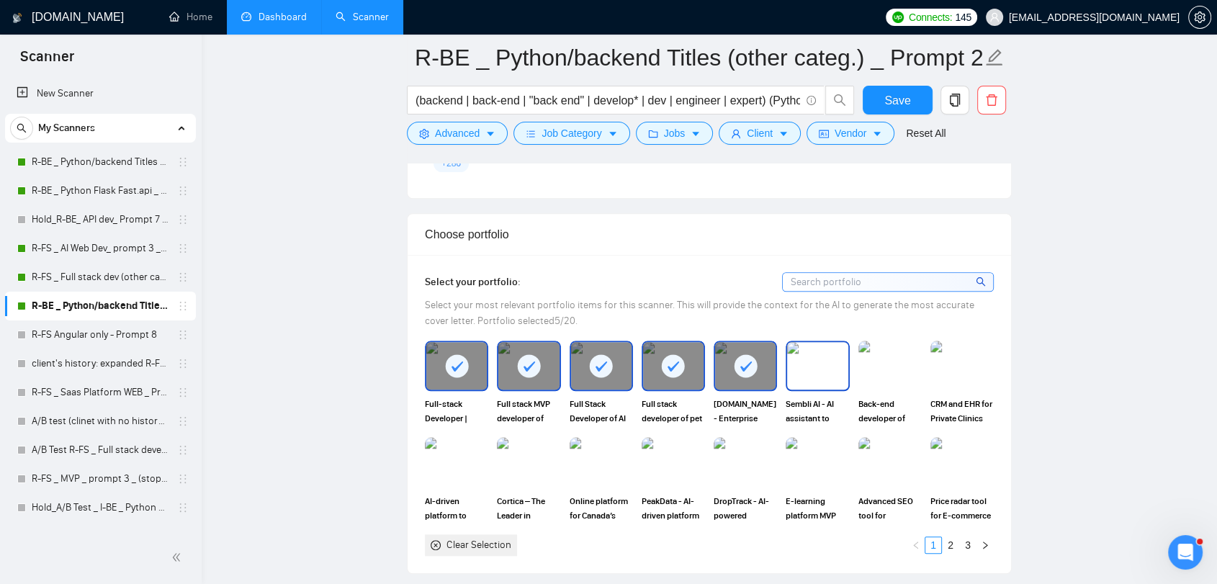
click at [827, 368] on img at bounding box center [817, 366] width 60 height 48
click at [889, 365] on img at bounding box center [890, 366] width 60 height 48
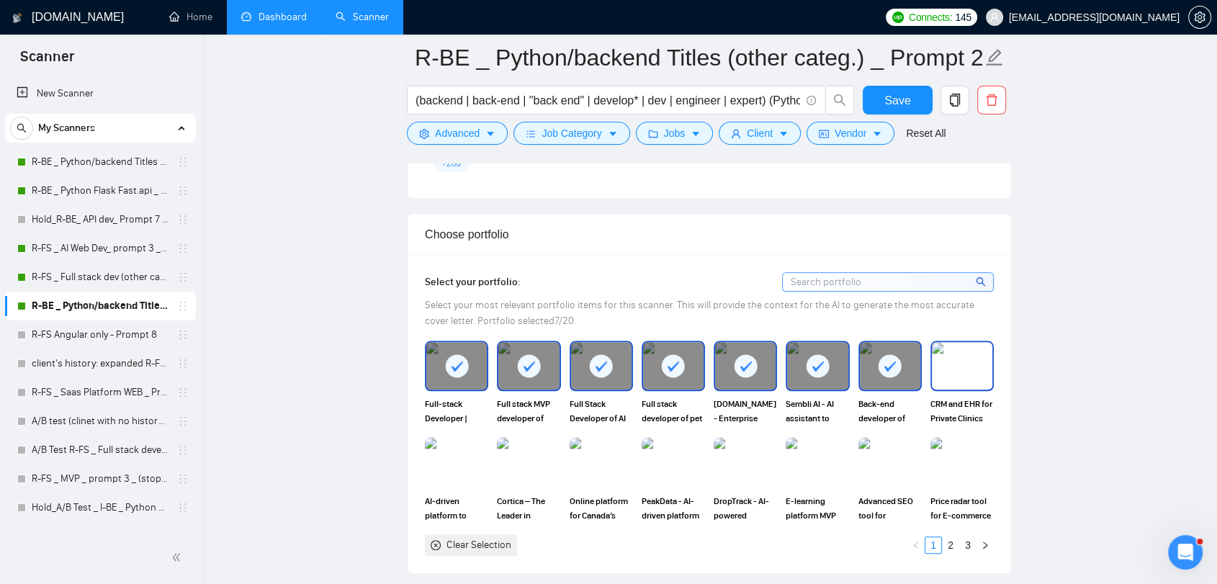
click at [967, 370] on img at bounding box center [962, 366] width 60 height 48
click at [456, 480] on img at bounding box center [456, 463] width 60 height 48
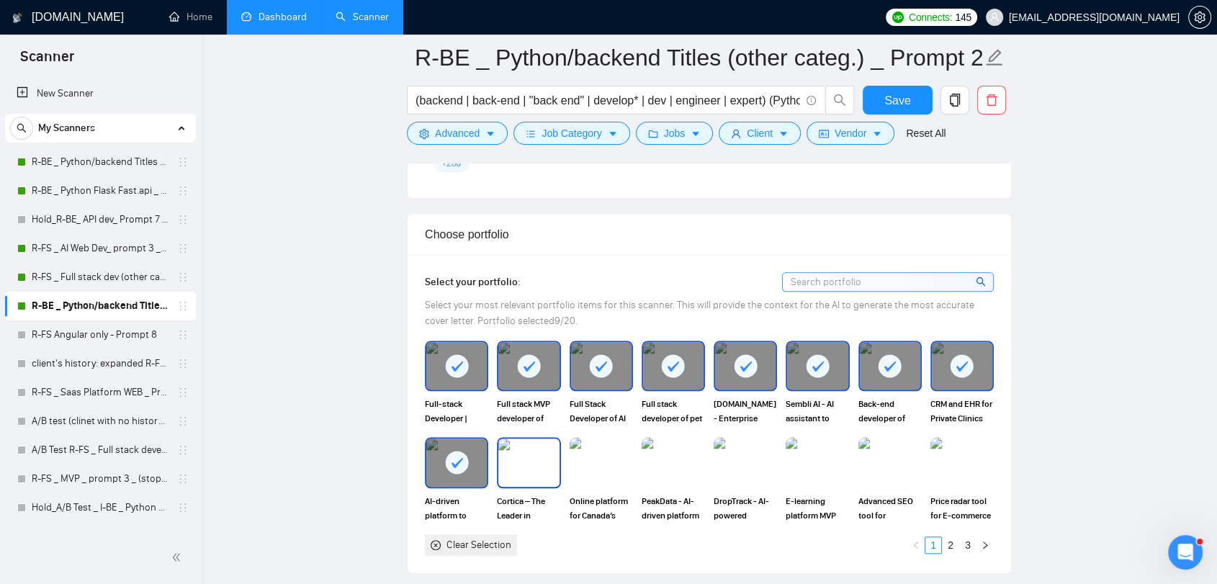
click at [510, 476] on img at bounding box center [528, 463] width 60 height 48
click at [631, 454] on img at bounding box center [601, 462] width 63 height 50
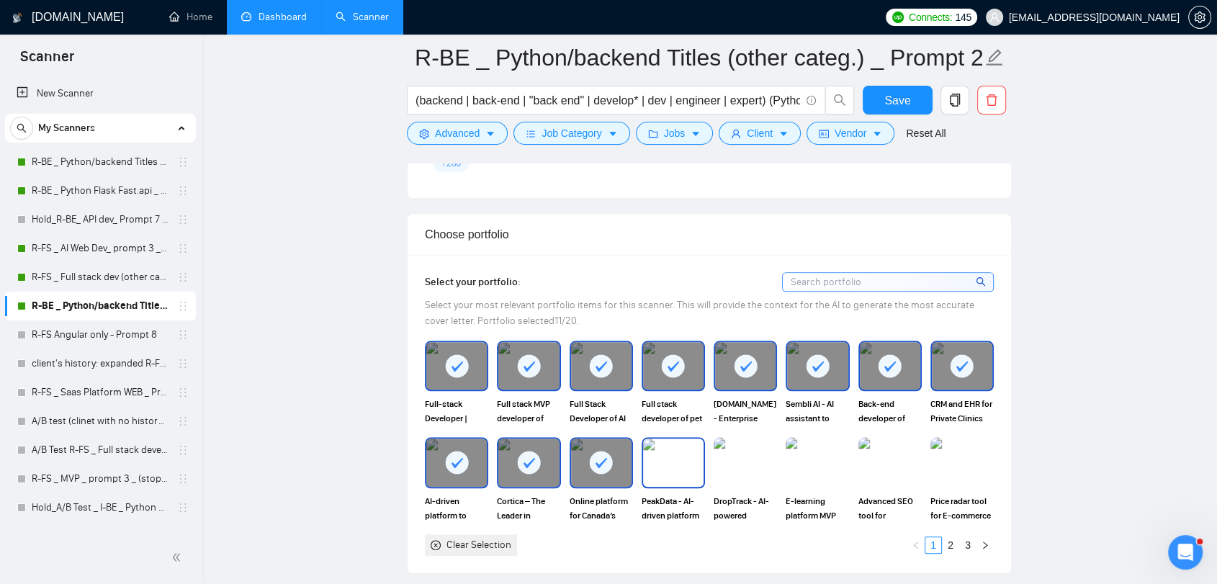
click at [691, 462] on img at bounding box center [673, 463] width 60 height 48
click at [740, 462] on img at bounding box center [745, 463] width 60 height 48
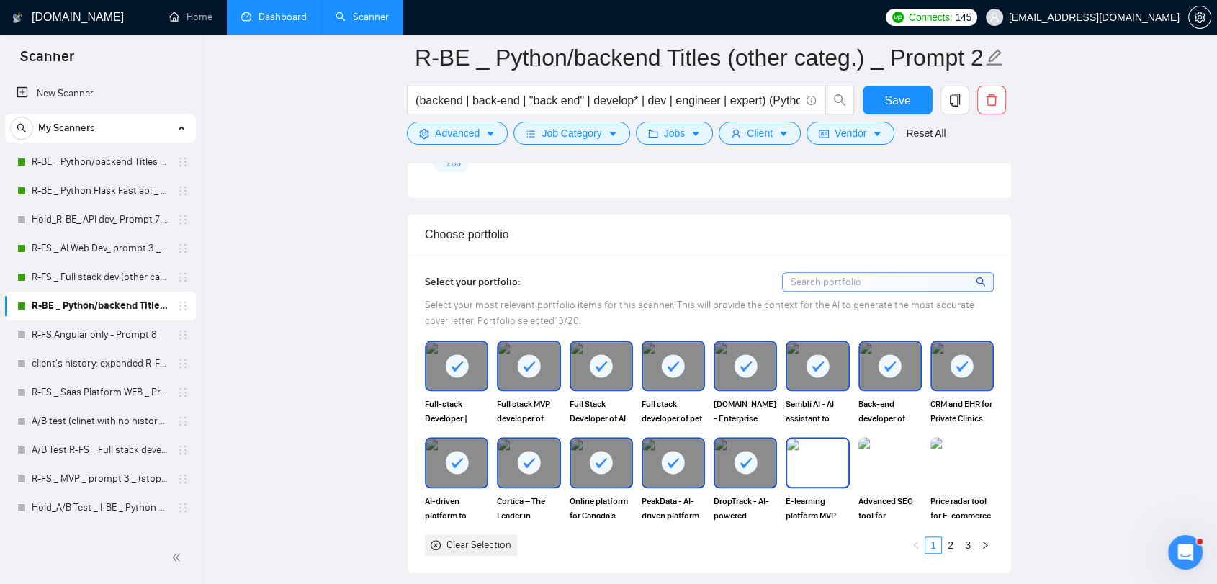
click at [807, 461] on img at bounding box center [817, 463] width 60 height 48
click at [901, 459] on img at bounding box center [890, 463] width 60 height 48
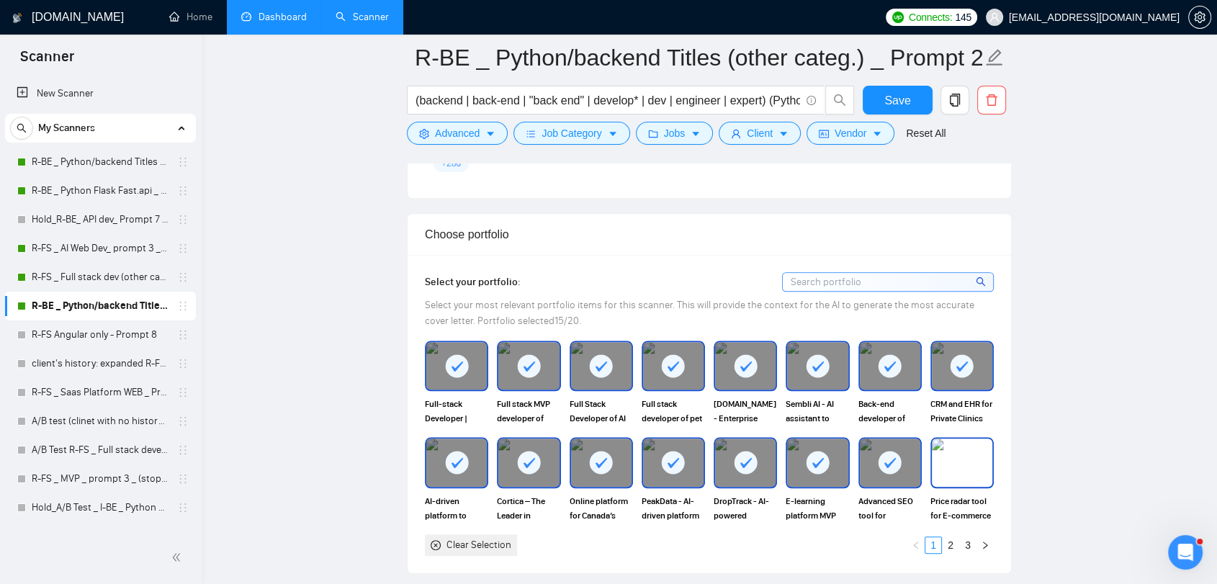
click at [966, 459] on img at bounding box center [962, 463] width 60 height 48
click at [991, 546] on button "button" at bounding box center [984, 544] width 17 height 17
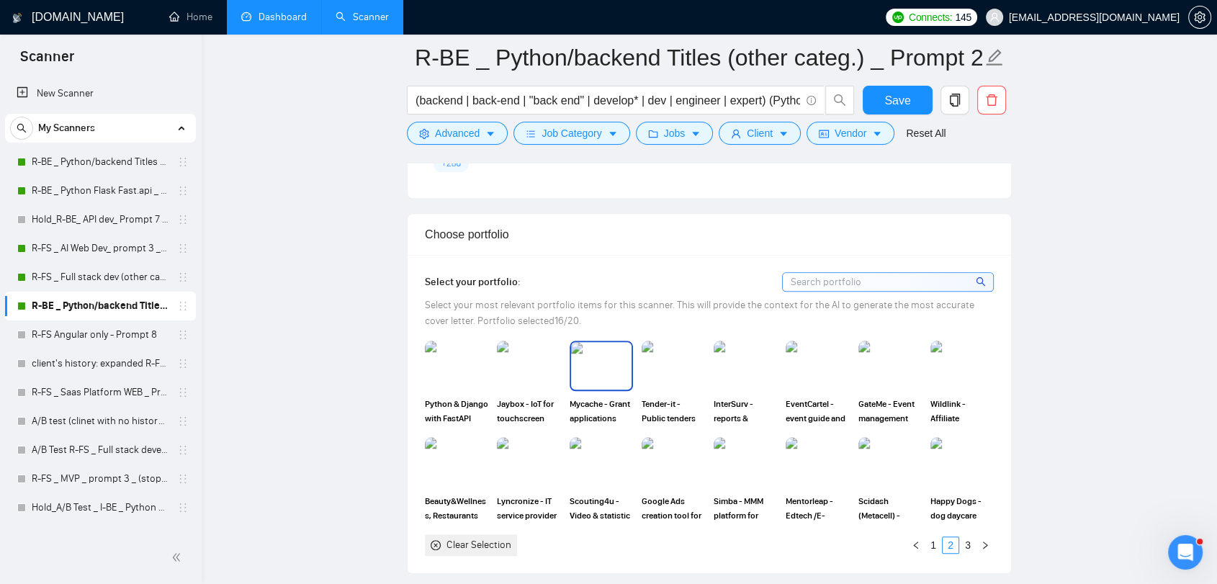
click at [588, 367] on img at bounding box center [601, 366] width 60 height 48
click at [544, 372] on img at bounding box center [528, 366] width 60 height 48
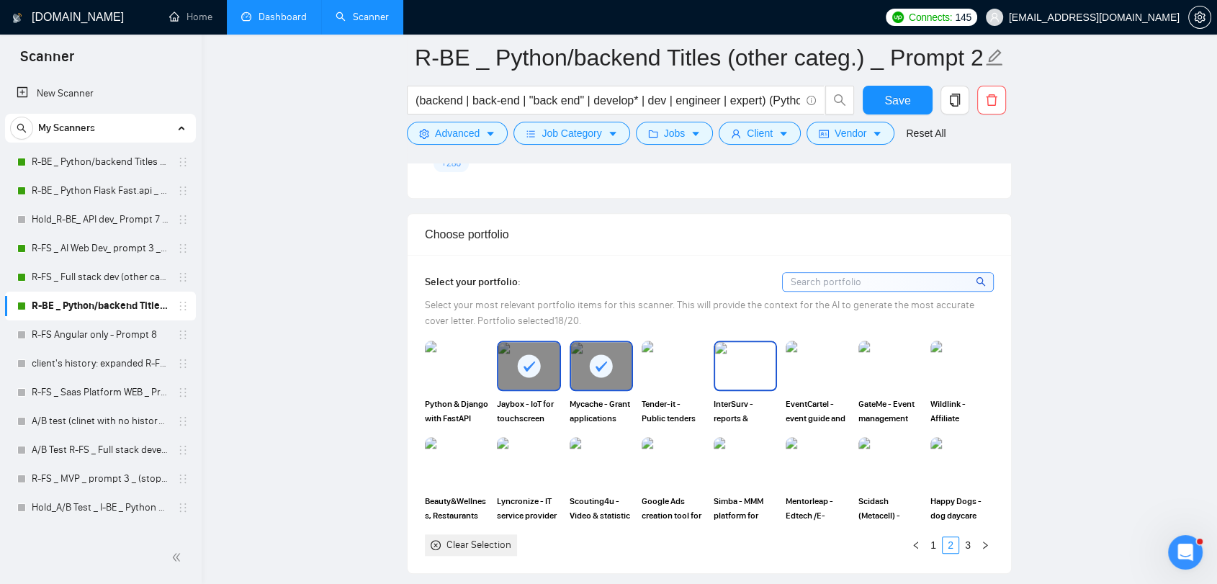
click at [742, 369] on img at bounding box center [745, 366] width 60 height 48
click at [966, 376] on img at bounding box center [962, 366] width 60 height 48
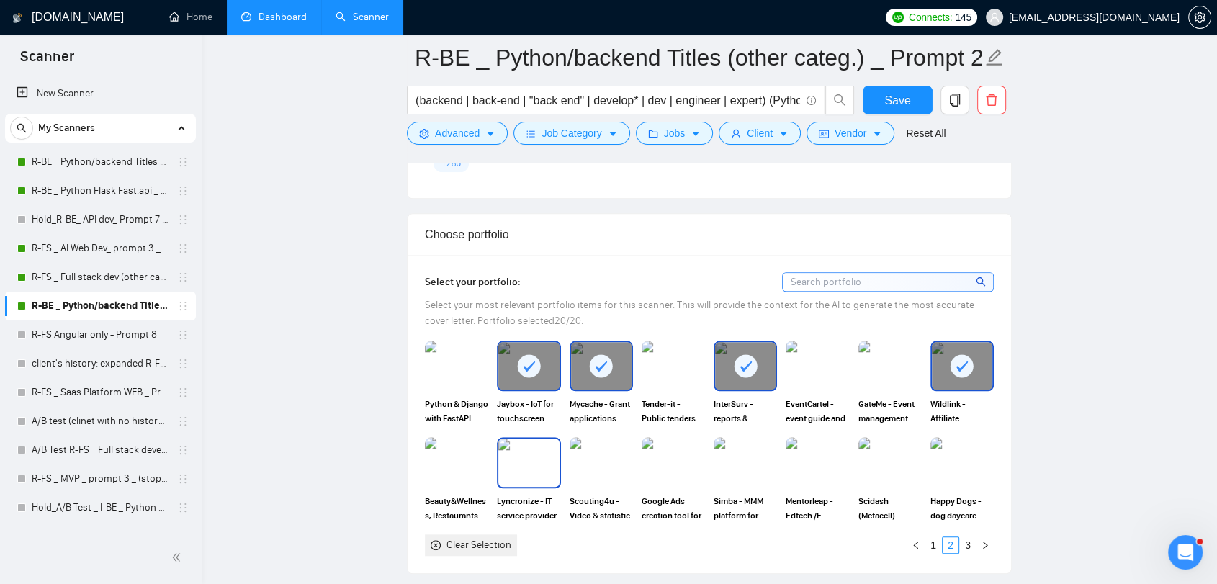
click at [549, 476] on img at bounding box center [528, 463] width 60 height 48
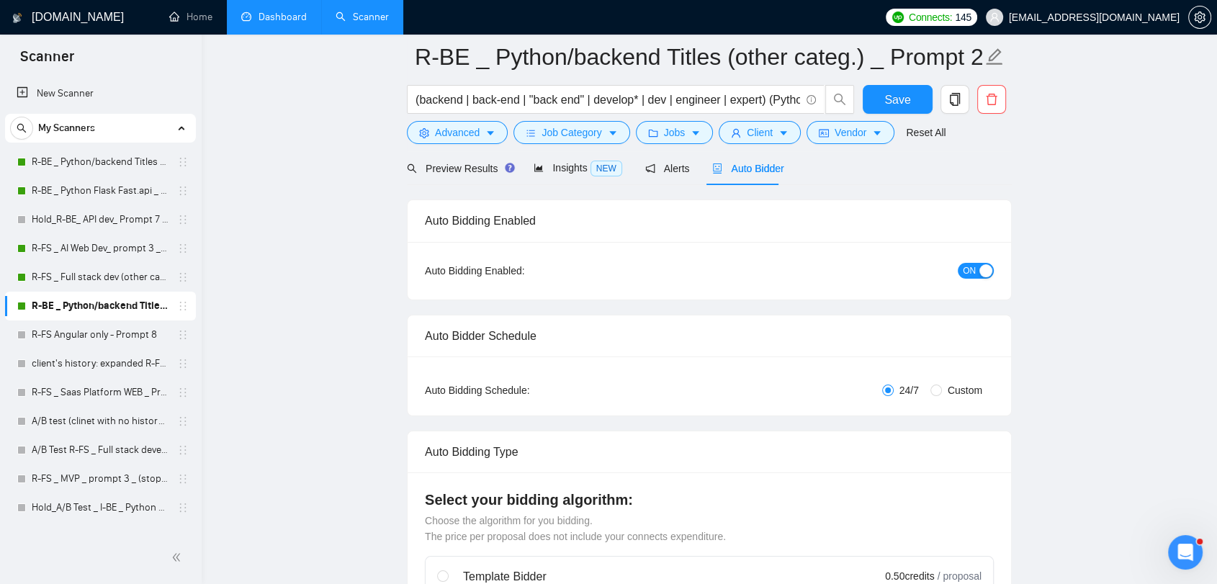
scroll to position [0, 0]
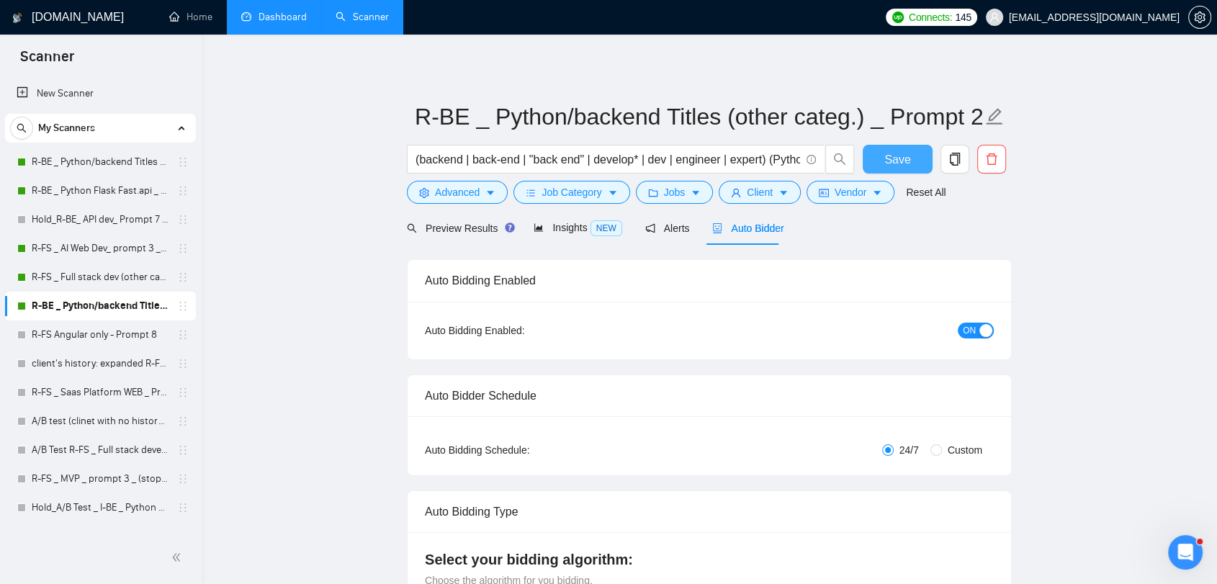
click at [886, 157] on span "Save" at bounding box center [897, 160] width 26 height 18
click at [551, 224] on span "Insights NEW" at bounding box center [578, 228] width 88 height 12
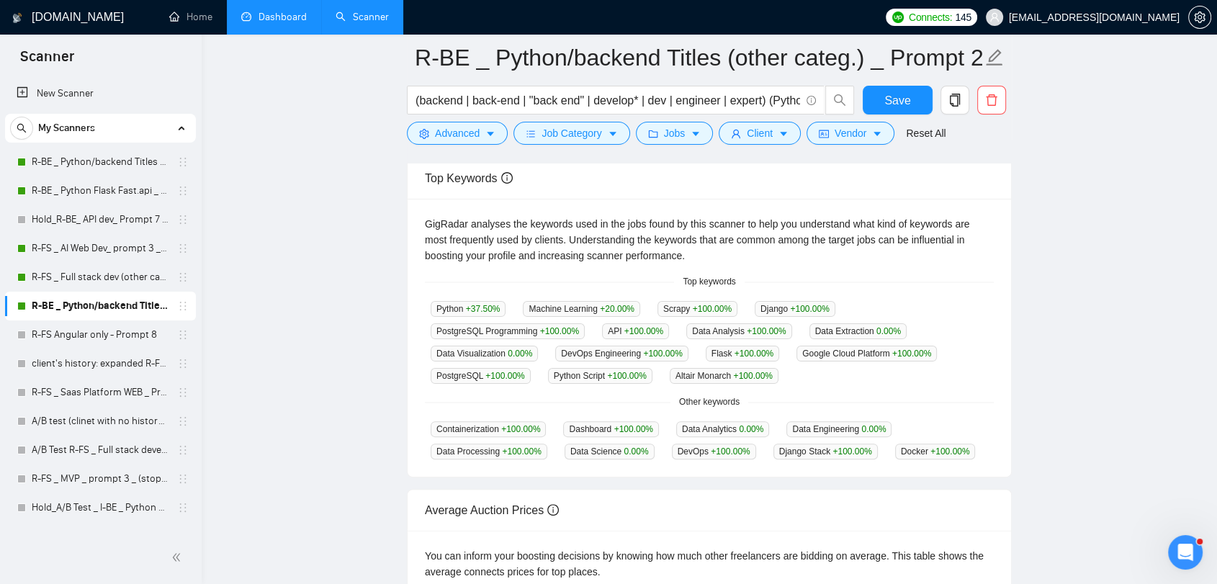
scroll to position [236, 0]
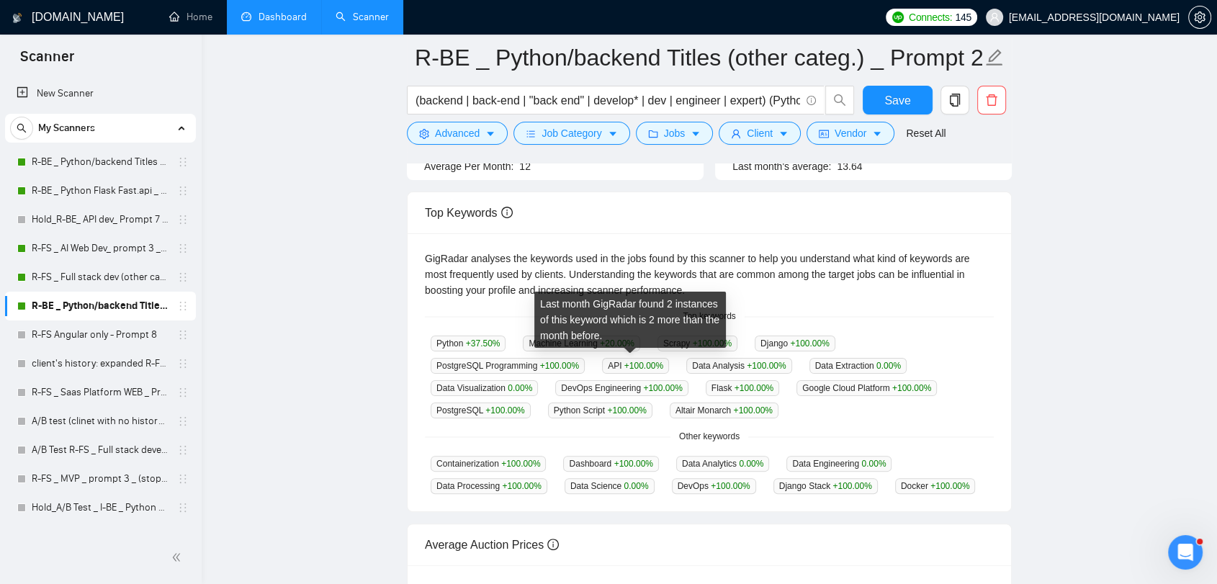
click at [637, 366] on span "+100.00 %" at bounding box center [643, 366] width 39 height 10
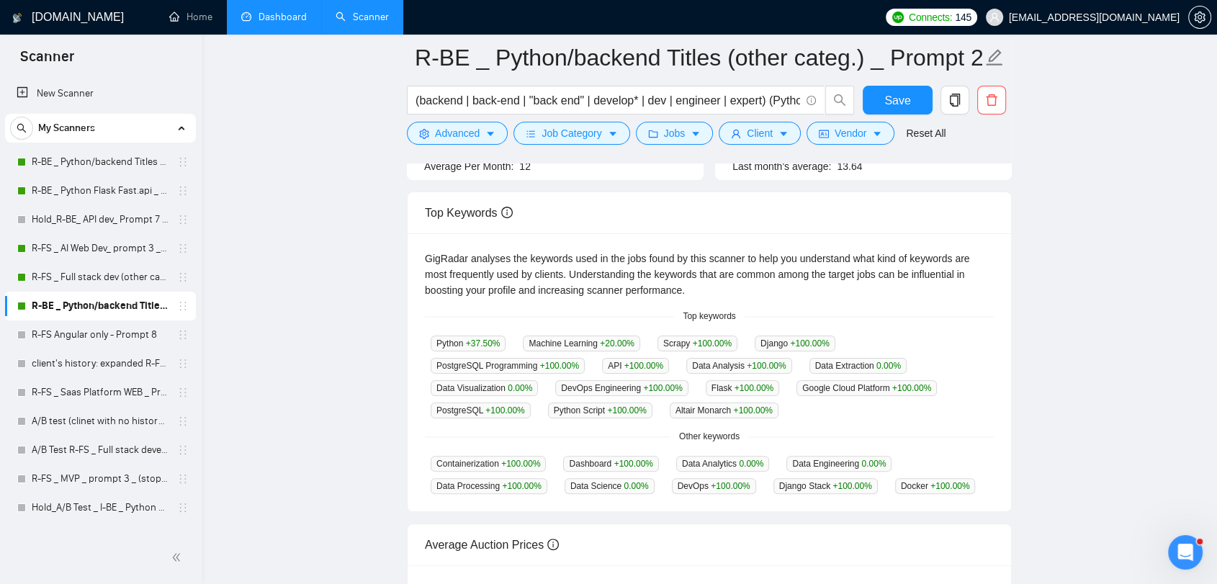
click at [282, 348] on main "R-BE _ Python/backend Titles (other categ.) _ Prompt 2_ Active (backend | back-…" at bounding box center [709, 309] width 969 height 977
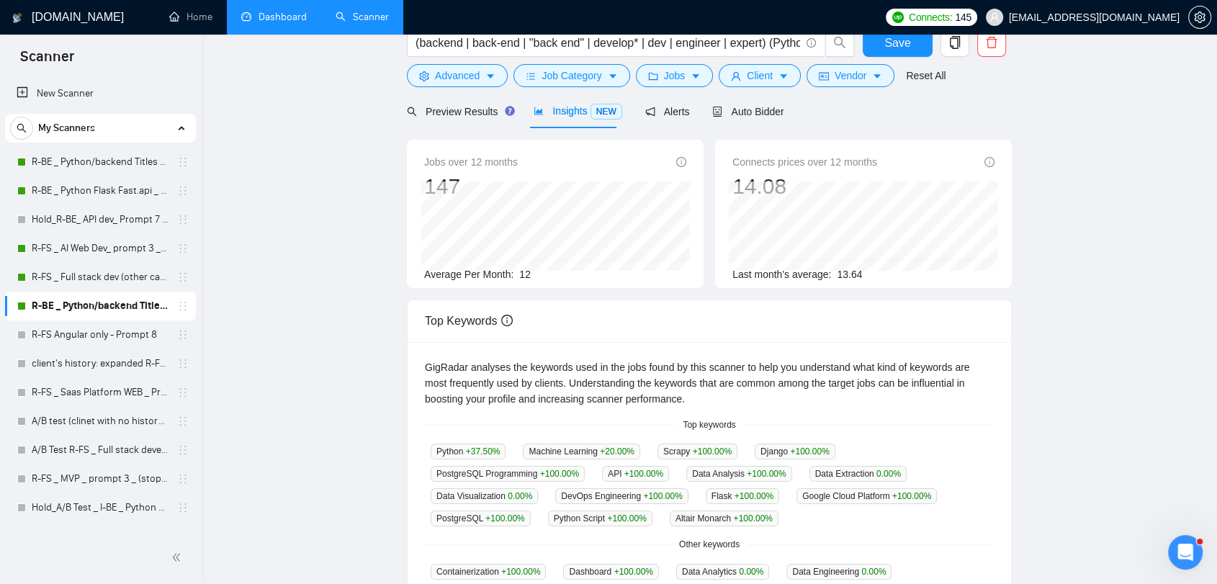
scroll to position [0, 0]
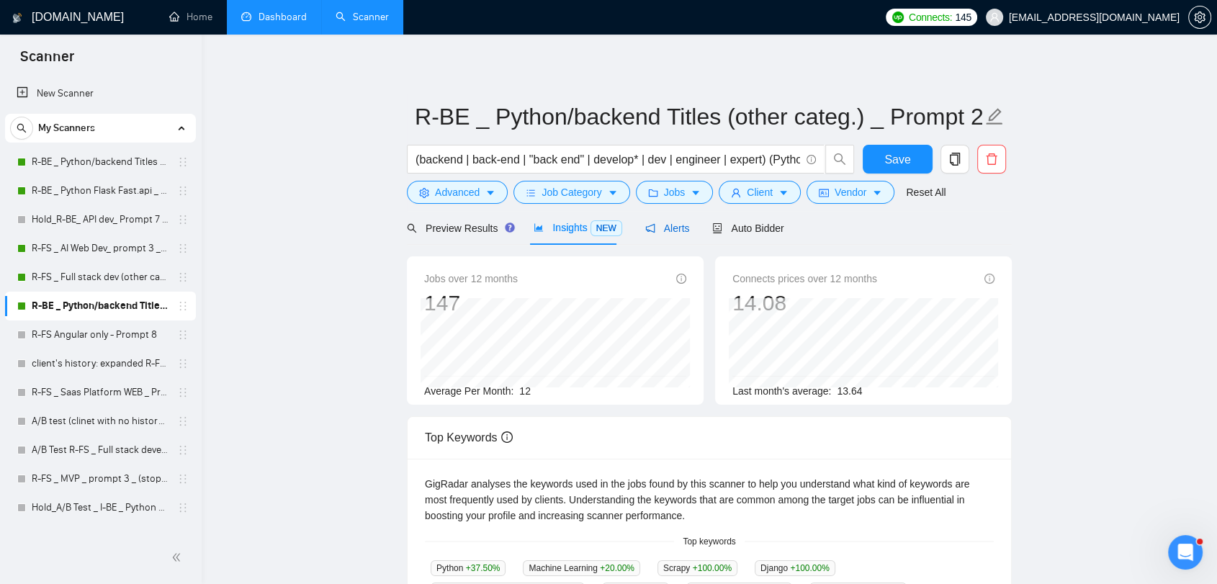
click at [673, 226] on span "Alerts" at bounding box center [667, 229] width 45 height 12
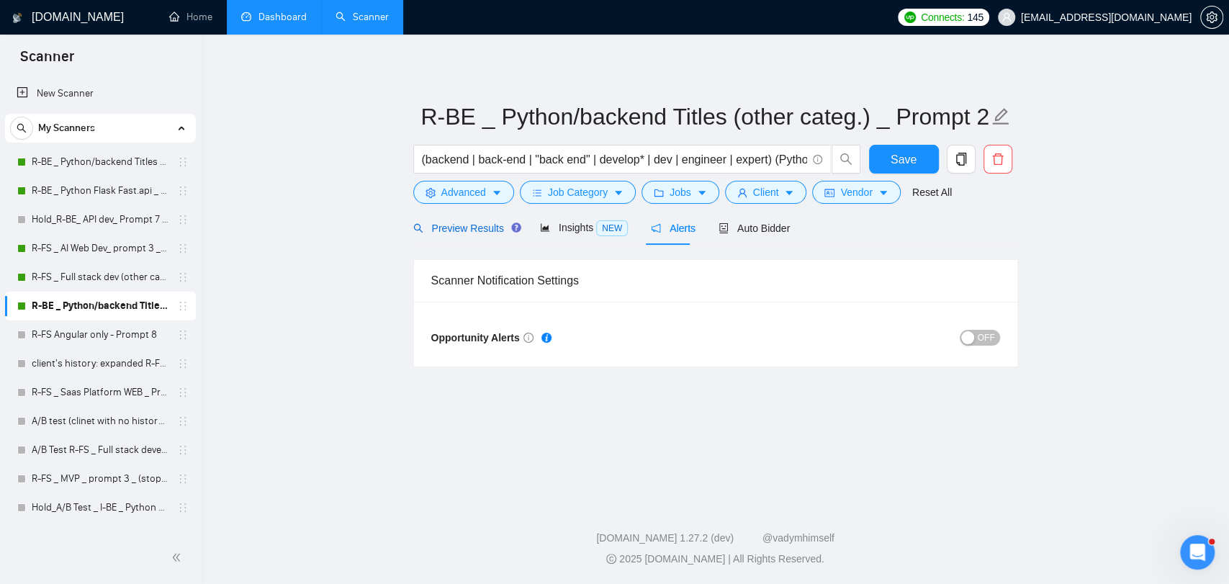
click at [470, 226] on span "Preview Results" at bounding box center [465, 229] width 104 height 12
